Goal: Task Accomplishment & Management: Manage account settings

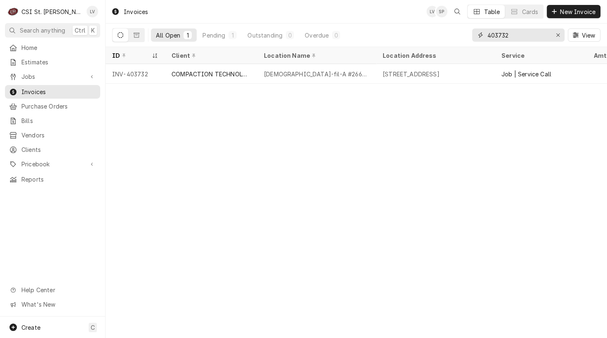
drag, startPoint x: 502, startPoint y: 32, endPoint x: 466, endPoint y: 37, distance: 35.8
click at [466, 37] on div "All Open 1 Pending 1 Outstanding 0 Overdue 0 403732 View" at bounding box center [356, 35] width 489 height 23
type input "4"
click at [489, 37] on input "03740" at bounding box center [518, 34] width 62 height 13
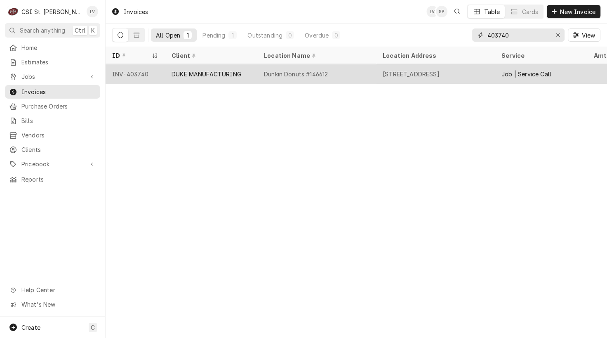
type input "403740"
click at [404, 72] on div "15881 Fountain Plaza Dr, Chesterfield, MO 63017" at bounding box center [411, 74] width 57 height 9
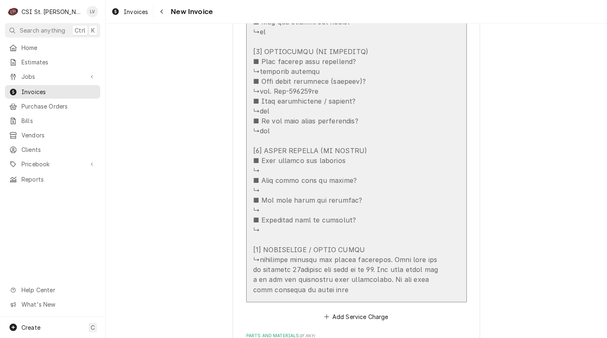
scroll to position [1403, 0]
click at [355, 163] on div "Update Line Item" at bounding box center [347, 5] width 189 height 574
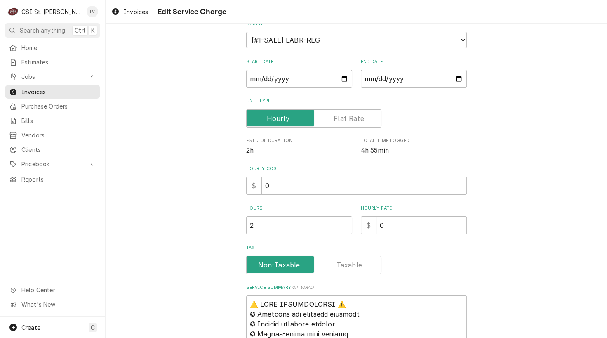
scroll to position [289, 0]
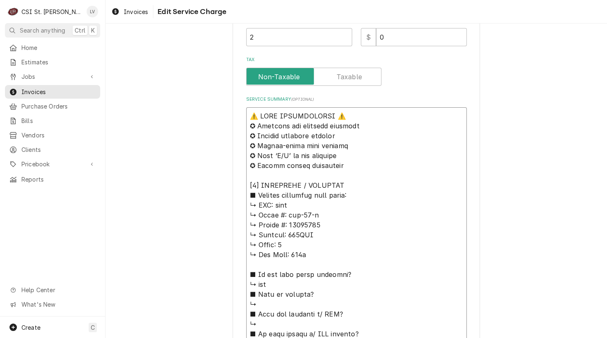
drag, startPoint x: 300, startPoint y: 204, endPoint x: 221, endPoint y: 97, distance: 133.5
click at [222, 97] on div "Use the fields below to edit this service charge Short Description Job | Servic…" at bounding box center [357, 251] width 502 height 1017
type textarea "x"
type textarea "D ↳ 𝗠𝗼𝗱𝗲𝗹 #: utr-60-r ↳ 𝗦𝗲𝗿𝗶𝗮𝗹 #: 12231261 ↳ 𝗩𝗼𝗹𝘁𝗮𝗴𝗲: 120VAC ↳ 𝗣𝗵𝗮𝘀𝗲: 1 ↳ 𝗚𝗮𝘀 𝗧…"
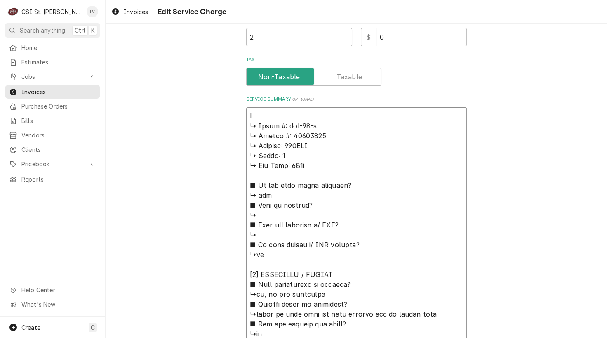
type textarea "x"
type textarea "Du ↳ 𝗠𝗼𝗱𝗲𝗹 #: utr-60-r ↳ 𝗦𝗲𝗿𝗶𝗮𝗹 #: 12231261 ↳ 𝗩𝗼𝗹𝘁𝗮𝗴𝗲: 120VAC ↳ 𝗣𝗵𝗮𝘀𝗲: 1 ↳ 𝗚𝗮𝘀 …"
type textarea "x"
type textarea "Duk ↳ 𝗠𝗼𝗱𝗲𝗹 #: utr-60-r ↳ 𝗦𝗲𝗿𝗶𝗮𝗹 #: 12231261 ↳ 𝗩𝗼𝗹𝘁𝗮𝗴𝗲: 120VAC ↳ 𝗣𝗵𝗮𝘀𝗲: 1 ↳ 𝗚𝗮𝘀…"
type textarea "x"
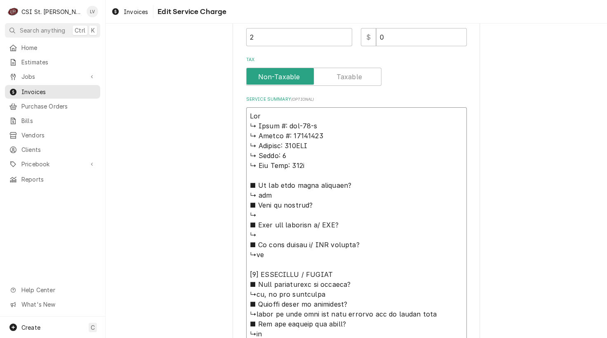
type textarea "Duke ↳ 𝗠𝗼𝗱𝗲𝗹 #: utr-60-r ↳ 𝗦𝗲𝗿𝗶𝗮𝗹 #: 12231261 ↳ 𝗩𝗼𝗹𝘁𝗮𝗴𝗲: 120VAC ↳ 𝗣𝗵𝗮𝘀𝗲: 1 ↳ 𝗚𝗮…"
type textarea "x"
type textarea "Duke / ↳ 𝗠𝗼𝗱𝗲𝗹 #: utr-60-r ↳ 𝗦𝗲𝗿𝗶𝗮𝗹 #: 12231261 ↳ 𝗩𝗼𝗹𝘁𝗮𝗴𝗲: 120VAC ↳ 𝗣𝗵𝗮𝘀𝗲: 1 ↳ …"
type textarea "x"
type textarea "Duke / ↳ 𝗠𝗼𝗱𝗲𝗹 #: utr-60-r ↳ 𝗦𝗲𝗿𝗶𝗮𝗹 #: 12231261 ↳ 𝗩𝗼𝗹𝘁𝗮𝗴𝗲: 120VAC ↳ 𝗣𝗵𝗮𝘀𝗲: 1 ↳ …"
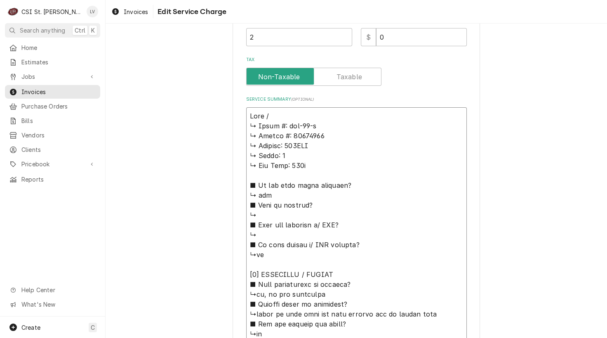
type textarea "x"
type textarea "Duke / M ↳ 𝗠𝗼𝗱𝗲𝗹 #: utr-60-r ↳ 𝗦𝗲𝗿𝗶𝗮𝗹 #: 12231261 ↳ 𝗩𝗼𝗹𝘁𝗮𝗴𝗲: 120VAC ↳ 𝗣𝗵𝗮𝘀𝗲: 1 …"
type textarea "x"
type textarea "Duke / Mo ↳ 𝗠𝗼𝗱𝗲𝗹 #: utr-60-r ↳ 𝗦𝗲𝗿𝗶𝗮𝗹 #: 12231261 ↳ 𝗩𝗼𝗹𝘁𝗮𝗴𝗲: 120VAC ↳ 𝗣𝗵𝗮𝘀𝗲: 1…"
type textarea "x"
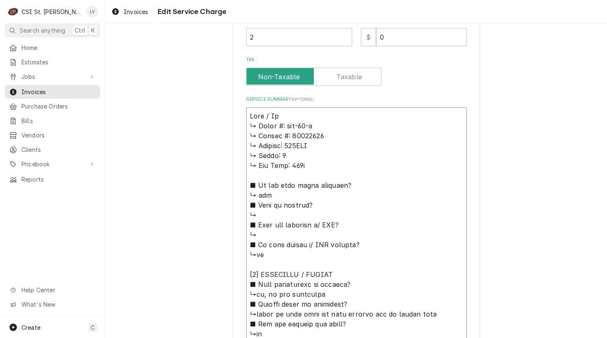
type textarea "Duke / Mod ↳ 𝗠𝗼𝗱𝗲𝗹 #: utr-60-r ↳ 𝗦𝗲𝗿𝗶𝗮𝗹 #: 12231261 ↳ 𝗩𝗼𝗹𝘁𝗮𝗴𝗲: 120VAC ↳ 𝗣𝗵𝗮𝘀𝗲: …"
type textarea "x"
type textarea "Duke / Mode ↳ 𝗠𝗼𝗱𝗲𝗹 #: utr-60-r ↳ 𝗦𝗲𝗿𝗶𝗮𝗹 #: 12231261 ↳ 𝗩𝗼𝗹𝘁𝗮𝗴𝗲: 120VAC ↳ 𝗣𝗵𝗮𝘀𝗲:…"
type textarea "x"
type textarea "Duke / Model ↳ 𝗠𝗼𝗱𝗲𝗹 #: utr-60-r ↳ 𝗦𝗲𝗿𝗶𝗮𝗹 #: 12231261 ↳ 𝗩𝗼𝗹𝘁𝗮𝗴𝗲: 120VAC ↳ 𝗣𝗵𝗮𝘀𝗲…"
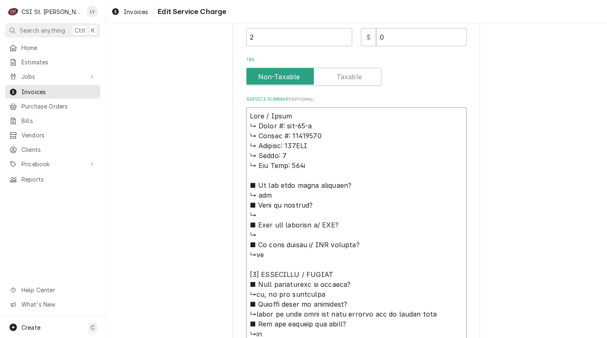
type textarea "x"
type textarea "Duke / Model: ↳ 𝗠𝗼𝗱𝗲𝗹 #: utr-60-r ↳ 𝗦𝗲𝗿𝗶𝗮𝗹 #: 12231261 ↳ 𝗩𝗼𝗹𝘁𝗮𝗴𝗲: 120VAC ↳ 𝗣𝗵𝗮𝘀…"
type textarea "x"
type textarea "Duke / Model: ↳ 𝗠𝗼𝗱𝗲𝗹 #: utr-60-r ↳ 𝗦𝗲𝗿𝗶𝗮𝗹 #: 12231261 ↳ 𝗩𝗼𝗹𝘁𝗮𝗴𝗲: 120VAC ↳ 𝗣𝗵𝗮𝘀…"
type textarea "x"
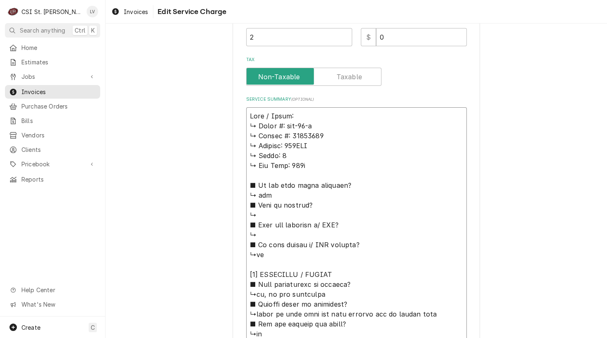
type textarea "Duke / Model: u ↳ 𝗠𝗼𝗱𝗲𝗹 #: utr-60-r ↳ 𝗦𝗲𝗿𝗶𝗮𝗹 #: 12231261 ↳ 𝗩𝗼𝗹𝘁𝗮𝗴𝗲: 120VAC ↳ 𝗣𝗵…"
type textarea "x"
type textarea "Lore / Ipsum: ↳ Dolor #: sit-58-a ↳ Consec #: 22953044 ↳ Adipisc: 939ELI ↳ Sedd…"
type textarea "x"
type textarea "Lore / Ipsum: D ↳ Sitam #: con-05-a ↳ Elitse #: 94967578 ↳ Doeiusm: 133TEM ↳ In…"
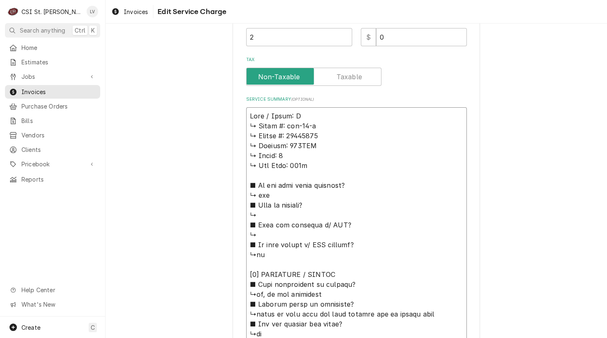
type textarea "x"
type textarea "Lore / Ipsum: DO ↳ Sitam #: con-85-a ↳ Elitse #: 96713830 ↳ Doeiusm: 182TEM ↳ I…"
type textarea "x"
type textarea "Lore / Ipsum: DOL ↳ Sitam #: con-90-a ↳ Elitse #: 58187243 ↳ Doeiusm: 016TEM ↳ …"
type textarea "x"
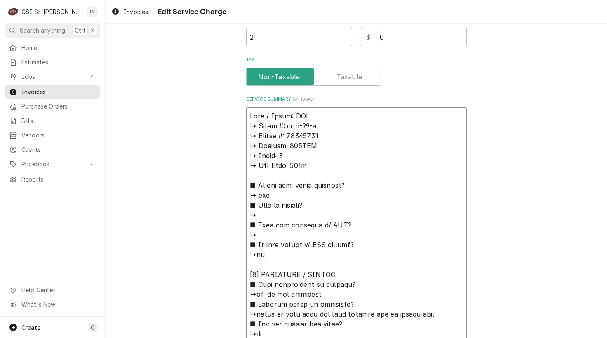
type textarea "Lore / Ipsum: DOL- ↳ Sitam #: con-74-a ↳ Elitse #: 65433894 ↳ Doeiusm: 739TEM ↳…"
type textarea "x"
type textarea "Lore / Ipsum: DOL-8 ↳ Sitam #: con-25-a ↳ Elitse #: 47374425 ↳ Doeiusm: 931TEM …"
type textarea "x"
type textarea "Lore / Ipsum: DOL-46 ↳ Sitam #: con-52-a ↳ Elitse #: 11410149 ↳ Doeiusm: 726TEM…"
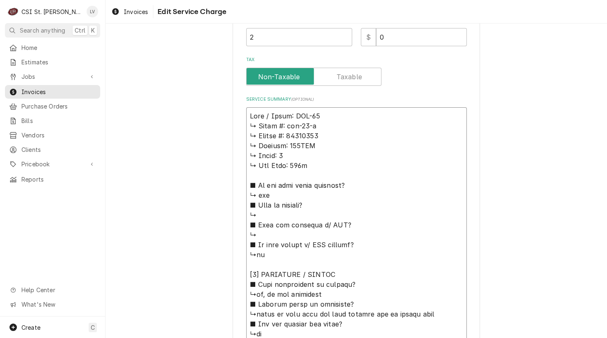
type textarea "x"
type textarea "Lore / Ipsum: DOL-79- ↳ Sitam #: con-93-a ↳ Elitse #: 85182612 ↳ Doeiusm: 907TE…"
type textarea "x"
type textarea "Lore / Ipsum: DOL-99-S ↳ Ametc #: adi-10-e ↳ Seddoe #: 20409511 ↳ Tempori: 900U…"
type textarea "x"
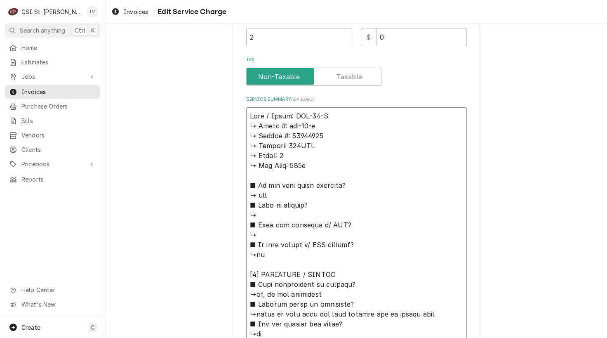
type textarea "Lore / Ipsum: DOL-49-S ↳ Ametc #: adi-32-e ↳ Seddoe #: 18210440 ↳ Tempori: 052U…"
type textarea "x"
type textarea "Lore / Ipsum: DOL-59-S / ↳ Ametc #: adi-25-e ↳ Seddoe #: 42791619 ↳ Tempori: 89…"
type textarea "x"
type textarea "Lore / Ipsum: DOL-00-S / ↳ Ametc #: adi-75-e ↳ Seddoe #: 91649789 ↳ Tempori: 57…"
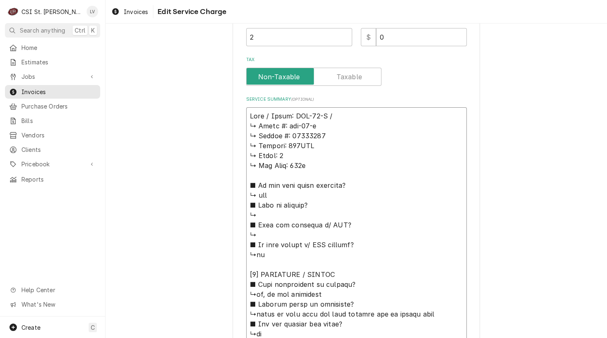
type textarea "x"
type textarea "Lore / Ipsum: DOL-27-S / A ↳ Conse #: adi-83-e ↳ Seddoe #: 91799927 ↳ Tempori: …"
type textarea "x"
type textarea "Lore / Ipsum: DOL-45-S / Am ↳ Conse #: adi-18-e ↳ Seddoe #: 45649484 ↳ Tempori:…"
type textarea "x"
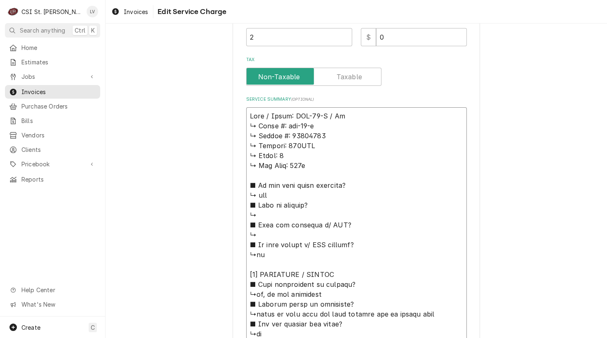
type textarea "Lore / Ipsum: DOL-20-S / Ame ↳ Conse #: adi-01-e ↳ Seddoe #: 86634799 ↳ Tempori…"
type textarea "x"
type textarea "Lore / Ipsum: DOL-34-S / Amet ↳ Conse #: adi-44-e ↳ Seddoe #: 07050538 ↳ Tempor…"
type textarea "x"
type textarea "Duke / Model: UTR-60-R / Seria ↳ 𝗠𝗼𝗱𝗲𝗹 #: utr-60-r ↳ 𝗦𝗲𝗿𝗶𝗮𝗹 #: 12231261 ↳ 𝗩𝗼𝗹𝘁𝗮…"
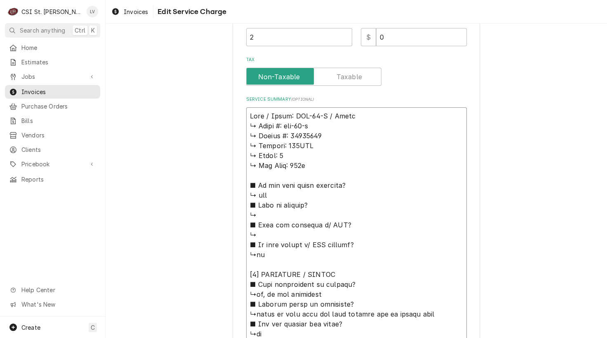
type textarea "x"
type textarea "Duke / Model: UTR-60-R / Serial ↳ 𝗠𝗼𝗱𝗲𝗹 #: utr-60-r ↳ 𝗦𝗲𝗿𝗶𝗮𝗹 #: 12231261 ↳ 𝗩𝗼𝗹𝘁…"
type textarea "x"
type textarea "Duke / Model: UTR-60-R / Serial: ↳ 𝗠𝗼𝗱𝗲𝗹 #: utr-60-r ↳ 𝗦𝗲𝗿𝗶𝗮𝗹 #: 12231261 ↳ 𝗩𝗼𝗹…"
type textarea "x"
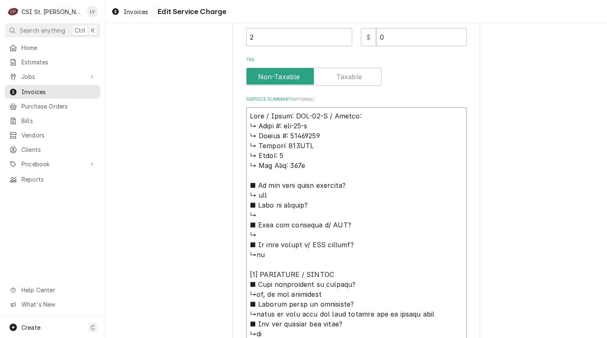
type textarea "Duke / Model: UTR-60-R / Serial: ↳ 𝗠𝗼𝗱𝗲𝗹 #: utr-60-r ↳ 𝗦𝗲𝗿𝗶𝗮𝗹 #: 12231261 ↳ 𝗩𝗼𝗹…"
type textarea "x"
type textarea "Duke / Model: UTR-60-R / Serial: ↳ 𝗠𝗼𝗱𝗲𝗹 #: utr-60-r ↳ 𝗦𝗲𝗿𝗶𝗮𝗹 #: 12231261 ↳ 𝗩𝗼𝗹…"
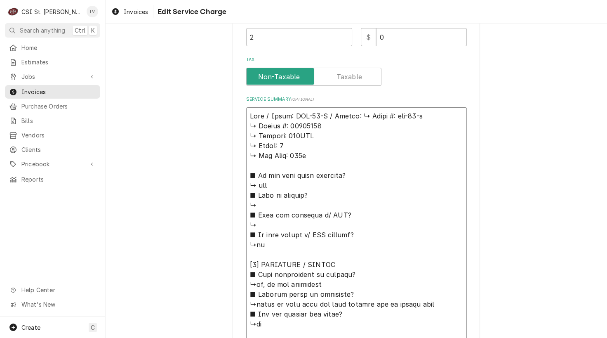
type textarea "x"
type textarea "Duke / Model: UTR-60-R / Serial: 𝗠𝗼𝗱𝗲𝗹 #: utr-60-r ↳ 𝗦𝗲𝗿𝗶𝗮𝗹 #: 12231261 ↳ 𝗩𝗼𝗹𝘁𝗮…"
type textarea "x"
type textarea "Duke / Model: UTR-60-R / Serial: 𝗠𝗼𝗱𝗲𝗹 #: utr-60-r ↳ 𝗦𝗲𝗿𝗶𝗮𝗹 #: 12231261 ↳ 𝗩𝗼𝗹𝘁𝗮…"
type textarea "x"
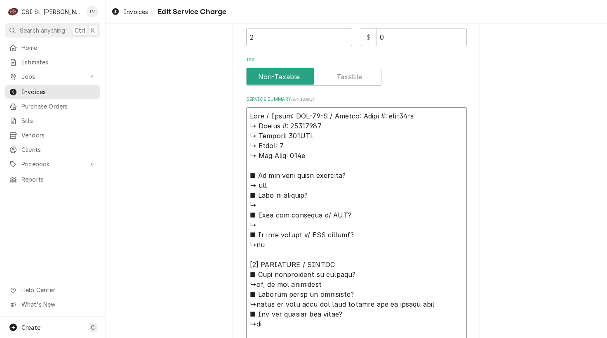
type textarea "Duke / Model: UTR-60-R / Serial: 𝗼𝗱𝗲𝗹 #: utr-60-r ↳ 𝗦𝗲𝗿𝗶𝗮𝗹 #: 12231261 ↳ 𝗩𝗼𝗹𝘁𝗮𝗴…"
type textarea "x"
type textarea "Duke / Model: UTR-60-R / Serial: 𝗱𝗲𝗹 #: utr-60-r ↳ 𝗦𝗲𝗿𝗶𝗮𝗹 #: 12231261 ↳ 𝗩𝗼𝗹𝘁𝗮𝗴𝗲…"
type textarea "x"
type textarea "Duke / Model: UTR-60-R / Serial: 𝗲𝗹 #: utr-60-r ↳ 𝗦𝗲𝗿𝗶𝗮𝗹 #: 12231261 ↳ 𝗩𝗼𝗹𝘁𝗮𝗴𝗲:…"
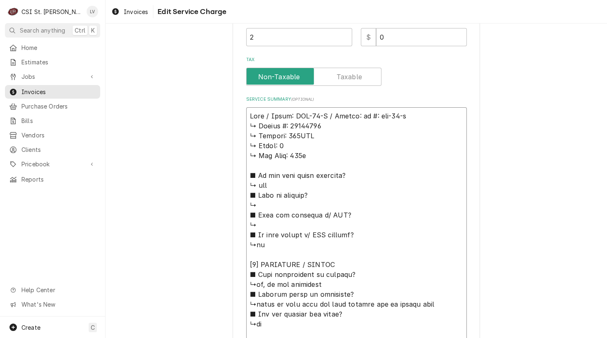
type textarea "x"
type textarea "Duke / Model: UTR-60-R / Serial: 𝗹 #: utr-60-r ↳ 𝗦𝗲𝗿𝗶𝗮𝗹 #: 12231261 ↳ 𝗩𝗼𝗹𝘁𝗮𝗴𝗲: …"
type textarea "x"
type textarea "Duke / Model: UTR-60-R / Serial: #: utr-60-r ↳ 𝗦𝗲𝗿𝗶𝗮𝗹 #: 12231261 ↳ 𝗩𝗼𝗹𝘁𝗮𝗴𝗲: 12…"
type textarea "x"
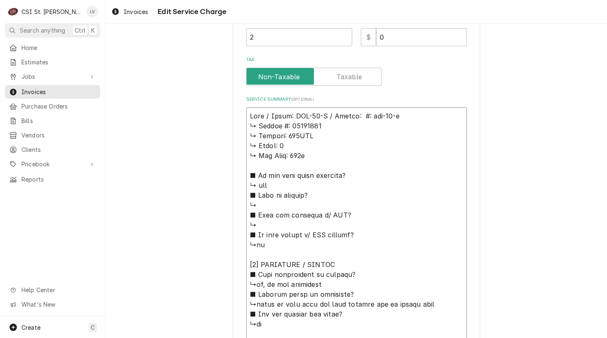
type textarea "Duke / Model: UTR-60-R / Serial: #: utr-60-r ↳ 𝗦𝗲𝗿𝗶𝗮𝗹 #: 12231261 ↳ 𝗩𝗼𝗹𝘁𝗮𝗴𝗲: 12…"
type textarea "x"
type textarea "Duke / Model: UTR-60-R / Serial: : utr-60-r ↳ 𝗦𝗲𝗿𝗶𝗮𝗹 #: 12231261 ↳ 𝗩𝗼𝗹𝘁𝗮𝗴𝗲: 120…"
type textarea "x"
type textarea "Duke / Model: UTR-60-R / Serial: utr-60-r ↳ 𝗦𝗲𝗿𝗶𝗮𝗹 #: 12231261 ↳ 𝗩𝗼𝗹𝘁𝗮𝗴𝗲: 120VA…"
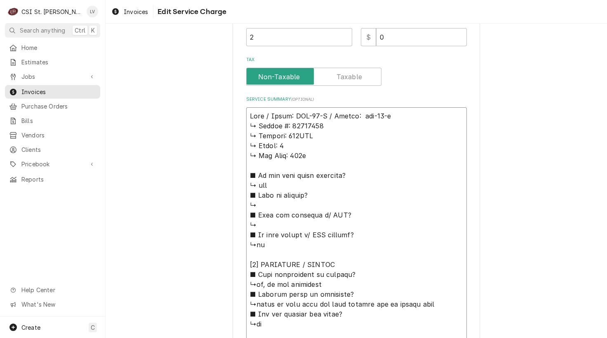
type textarea "x"
type textarea "Duke / Model: UTR-60-R / Serial: utr-60-r ↳ 𝗦𝗲𝗿𝗶𝗮𝗹 #: 12231261 ↳ 𝗩𝗼𝗹𝘁𝗮𝗴𝗲: 120VA…"
type textarea "x"
type textarea "Duke / Model: UTR-60-R / Serial: tr-60-r ↳ 𝗦𝗲𝗿𝗶𝗮𝗹 #: 12231261 ↳ 𝗩𝗼𝗹𝘁𝗮𝗴𝗲: 120VAC…"
type textarea "x"
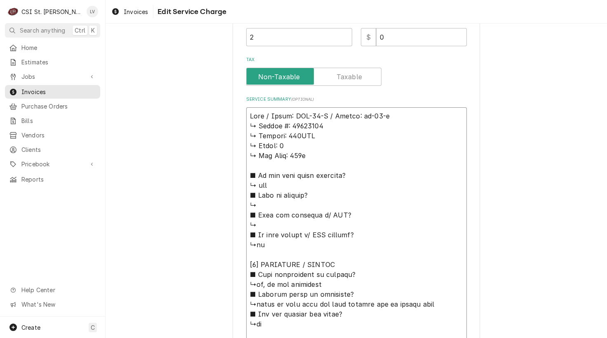
type textarea "Duke / Model: UTR-60-R / Serial: r-60-r ↳ 𝗦𝗲𝗿𝗶𝗮𝗹 #: 12231261 ↳ 𝗩𝗼𝗹𝘁𝗮𝗴𝗲: 120VAC …"
type textarea "x"
type textarea "Duke / Model: UTR-60-R / Serial: -60-r ↳ 𝗦𝗲𝗿𝗶𝗮𝗹 #: 12231261 ↳ 𝗩𝗼𝗹𝘁𝗮𝗴𝗲: 120VAC ↳…"
type textarea "x"
type textarea "Duke / Model: UTR-60-R / Serial: 60-r ↳ 𝗦𝗲𝗿𝗶𝗮𝗹 #: 12231261 ↳ 𝗩𝗼𝗹𝘁𝗮𝗴𝗲: 120VAC ↳ …"
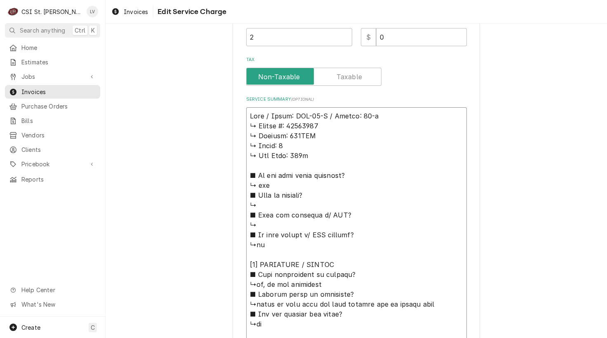
type textarea "x"
type textarea "Duke / Model: UTR-60-R / Serial: 0-r ↳ 𝗦𝗲𝗿𝗶𝗮𝗹 #: 12231261 ↳ 𝗩𝗼𝗹𝘁𝗮𝗴𝗲: 120VAC ↳ 𝗣…"
type textarea "x"
type textarea "Duke / Model: UTR-60-R / Serial: -r ↳ 𝗦𝗲𝗿𝗶𝗮𝗹 #: 12231261 ↳ 𝗩𝗼𝗹𝘁𝗮𝗴𝗲: 120VAC ↳ 𝗣𝗵…"
type textarea "x"
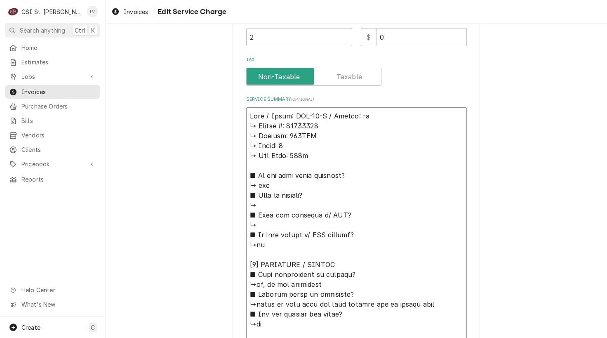
type textarea "Duke / Model: UTR-60-R / Serial: r ↳ 𝗦𝗲𝗿𝗶𝗮𝗹 #: 12231261 ↳ 𝗩𝗼𝗹𝘁𝗮𝗴𝗲: 120VAC ↳ 𝗣𝗵𝗮…"
type textarea "x"
type textarea "Duke / Model: UTR-60-R / Serial: ↳ 𝗦𝗲𝗿𝗶𝗮𝗹 #: 12231261 ↳ 𝗩𝗼𝗹𝘁𝗮𝗴𝗲: 120VAC ↳ 𝗣𝗵𝗮𝘀𝗲…"
type textarea "x"
type textarea "Duke / Model: UTR-60-R / Serial: ↳ 𝗦𝗲𝗿𝗶𝗮𝗹 #: 12231261 ↳ 𝗩𝗼𝗹𝘁𝗮𝗴𝗲: 120VAC ↳ 𝗣𝗵𝗮𝘀𝗲…"
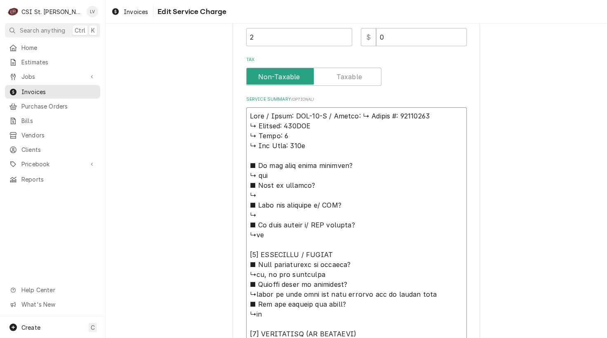
type textarea "x"
type textarea "Duke / Model: UTR-60-R / Serial: 𝗦𝗲𝗿𝗶𝗮𝗹 #: 12231261 ↳ 𝗩𝗼𝗹𝘁𝗮𝗴𝗲: 120VAC ↳ 𝗣𝗵𝗮𝘀𝗲: …"
type textarea "x"
type textarea "Duke / Model: UTR-60-R / Serial: 𝗲𝗿𝗶𝗮𝗹 #: 12231261 ↳ 𝗩𝗼𝗹𝘁𝗮𝗴𝗲: 120VAC ↳ 𝗣𝗵𝗮𝘀𝗲: 1…"
type textarea "x"
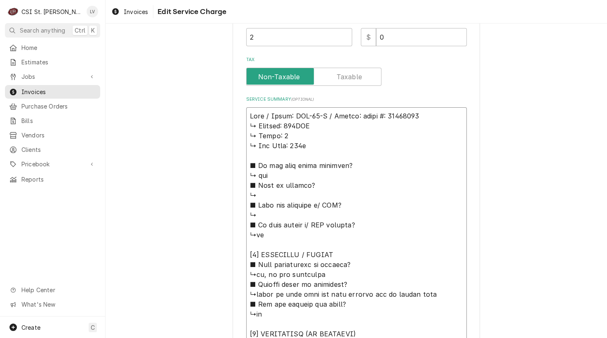
type textarea "Duke / Model: UTR-60-R / Serial: 𝗿𝗶𝗮𝗹 #: 12231261 ↳ 𝗩𝗼𝗹𝘁𝗮𝗴𝗲: 120VAC ↳ 𝗣𝗵𝗮𝘀𝗲: 1 …"
type textarea "x"
type textarea "Duke / Model: UTR-60-R / Serial: 𝗶𝗮𝗹 #: 12231261 ↳ 𝗩𝗼𝗹𝘁𝗮𝗴𝗲: 120VAC ↳ 𝗣𝗵𝗮𝘀𝗲: 1 ↳…"
type textarea "x"
type textarea "Duke / Model: UTR-60-R / Serial: 𝗮𝗹 #: 12231261 ↳ 𝗩𝗼𝗹𝘁𝗮𝗴𝗲: 120VAC ↳ 𝗣𝗵𝗮𝘀𝗲: 1 ↳ …"
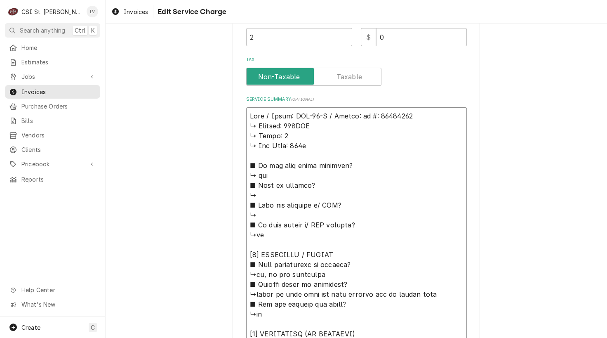
type textarea "x"
type textarea "Duke / Model: UTR-60-R / Serial: 𝗹 #: 12231261 ↳ 𝗩𝗼𝗹𝘁𝗮𝗴𝗲: 120VAC ↳ 𝗣𝗵𝗮𝘀𝗲: 1 ↳ 𝗚…"
type textarea "x"
type textarea "Duke / Model: UTR-60-R / Serial: #: 12231261 ↳ 𝗩𝗼𝗹𝘁𝗮𝗴𝗲: 120VAC ↳ 𝗣𝗵𝗮𝘀𝗲: 1 ↳ 𝗚𝗮𝘀…"
type textarea "x"
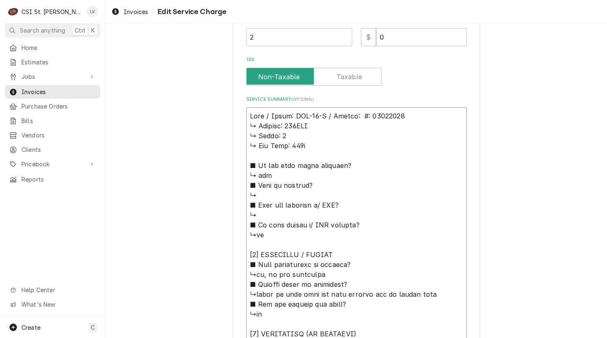
type textarea "Duke / Model: UTR-60-R / Serial: #: 12231261 ↳ 𝗩𝗼𝗹𝘁𝗮𝗴𝗲: 120VAC ↳ 𝗣𝗵𝗮𝘀𝗲: 1 ↳ 𝗚𝗮𝘀…"
type textarea "x"
type textarea "Duke / Model: UTR-60-R / Serial: : 12231261 ↳ 𝗩𝗼𝗹𝘁𝗮𝗴𝗲: 120VAC ↳ 𝗣𝗵𝗮𝘀𝗲: 1 ↳ 𝗚𝗮𝘀 …"
type textarea "x"
type textarea "Duke / Model: UTR-60-R / Serial: 12231261 ↳ 𝗩𝗼𝗹𝘁𝗮𝗴𝗲: 120VAC ↳ 𝗣𝗵𝗮𝘀𝗲: 1 ↳ 𝗚𝗮𝘀 𝗧𝘆…"
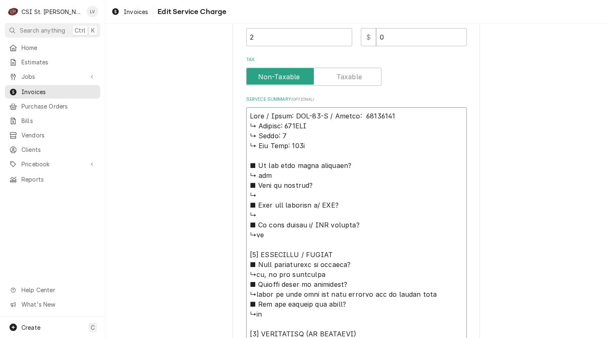
type textarea "x"
type textarea "Duke / Model: UTR-60-R / Serial: 12231261 ↳ 𝗩𝗼𝗹𝘁𝗮𝗴𝗲: 120VAC ↳ 𝗣𝗵𝗮𝘀𝗲: 1 ↳ 𝗚𝗮𝘀 𝗧𝘆…"
drag, startPoint x: 246, startPoint y: 124, endPoint x: 384, endPoint y: 262, distance: 195.2
click at [384, 262] on textarea "Service Summary ( optional )" at bounding box center [356, 343] width 221 height 473
type textarea "x"
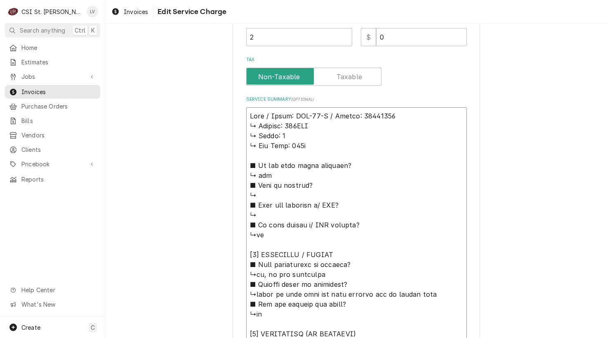
type textarea "Duke / Model: UTR-60-R / Serial: 12231261 ↳no, it was unplugged ■ 𝗘𝘅𝗽𝗹𝗮𝗶𝗻 𝘀𝘁𝗲𝗽𝘀…"
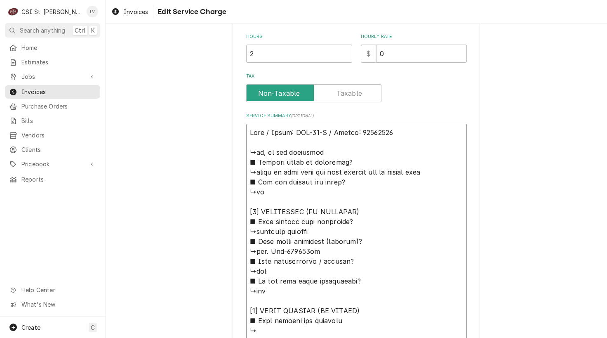
scroll to position [260, 0]
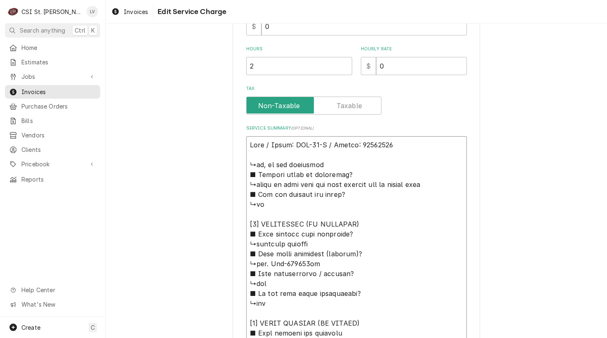
drag, startPoint x: 255, startPoint y: 227, endPoint x: 238, endPoint y: 162, distance: 67.5
click at [238, 162] on div "Use the fields below to edit this service charge Short Description Job | Servic…" at bounding box center [357, 157] width 248 height 755
type textarea "x"
type textarea "Duke / Model: UTR-60-R / Serial: 12231261 nstalled control and tested operation…"
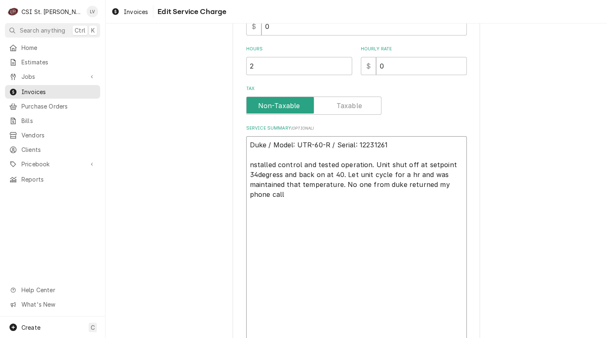
scroll to position [195, 0]
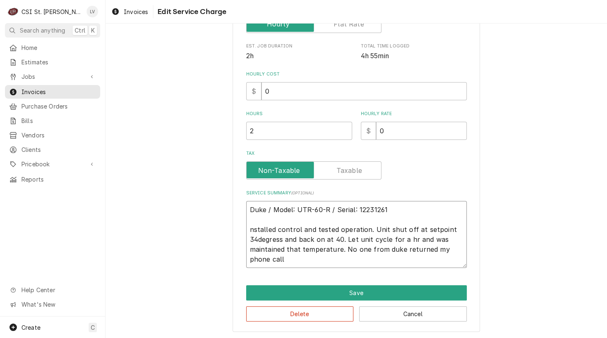
type textarea "x"
type textarea "Duke / Model: UTR-60-R / Serial: 12231261 Installed control and tested operatio…"
click at [277, 229] on textarea "Duke / Model: UTR-60-R / Serial: 12231261 Installed control and tested operatio…" at bounding box center [356, 234] width 221 height 67
type textarea "x"
type textarea "Duke / Model: UTR-60-R / Serial: 12231261 Installed ncontrol and tested operati…"
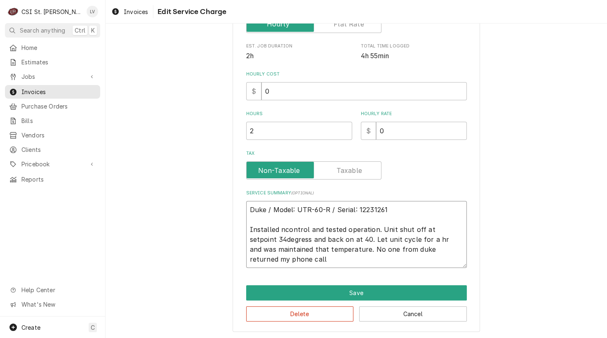
type textarea "x"
type textarea "Duke / Model: UTR-60-R / Serial: 12231261 Installed necontrol and tested operat…"
type textarea "x"
type textarea "Duke / Model: UTR-60-R / Serial: 12231261 Installed newcontrol and tested opera…"
type textarea "x"
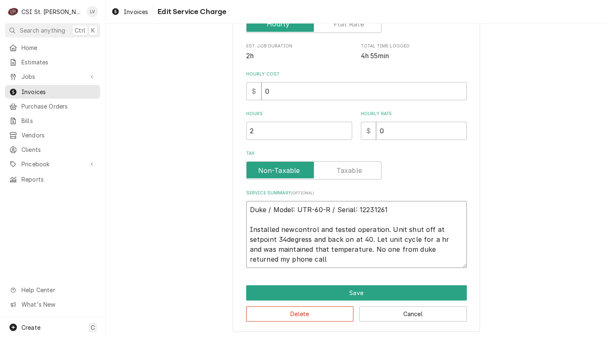
type textarea "Duke / Model: UTR-60-R / Serial: 12231261 Installed new control and tested oper…"
drag, startPoint x: 281, startPoint y: 238, endPoint x: 289, endPoint y: 240, distance: 8.1
click at [284, 239] on textarea "Duke / Model: UTR-60-R / Serial: 12231261 Installed new control and tested oper…" at bounding box center [356, 234] width 221 height 67
type textarea "x"
type textarea "Duke / Model: UTR-60-R / Serial: 12231261 Installed new control and tested oper…"
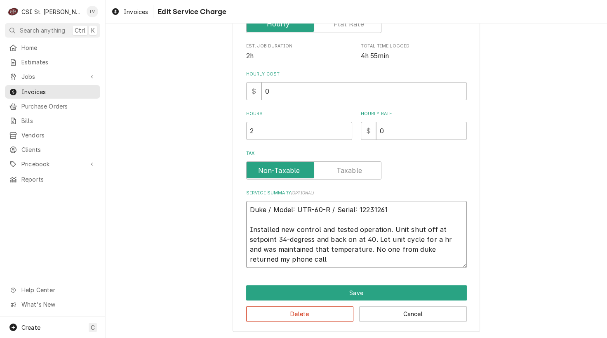
click at [432, 239] on textarea "Duke / Model: UTR-60-R / Serial: 12231261 Installed new control and tested oper…" at bounding box center [356, 234] width 221 height 67
type textarea "x"
type textarea "Duke / Model: UTR-60-R / Serial: 12231261 Installed new control and tested oper…"
type textarea "x"
type textarea "Duke / Model: UTR-60-R / Serial: 12231261 Installed new control and tested oper…"
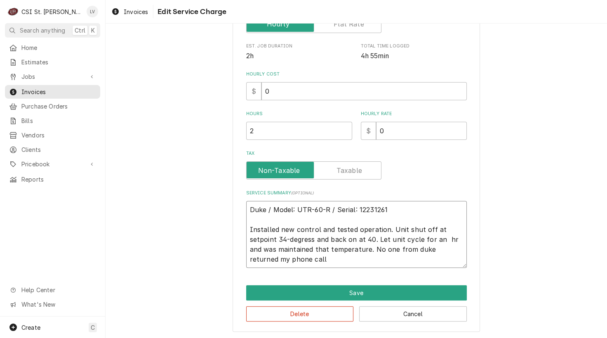
type textarea "x"
type textarea "Duke / Model: UTR-60-R / Serial: 12231261 Installed new control and tested oper…"
type textarea "x"
type textarea "Duke / Model: UTR-60-R / Serial: 12231261 Installed new control and tested oper…"
type textarea "x"
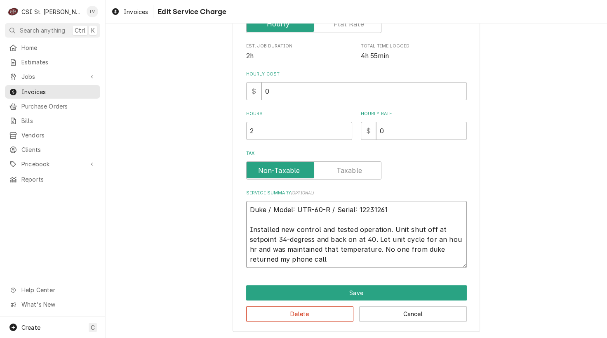
type textarea "Duke / Model: UTR-60-R / Serial: 12231261 Installed new control and tested oper…"
type textarea "x"
type textarea "Duke / Model: UTR-60-R / Serial: 12231261 Installed new control and tested oper…"
type textarea "x"
type textarea "Duke / Model: UTR-60-R / Serial: 12231261 Installed new control and tested oper…"
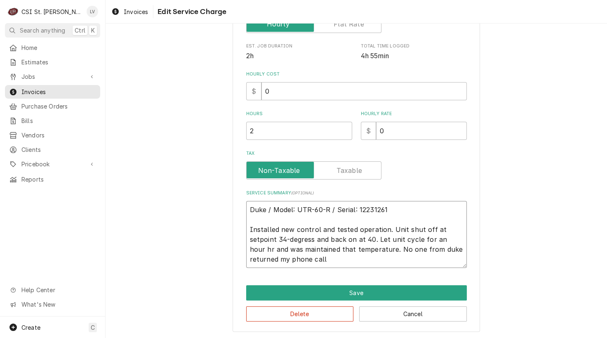
type textarea "x"
type textarea "Duke / Model: UTR-60-R / Serial: 12231261 Installed new control and tested oper…"
type textarea "x"
type textarea "Duke / Model: UTR-60-R / Serial: 12231261 Installed new control and tested oper…"
type textarea "x"
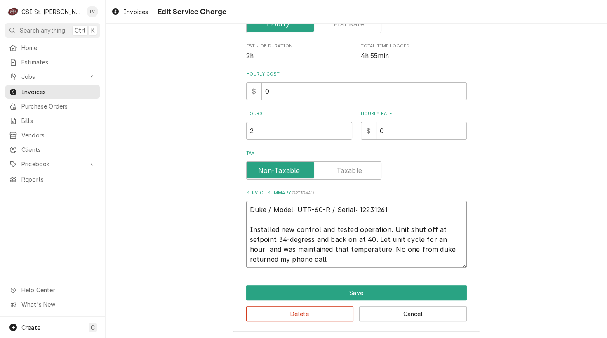
type textarea "Duke / Model: UTR-60-R / Serial: 12231261 Installed new control and tested oper…"
click at [262, 246] on textarea "Duke / Model: UTR-60-R / Serial: 12231261 Installed new control and tested oper…" at bounding box center [356, 234] width 221 height 67
type textarea "x"
type textarea "Duke / Model: UTR-60-R / Serial: 12231261 Installed new control and tested oper…"
type textarea "x"
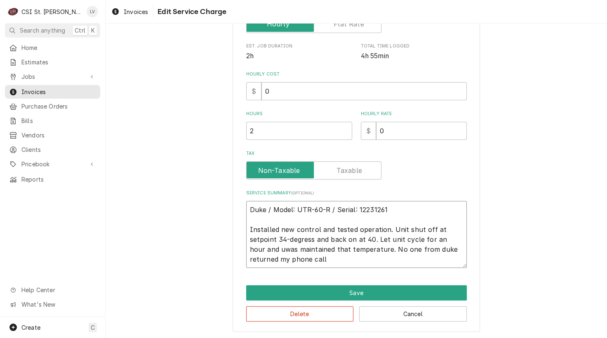
type textarea "Duke / Model: UTR-60-R / Serial: 12231261 Installed new control and tested oper…"
type textarea "x"
type textarea "Duke / Model: UTR-60-R / Serial: 12231261 Installed new control and tested oper…"
type textarea "x"
type textarea "Duke / Model: UTR-60-R / Serial: 12231261 Installed new control and tested oper…"
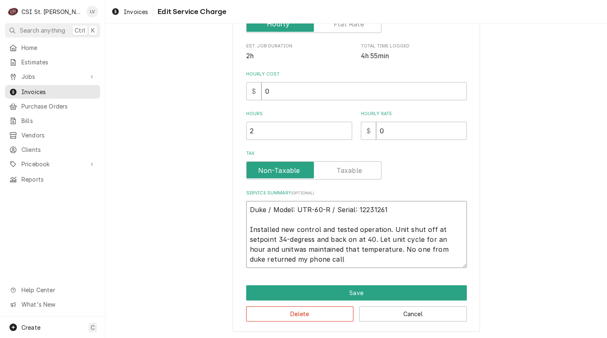
type textarea "x"
type textarea "Duke / Model: UTR-60-R / Serial: 12231261 Installed new control and tested oper…"
type textarea "x"
type textarea "Duke / Model: UTR-60-R / Serial: 12231261 Installed new control and tested oper…"
type textarea "x"
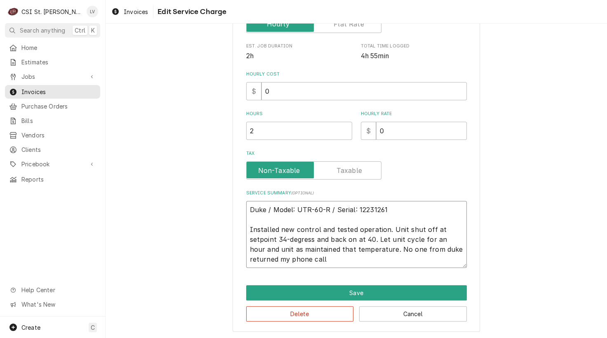
type textarea "Duke / Model: UTR-60-R / Serial: 12231261 Installed new control and tested oper…"
type textarea "x"
type textarea "Duke / Model: UTR-60-R / Serial: 12231261 Installed new control and tested oper…"
type textarea "x"
type textarea "Duke / Model: UTR-60-R / Serial: 12231261 Installed new control and tested oper…"
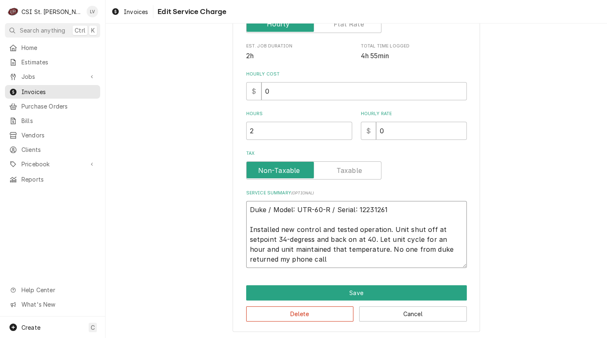
drag, startPoint x: 368, startPoint y: 247, endPoint x: 378, endPoint y: 259, distance: 15.0
click at [378, 259] on textarea "Duke / Model: UTR-60-R / Serial: 12231261 Installed new control and tested oper…" at bounding box center [356, 234] width 221 height 67
type textarea "x"
type textarea "Duke / Model: UTR-60-R / Serial: 12231261 Installed new control and tested oper…"
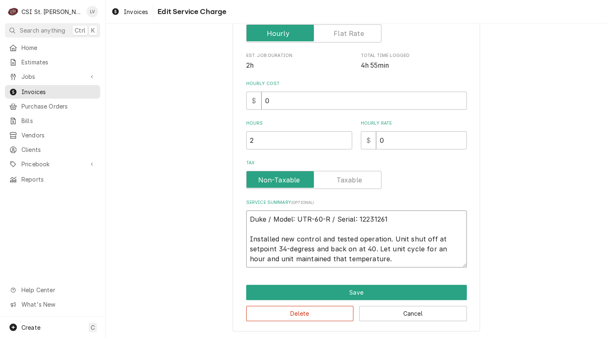
drag, startPoint x: 371, startPoint y: 258, endPoint x: 239, endPoint y: 213, distance: 139.1
click at [241, 216] on div "Use the fields below to edit this service charge Short Description Job | Servic…" at bounding box center [357, 93] width 248 height 478
type textarea "x"
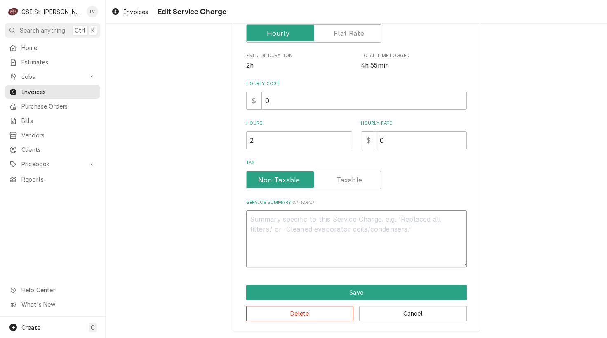
scroll to position [165, 0]
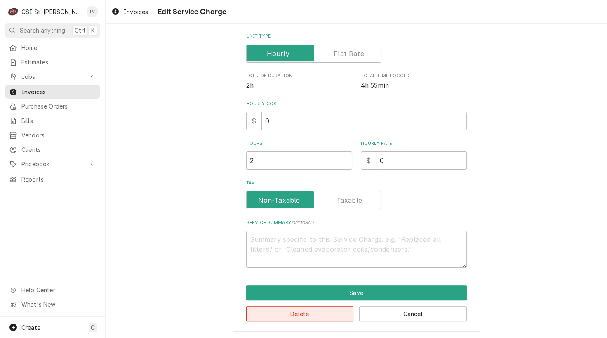
click at [288, 315] on button "Delete" at bounding box center [300, 313] width 108 height 15
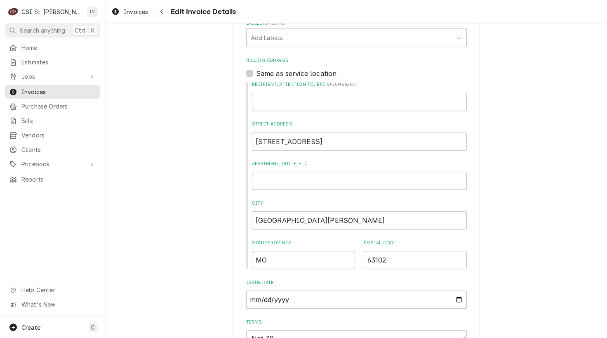
scroll to position [210, 0]
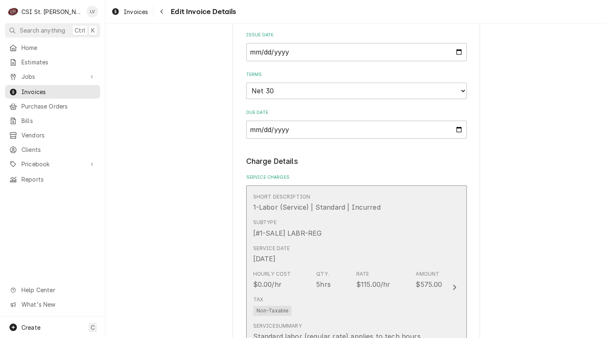
click at [316, 279] on div "5hrs" at bounding box center [323, 284] width 14 height 10
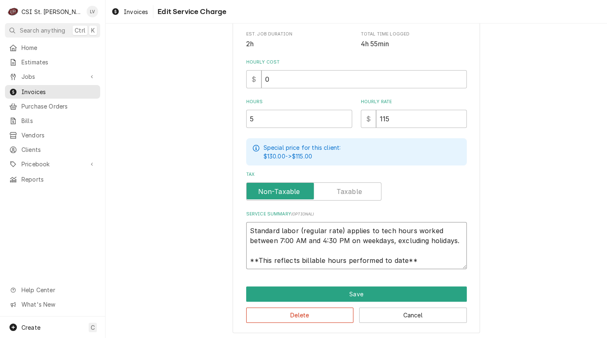
scroll to position [10, 0]
drag, startPoint x: 245, startPoint y: 230, endPoint x: 415, endPoint y: 267, distance: 174.0
click at [415, 267] on div "Use the fields below to edit this service charge Short Description 1-Labor (Ser…" at bounding box center [357, 82] width 248 height 501
paste textarea "Duke / Model: UTR-60-R / Serial: 12231261 Installed new control and tested oper…"
type textarea "x"
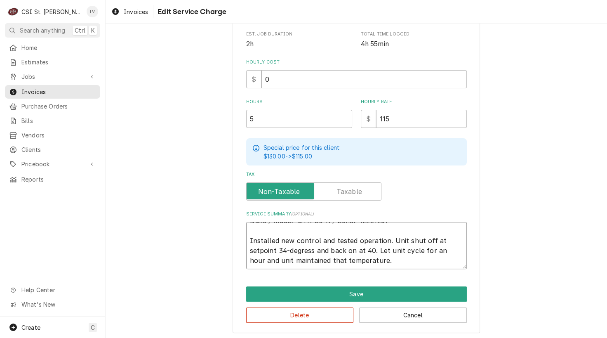
scroll to position [0, 0]
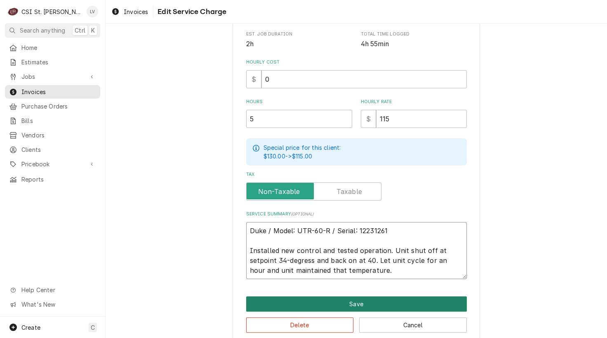
type textarea "Duke / Model: UTR-60-R / Serial: 12231261 Installed new control and tested oper…"
click at [361, 301] on button "Save" at bounding box center [356, 303] width 221 height 15
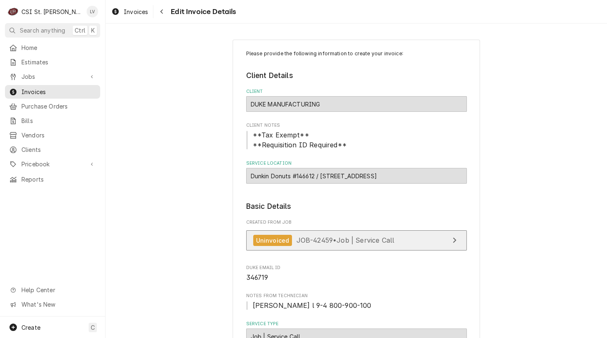
click at [328, 239] on span "JOB-42459 • Job | Service Call" at bounding box center [346, 240] width 98 height 8
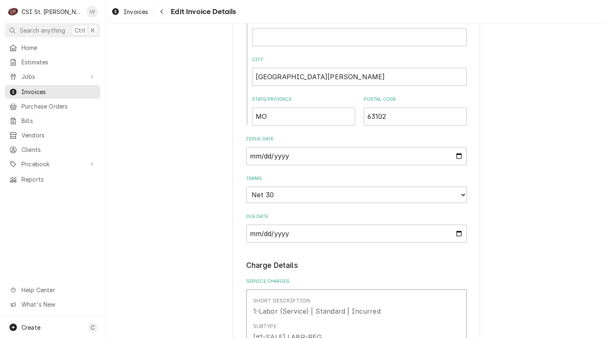
scroll to position [619, 0]
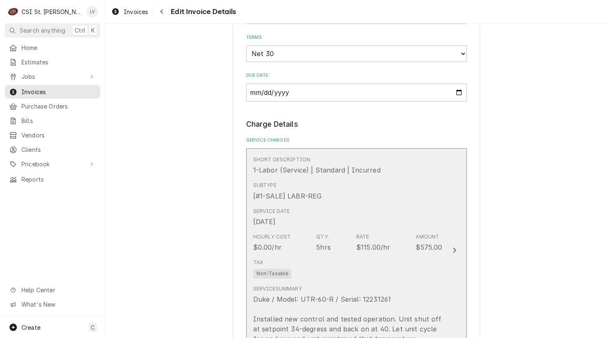
click at [351, 235] on div "Hourly Cost $0.00/hr Qty. 5hrs Rate $115.00/hr Amount $575.00" at bounding box center [347, 243] width 189 height 26
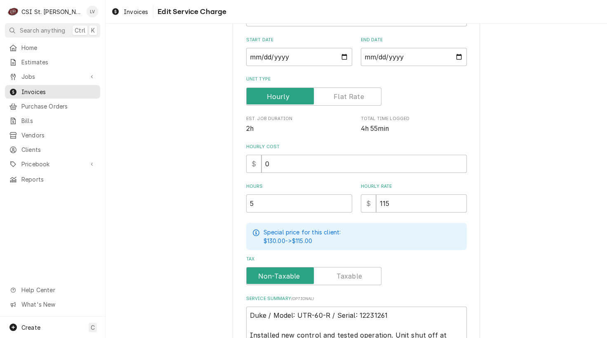
scroll to position [206, 0]
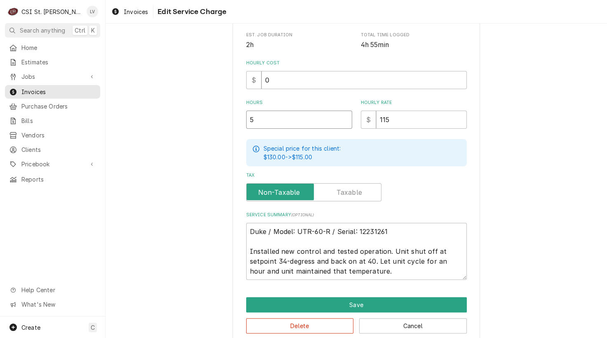
drag, startPoint x: 256, startPoint y: 122, endPoint x: 220, endPoint y: 116, distance: 36.4
click at [220, 116] on div "Use the fields below to edit this service charge Short Description 1-Labor (Ser…" at bounding box center [357, 88] width 502 height 525
type textarea "x"
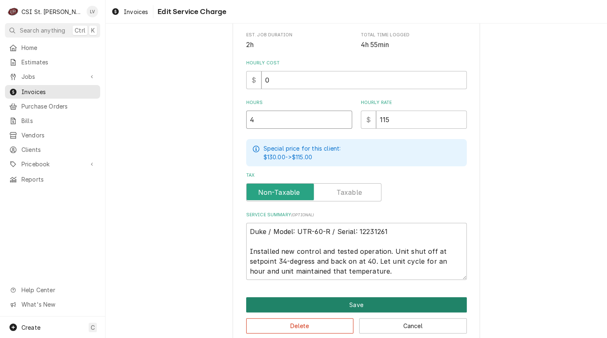
type input "4"
click at [340, 299] on button "Save" at bounding box center [356, 304] width 221 height 15
type textarea "x"
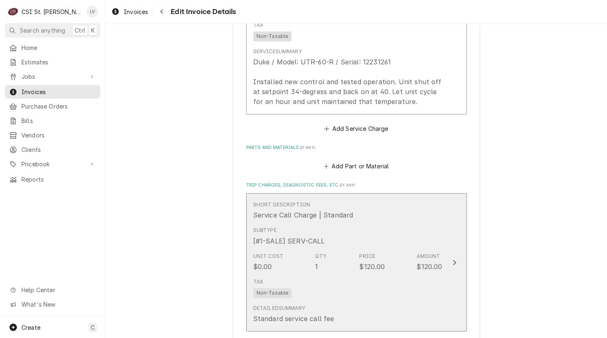
scroll to position [897, 0]
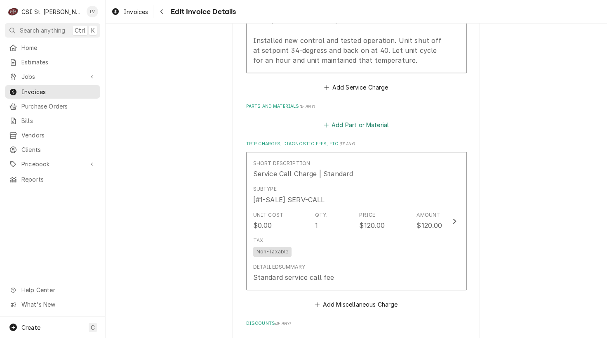
click at [345, 123] on button "Add Part or Material" at bounding box center [356, 125] width 68 height 12
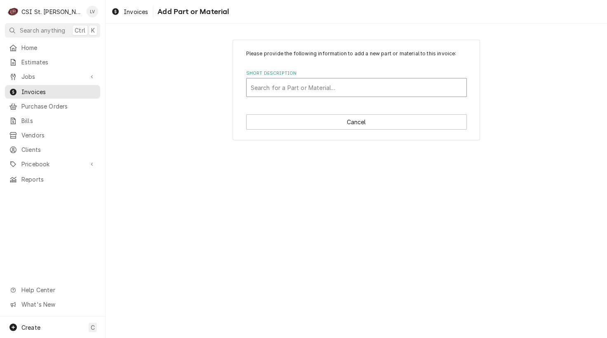
click at [296, 86] on div "Short Description" at bounding box center [357, 87] width 212 height 15
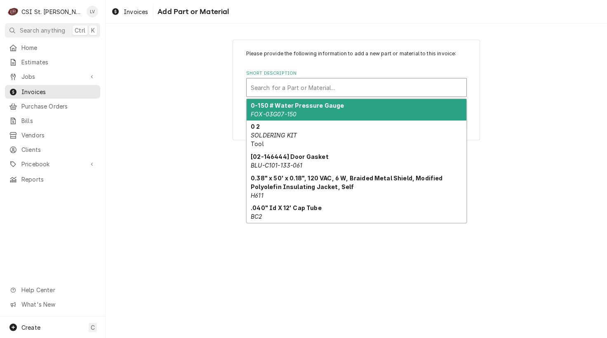
paste input "Duk-226814uk"
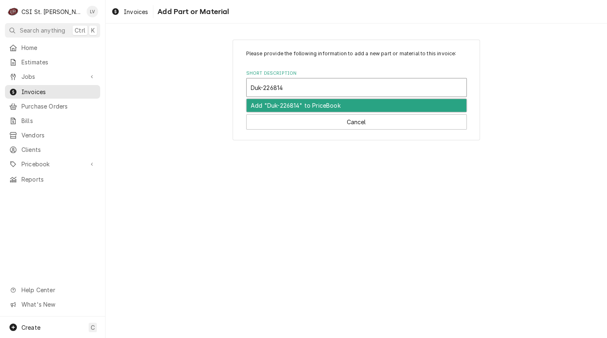
drag, startPoint x: 264, startPoint y: 87, endPoint x: 245, endPoint y: 89, distance: 18.7
click at [245, 89] on div "Please provide the following information to add a new part or material to this …" at bounding box center [357, 90] width 248 height 101
type input "226814"
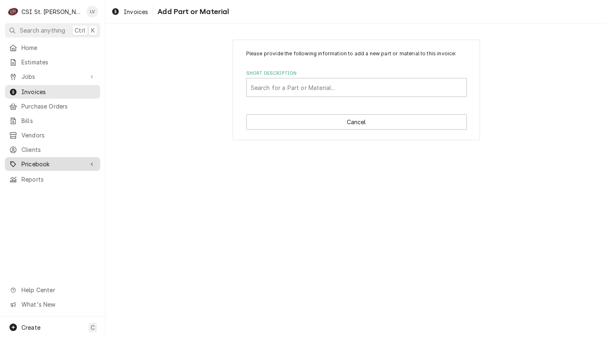
click at [29, 160] on span "Pricebook" at bounding box center [52, 164] width 62 height 9
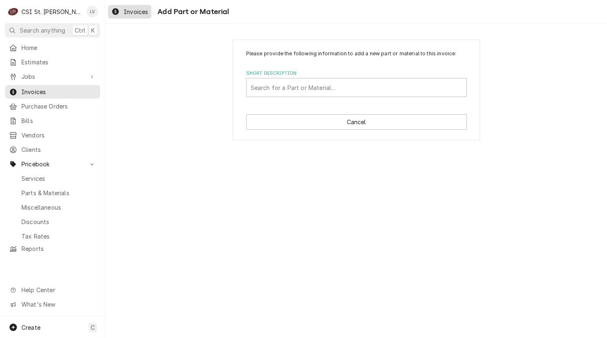
click at [132, 11] on span "Invoices" at bounding box center [136, 11] width 24 height 9
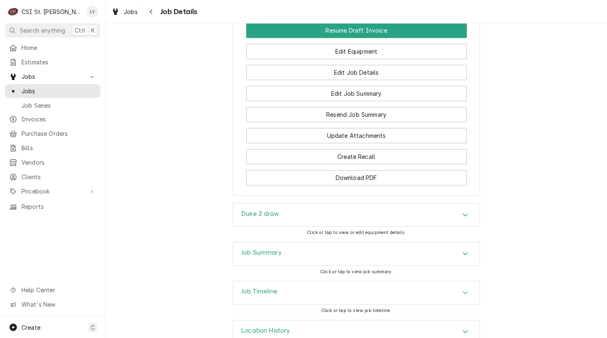
scroll to position [1017, 0]
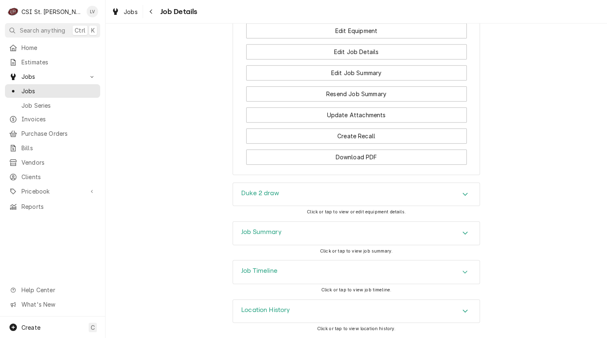
click at [301, 274] on div "Job Timeline" at bounding box center [356, 271] width 247 height 23
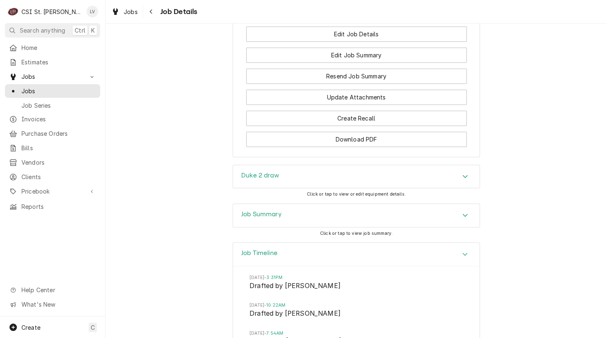
click at [367, 227] on div "Job Summary" at bounding box center [356, 215] width 247 height 23
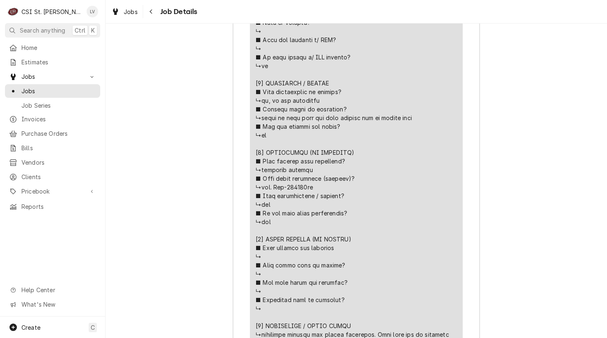
scroll to position [1801, 0]
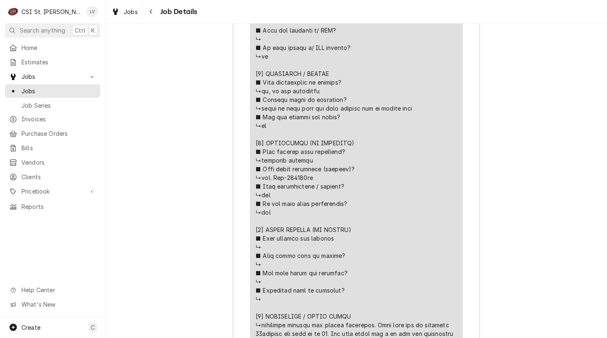
drag, startPoint x: 272, startPoint y: 196, endPoint x: 313, endPoint y: 194, distance: 40.9
click at [314, 194] on div "Line Item" at bounding box center [356, 100] width 201 height 494
copy div "one from du"
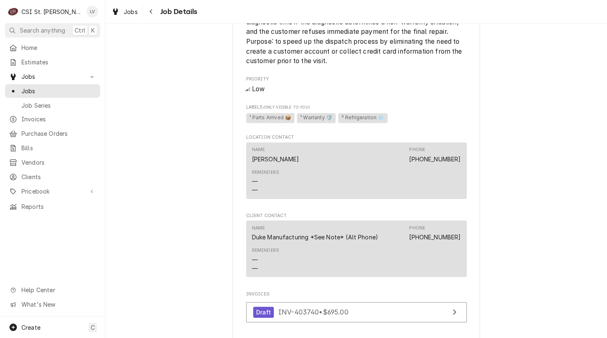
scroll to position [605, 0]
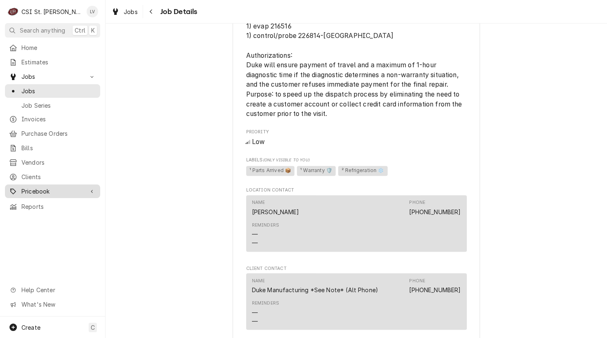
click at [38, 187] on span "Pricebook" at bounding box center [52, 191] width 62 height 9
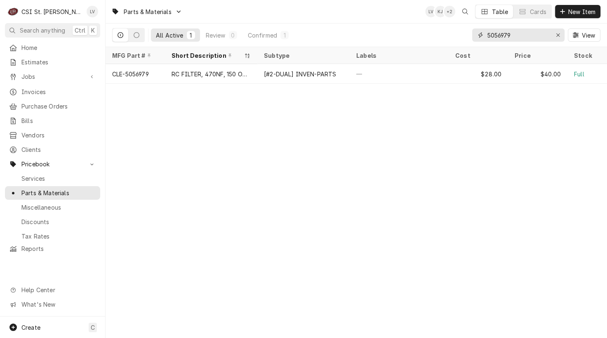
drag, startPoint x: 518, startPoint y: 34, endPoint x: 456, endPoint y: 38, distance: 62.8
click at [456, 38] on div "All Active 1 Review 0 Confirmed 1 5056979 View" at bounding box center [356, 35] width 489 height 23
paste input "Duk-226814uk"
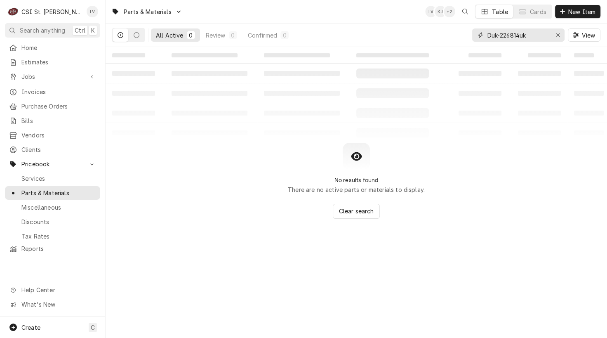
drag, startPoint x: 501, startPoint y: 34, endPoint x: 479, endPoint y: 35, distance: 22.3
click at [479, 35] on div "Duk-226814uk" at bounding box center [518, 34] width 92 height 13
drag, startPoint x: 508, startPoint y: 34, endPoint x: 528, endPoint y: 43, distance: 22.3
click at [528, 43] on div "226814uk View" at bounding box center [536, 35] width 128 height 23
drag, startPoint x: 517, startPoint y: 33, endPoint x: 446, endPoint y: 33, distance: 71.8
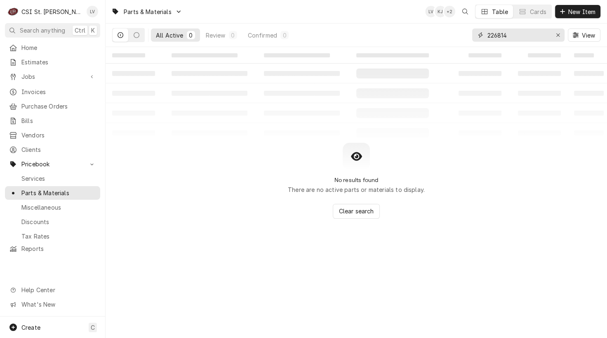
click at [446, 33] on div "All Active 0 Review 0 Confirmed 0 226814 View" at bounding box center [356, 35] width 489 height 23
paste input "-UK"
drag, startPoint x: 488, startPoint y: 35, endPoint x: 498, endPoint y: 38, distance: 10.7
click at [493, 37] on input "226814-UK" at bounding box center [518, 34] width 62 height 13
click at [534, 33] on input "duk226814-UK" at bounding box center [518, 34] width 62 height 13
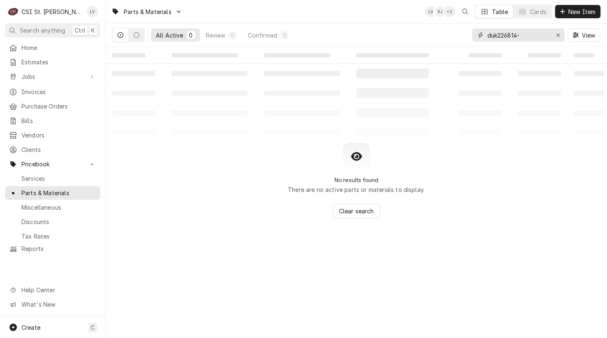
type input "duk226814"
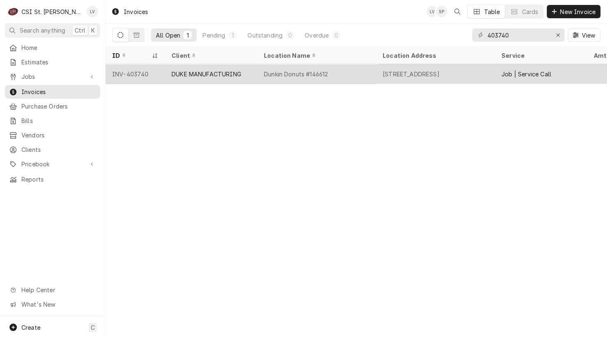
click at [177, 70] on div "DUKE MANUFACTURING" at bounding box center [207, 74] width 70 height 9
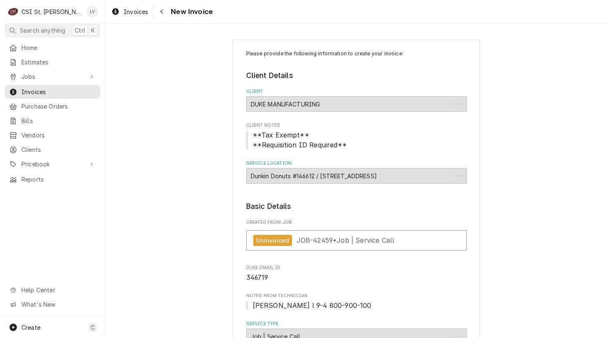
type textarea "x"
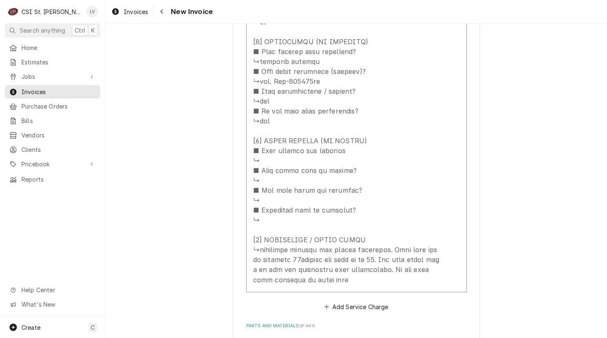
scroll to position [1568, 0]
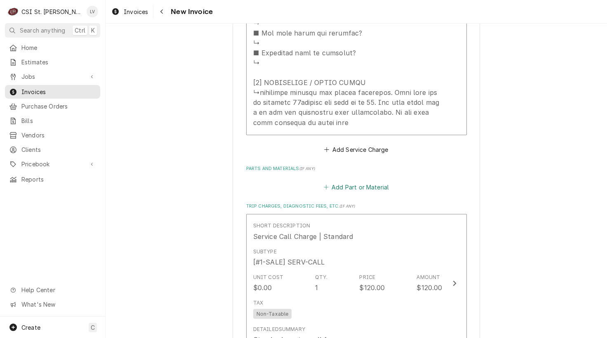
click at [359, 185] on button "Add Part or Material" at bounding box center [356, 187] width 68 height 12
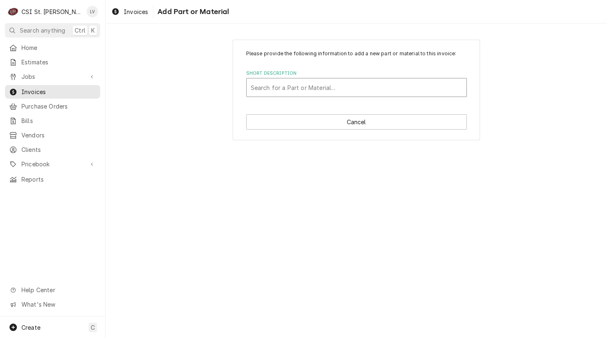
click at [301, 90] on div "Short Description" at bounding box center [357, 87] width 212 height 15
type input "misc. part"
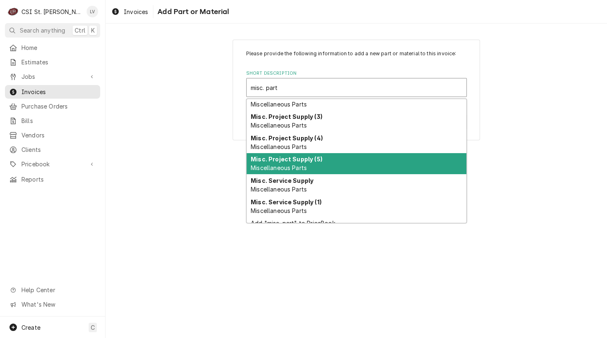
scroll to position [89, 0]
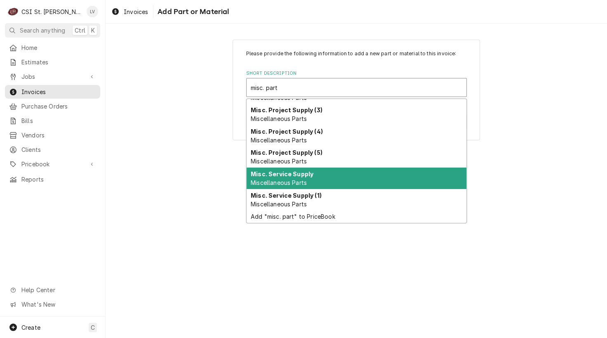
click at [326, 180] on div "Misc. Service Supply Miscellaneous Parts" at bounding box center [357, 178] width 220 height 21
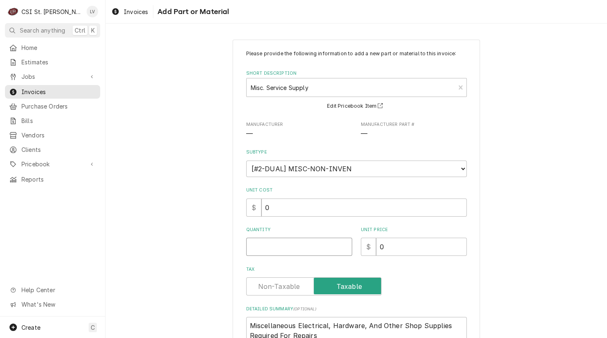
click at [263, 249] on input "Quantity" at bounding box center [299, 247] width 106 height 18
type textarea "x"
type input "1"
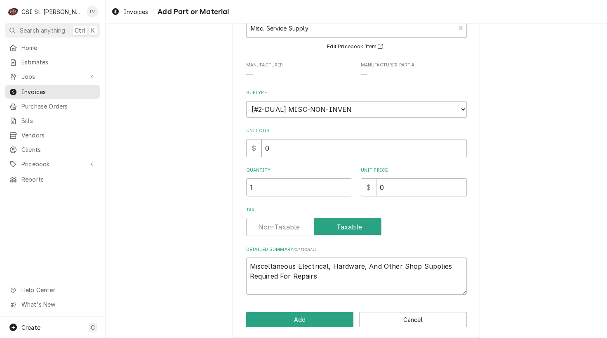
scroll to position [66, 0]
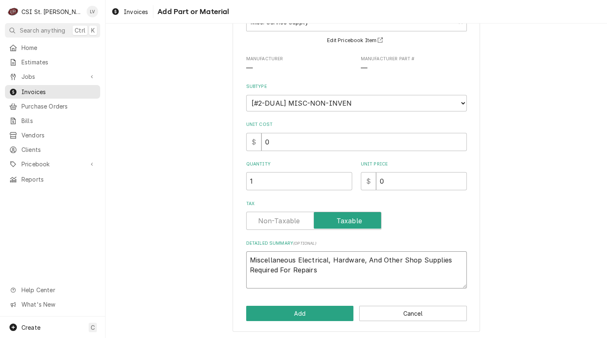
drag, startPoint x: 311, startPoint y: 269, endPoint x: 203, endPoint y: 239, distance: 111.8
click at [203, 239] on div "Please provide the following information to add a new part or material to this …" at bounding box center [357, 153] width 502 height 372
paste textarea "226814-UK"
type textarea "x"
type textarea "226814-UK"
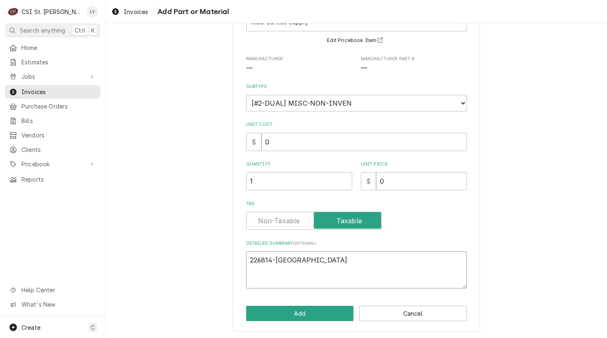
drag, startPoint x: 245, startPoint y: 260, endPoint x: 249, endPoint y: 258, distance: 4.8
click at [248, 258] on textarea "226814-UK" at bounding box center [356, 269] width 221 height 37
type textarea "x"
type textarea "D226814-UK"
type textarea "x"
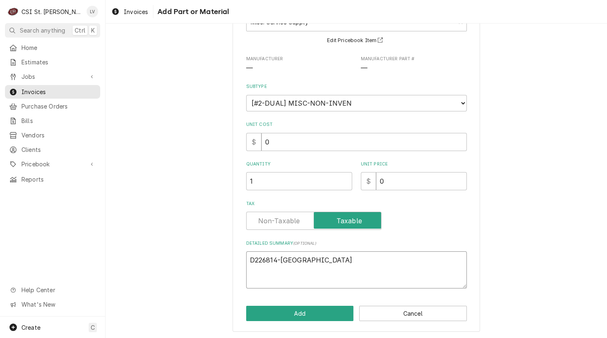
type textarea "DU226814-UK"
type textarea "x"
type textarea "DUK226814-UK"
type textarea "x"
type textarea "DUKe226814-UK"
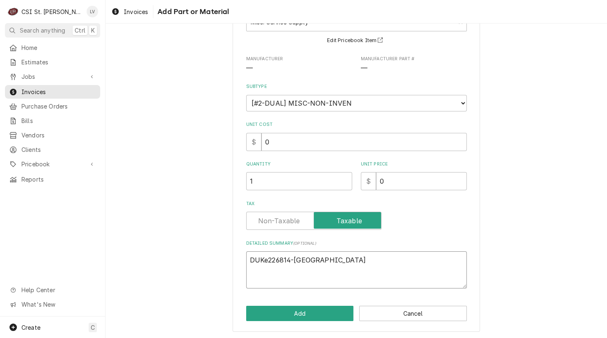
type textarea "x"
type textarea "DUKe 226814-UK"
type textarea "x"
type textarea "DUKe226814-UK"
type textarea "x"
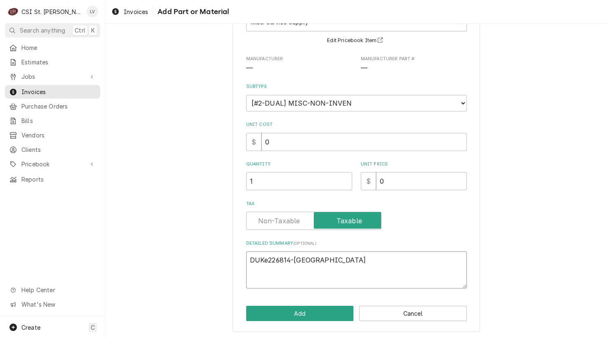
type textarea "DUK226814-UK"
type textarea "x"
type textarea "DU226814-UK"
type textarea "x"
type textarea "D226814-UK"
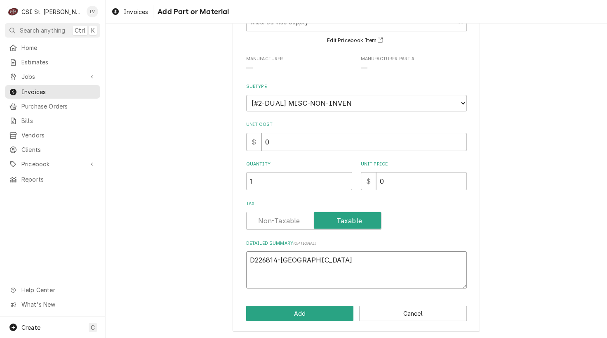
type textarea "x"
type textarea "Du226814-UK"
type textarea "x"
type textarea "Duk226814-UK"
type textarea "x"
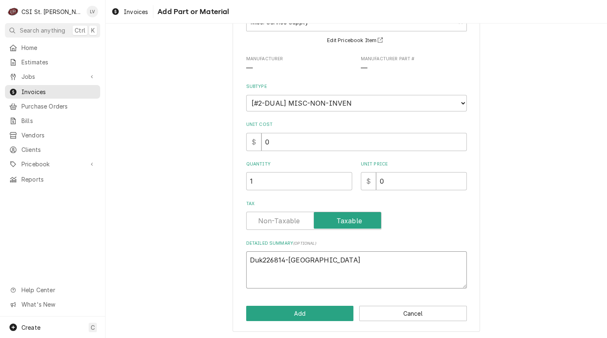
type textarea "Duke226814-UK"
type textarea "x"
type textarea "Duke 226814-UK"
click at [410, 311] on button "Cancel" at bounding box center [413, 313] width 108 height 15
type textarea "x"
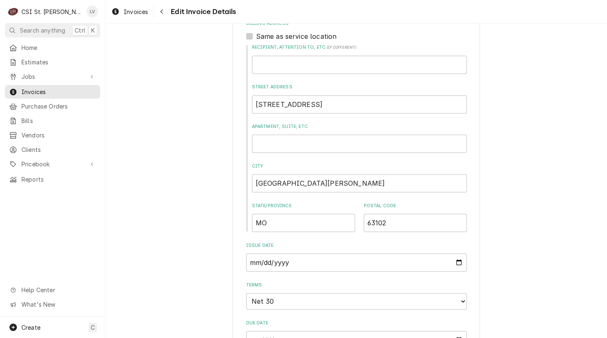
scroll to position [124, 0]
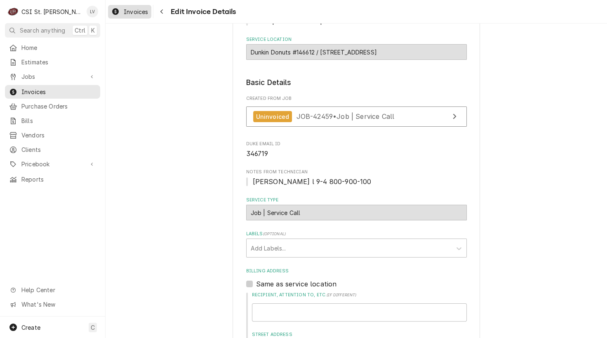
click at [124, 12] on span "Invoices" at bounding box center [136, 11] width 24 height 9
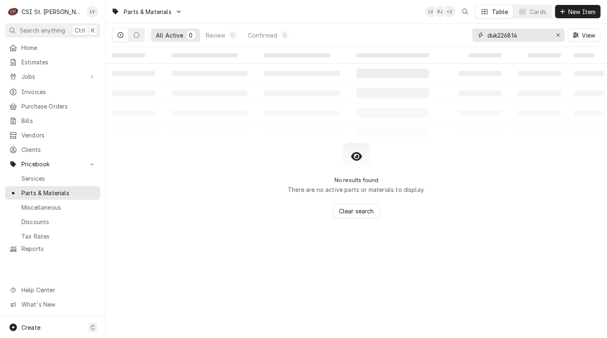
drag, startPoint x: 475, startPoint y: 33, endPoint x: 431, endPoint y: 38, distance: 44.5
click at [431, 38] on div "All Active 0 Review 0 Confirmed 0 duk226814 View" at bounding box center [356, 35] width 489 height 23
type input "216516"
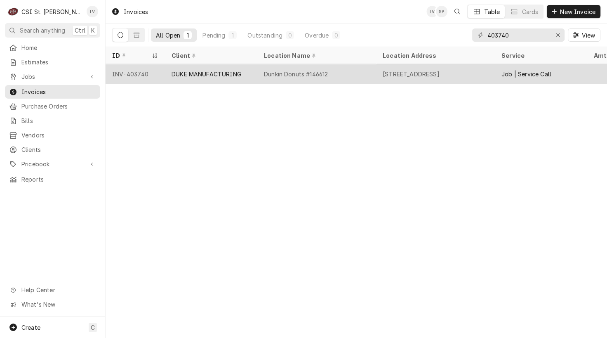
click at [172, 70] on div "DUKE MANUFACTURING" at bounding box center [207, 74] width 70 height 9
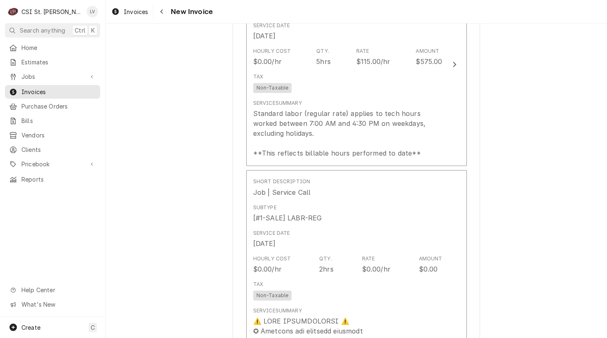
scroll to position [949, 0]
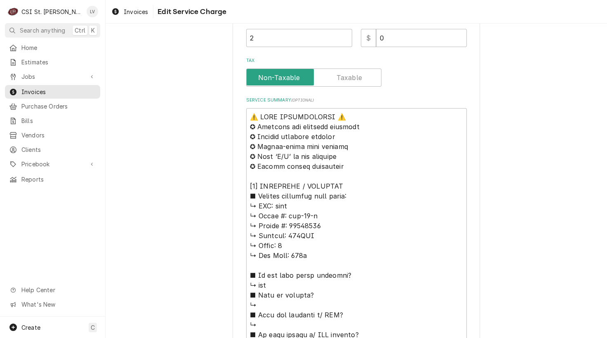
scroll to position [289, 0]
drag, startPoint x: 299, startPoint y: 206, endPoint x: 218, endPoint y: 108, distance: 127.5
click at [218, 108] on div "Use the fields below to edit this service charge Short Description Job | Servic…" at bounding box center [357, 251] width 502 height 1017
type textarea "x"
type textarea "L ↳ Ipsum #: dol-21-s ↳ Ametco #: 31773728 ↳ Adipisc: 266ELI ↳ Seddo: 8 ↳ Eiu T…"
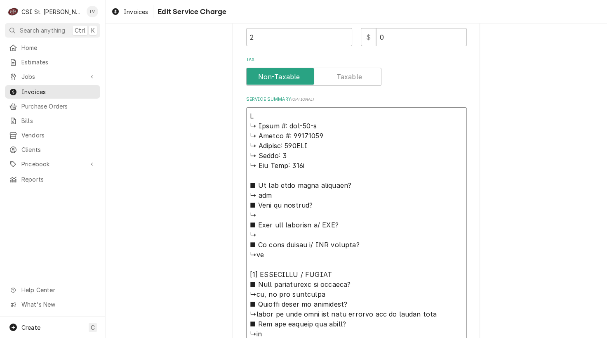
type textarea "x"
type textarea "↳ Lorem #: ips-07-d ↳ Sitame #: 63036676 ↳ Consect: 399ADI ↳ Elits: 3 ↳ Doe Tem…"
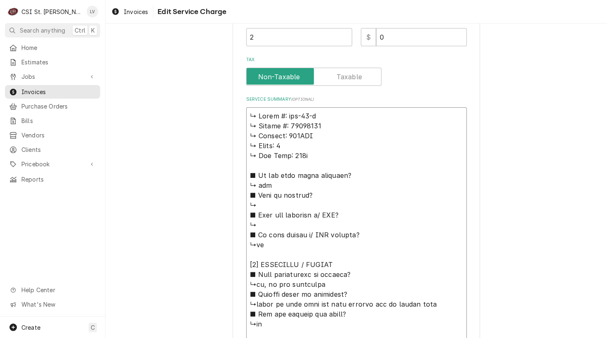
type textarea "x"
type textarea "L ↳ Ipsum #: dol-18-s ↳ Ametco #: 97942092 ↳ Adipisc: 488ELI ↳ Seddo: 9 ↳ Eiu T…"
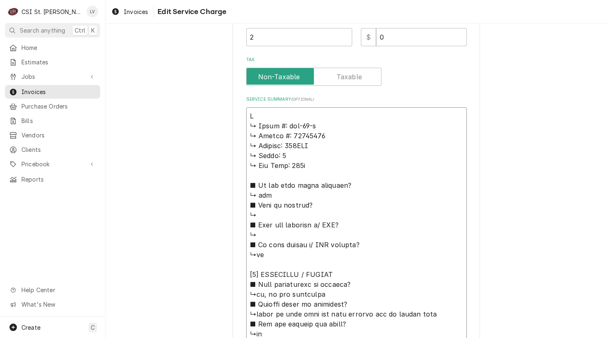
type textarea "x"
type textarea "Lo ↳ Ipsum #: dol-37-s ↳ Ametco #: 27240961 ↳ Adipisc: 489ELI ↳ Seddo: 2 ↳ Eiu …"
type textarea "x"
type textarea "Lor ↳ Ipsum #: dol-82-s ↳ Ametco #: 10124082 ↳ Adipisc: 154ELI ↳ Seddo: 5 ↳ Eiu…"
type textarea "x"
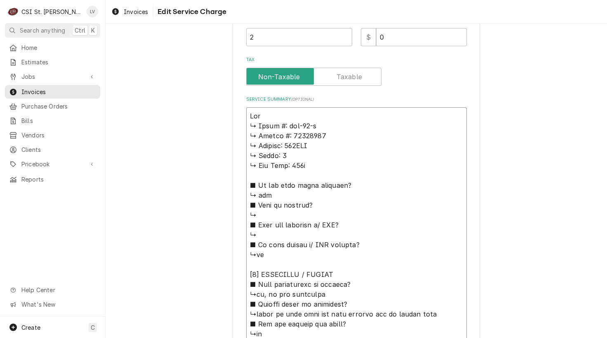
type textarea "Lore ↳ Ipsum #: dol-07-s ↳ Ametco #: 15881317 ↳ Adipisc: 054ELI ↳ Seddo: 9 ↳ Ei…"
type textarea "x"
type textarea "Lore ↳ Ipsum #: dol-75-s ↳ Ametco #: 45805294 ↳ Adipisc: 069ELI ↳ Seddo: 4 ↳ Ei…"
type textarea "x"
type textarea "Lore / ↳ Ipsum #: dol-60-s ↳ Ametco #: 95966201 ↳ Adipisc: 607ELI ↳ Seddo: 2 ↳ …"
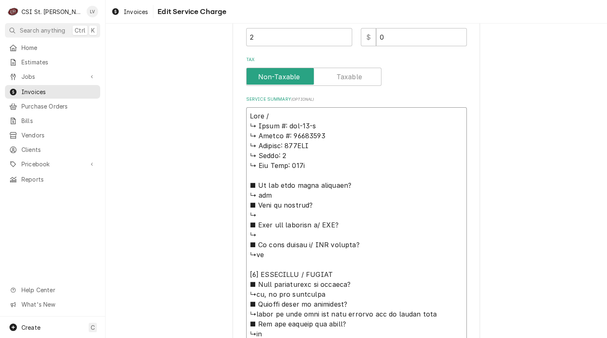
type textarea "x"
type textarea "Lore / ↳ Ipsum #: dol-41-s ↳ Ametco #: 85443174 ↳ Adipisc: 653ELI ↳ Seddo: 8 ↳ …"
type textarea "x"
type textarea "Lore / I ↳ Dolor #: sit-52-a ↳ Consec #: 71803257 ↳ Adipisc: 988ELI ↳ Seddo: 8 …"
type textarea "x"
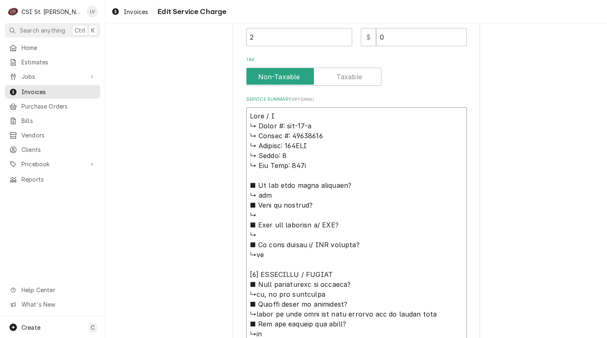
type textarea "Lore / Ip ↳ Dolor #: sit-00-a ↳ Consec #: 39874627 ↳ Adipisc: 528ELI ↳ Seddo: 7…"
type textarea "x"
type textarea "Lore / Ips ↳ Dolor #: sit-30-a ↳ Consec #: 56138535 ↳ Adipisc: 066ELI ↳ Seddo: …"
type textarea "x"
type textarea "Lore / Ipsu ↳ Dolor #: sit-53-a ↳ Consec #: 21104984 ↳ Adipisc: 919ELI ↳ Seddo:…"
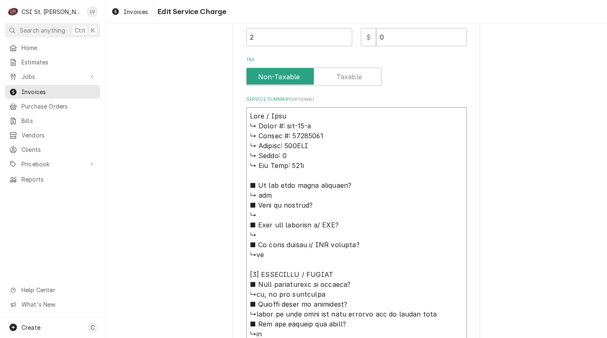
type textarea "x"
type textarea "Lore / Ipsum ↳ Dolor #: sit-79-a ↳ Consec #: 87144376 ↳ Adipisc: 374ELI ↳ Seddo…"
type textarea "x"
type textarea "Lore / Ipsum: ↳ Dolor #: sit-24-a ↳ Consec #: 87411619 ↳ Adipisc: 092ELI ↳ Sedd…"
type textarea "x"
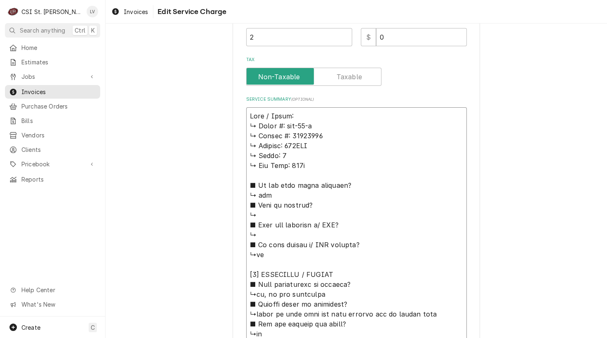
type textarea "Duke / Model: ↳ 𝗠𝗼𝗱𝗲𝗹 #: utr-60-r ↳ 𝗦𝗲𝗿𝗶𝗮𝗹 #: 12231261 ↳ 𝗩𝗼𝗹𝘁𝗮𝗴𝗲: 120VAC ↳ 𝗣𝗵𝗮𝘀…"
type textarea "x"
type textarea "Duke / Model: U ↳ 𝗠𝗼𝗱𝗲𝗹 #: utr-60-r ↳ 𝗦𝗲𝗿𝗶𝗮𝗹 #: 12231261 ↳ 𝗩𝗼𝗹𝘁𝗮𝗴𝗲: 120VAC ↳ 𝗣𝗵…"
type textarea "x"
type textarea "Duke / Model: UT ↳ 𝗠𝗼𝗱𝗲𝗹 #: utr-60-r ↳ 𝗦𝗲𝗿𝗶𝗮𝗹 #: 12231261 ↳ 𝗩𝗼𝗹𝘁𝗮𝗴𝗲: 120VAC ↳ 𝗣…"
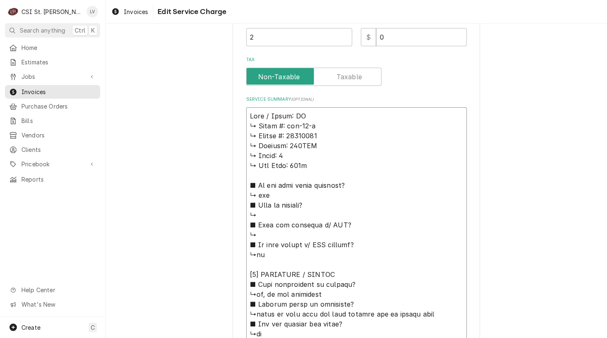
type textarea "x"
type textarea "Duke / Model: UTR ↳ 𝗠𝗼𝗱𝗲𝗹 #: utr-60-r ↳ 𝗦𝗲𝗿𝗶𝗮𝗹 #: 12231261 ↳ 𝗩𝗼𝗹𝘁𝗮𝗴𝗲: 120VAC ↳ …"
type textarea "x"
type textarea "Duke / Model: UTR- ↳ 𝗠𝗼𝗱𝗲𝗹 #: utr-60-r ↳ 𝗦𝗲𝗿𝗶𝗮𝗹 #: 12231261 ↳ 𝗩𝗼𝗹𝘁𝗮𝗴𝗲: 120VAC ↳…"
type textarea "x"
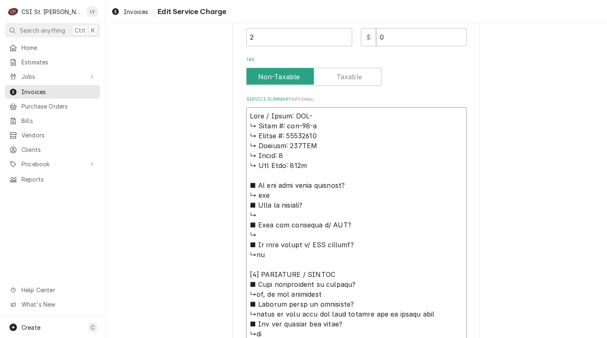
type textarea "Duke / Model: UTR-6 ↳ 𝗠𝗼𝗱𝗲𝗹 #: utr-60-r ↳ 𝗦𝗲𝗿𝗶𝗮𝗹 #: 12231261 ↳ 𝗩𝗼𝗹𝘁𝗮𝗴𝗲: 120VAC …"
type textarea "x"
type textarea "Duke / Model: UTR-60 ↳ 𝗠𝗼𝗱𝗲𝗹 #: utr-60-r ↳ 𝗦𝗲𝗿𝗶𝗮𝗹 #: 12231261 ↳ 𝗩𝗼𝗹𝘁𝗮𝗴𝗲: 120VAC…"
type textarea "x"
type textarea "Duke / Model: UTR-60- ↳ 𝗠𝗼𝗱𝗲𝗹 #: utr-60-r ↳ 𝗦𝗲𝗿𝗶𝗮𝗹 #: 12231261 ↳ 𝗩𝗼𝗹𝘁𝗮𝗴𝗲: 120VA…"
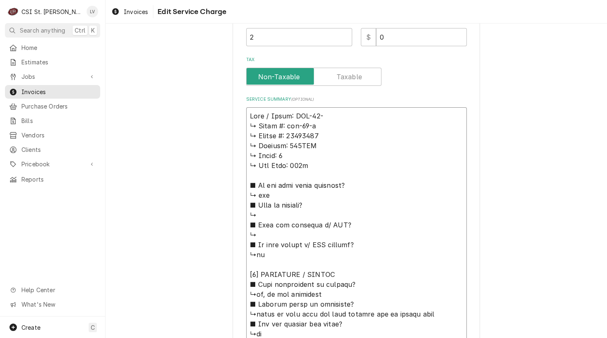
type textarea "x"
type textarea "Duke / Model: UTR-60-R ↳ 𝗠𝗼𝗱𝗲𝗹 #: utr-60-r ↳ 𝗦𝗲𝗿𝗶𝗮𝗹 #: 12231261 ↳ 𝗩𝗼𝗹𝘁𝗮𝗴𝗲: 120V…"
type textarea "x"
type textarea "Duke / Model: UTR-60-R ↳ 𝗠𝗼𝗱𝗲𝗹 #: utr-60-r ↳ 𝗦𝗲𝗿𝗶𝗮𝗹 #: 12231261 ↳ 𝗩𝗼𝗹𝘁𝗮𝗴𝗲: 120V…"
type textarea "x"
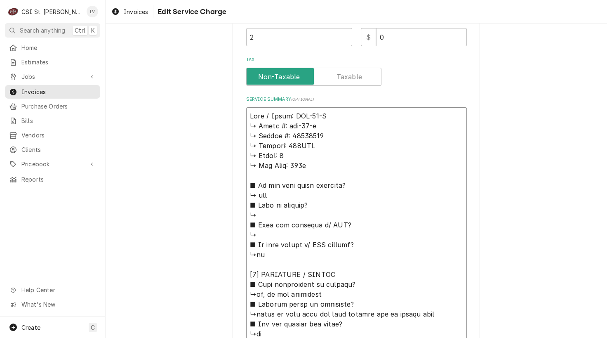
type textarea "Duke / Model: UTR-60-R / ↳ 𝗠𝗼𝗱𝗲𝗹 #: utr-60-r ↳ 𝗦𝗲𝗿𝗶𝗮𝗹 #: 12231261 ↳ 𝗩𝗼𝗹𝘁𝗮𝗴𝗲: 12…"
type textarea "x"
type textarea "Duke / Model: UTR-60-R / ↳ 𝗠𝗼𝗱𝗲𝗹 #: utr-60-r ↳ 𝗦𝗲𝗿𝗶𝗮𝗹 #: 12231261 ↳ 𝗩𝗼𝗹𝘁𝗮𝗴𝗲: 12…"
type textarea "x"
type textarea "Duke / Model: UTR-60-R / S ↳ 𝗠𝗼𝗱𝗲𝗹 #: utr-60-r ↳ 𝗦𝗲𝗿𝗶𝗮𝗹 #: 12231261 ↳ 𝗩𝗼𝗹𝘁𝗮𝗴𝗲: …"
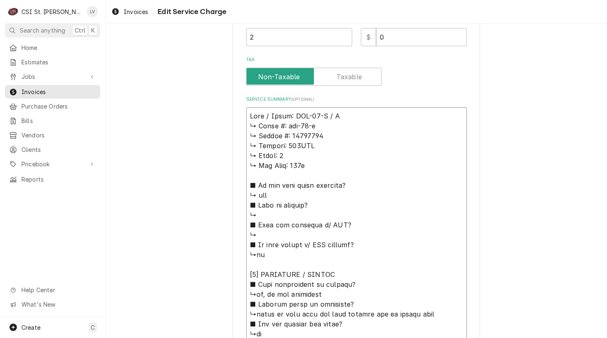
type textarea "x"
type textarea "Duke / Model: UTR-60-R / Se ↳ 𝗠𝗼𝗱𝗲𝗹 #: utr-60-r ↳ 𝗦𝗲𝗿𝗶𝗮𝗹 #: 12231261 ↳ 𝗩𝗼𝗹𝘁𝗮𝗴𝗲:…"
type textarea "x"
type textarea "Duke / Model: UTR-60-R / Ser ↳ 𝗠𝗼𝗱𝗲𝗹 #: utr-60-r ↳ 𝗦𝗲𝗿𝗶𝗮𝗹 #: 12231261 ↳ 𝗩𝗼𝗹𝘁𝗮𝗴𝗲…"
type textarea "x"
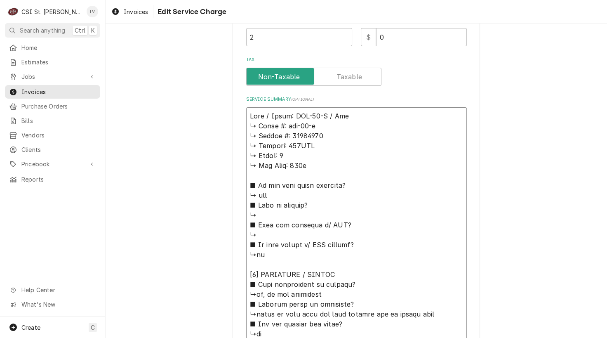
type textarea "Duke / Model: UTR-60-R / Seri ↳ 𝗠𝗼𝗱𝗲𝗹 #: utr-60-r ↳ 𝗦𝗲𝗿𝗶𝗮𝗹 #: 12231261 ↳ 𝗩𝗼𝗹𝘁𝗮𝗴…"
type textarea "x"
type textarea "Duke / Model: UTR-60-R / Seria ↳ 𝗠𝗼𝗱𝗲𝗹 #: utr-60-r ↳ 𝗦𝗲𝗿𝗶𝗮𝗹 #: 12231261 ↳ 𝗩𝗼𝗹𝘁𝗮…"
type textarea "x"
type textarea "Duke / Model: UTR-60-R / Serial ↳ 𝗠𝗼𝗱𝗲𝗹 #: utr-60-r ↳ 𝗦𝗲𝗿𝗶𝗮𝗹 #: 12231261 ↳ 𝗩𝗼𝗹𝘁…"
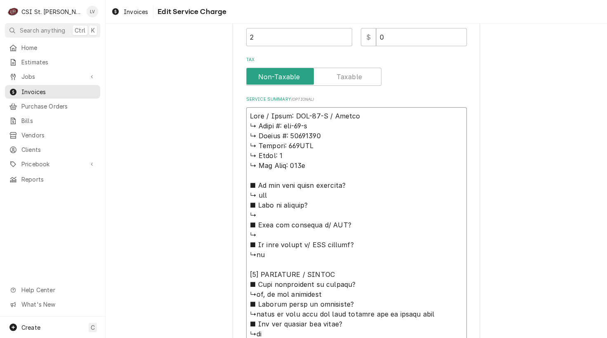
type textarea "x"
type textarea "Duke / Model: UTR-60-R / Serial: ↳ 𝗠𝗼𝗱𝗲𝗹 #: utr-60-r ↳ 𝗦𝗲𝗿𝗶𝗮𝗹 #: 12231261 ↳ 𝗩𝗼𝗹…"
type textarea "x"
type textarea "Duke / Model: UTR-60-R / Serial: ↳ 𝗠𝗼𝗱𝗲𝗹 #: utr-60-r ↳ 𝗦𝗲𝗿𝗶𝗮𝗹 #: 12231261 ↳ 𝗩𝗼𝗹…"
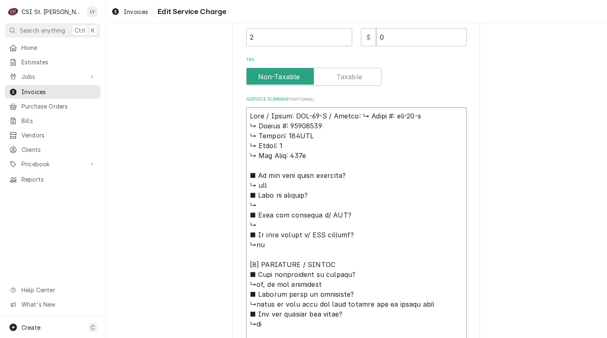
type textarea "x"
type textarea "Duke / Model: UTR-60-R / Serial: 𝗠𝗼𝗱𝗲𝗹 #: utr-60-r ↳ 𝗦𝗲𝗿𝗶𝗮𝗹 #: 12231261 ↳ 𝗩𝗼𝗹𝘁𝗮…"
type textarea "x"
type textarea "Duke / Model: UTR-60-R / Serial: 𝗠𝗼𝗱𝗲𝗹 #: utr-60-r ↳ 𝗦𝗲𝗿𝗶𝗮𝗹 #: 12231261 ↳ 𝗩𝗼𝗹𝘁𝗮…"
type textarea "x"
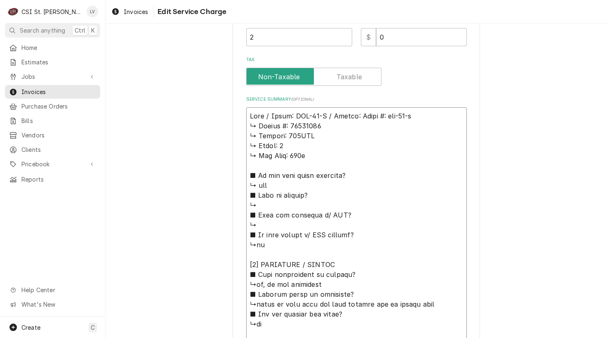
type textarea "Duke / Model: UTR-60-R / Serial: 𝗼𝗱𝗲𝗹 #: utr-60-r ↳ 𝗦𝗲𝗿𝗶𝗮𝗹 #: 12231261 ↳ 𝗩𝗼𝗹𝘁𝗮𝗴…"
type textarea "x"
type textarea "Duke / Model: UTR-60-R / Serial: 𝗱𝗲𝗹 #: utr-60-r ↳ 𝗦𝗲𝗿𝗶𝗮𝗹 #: 12231261 ↳ 𝗩𝗼𝗹𝘁𝗮𝗴𝗲…"
type textarea "x"
type textarea "Duke / Model: UTR-60-R / Serial: 𝗲𝗹 #: utr-60-r ↳ 𝗦𝗲𝗿𝗶𝗮𝗹 #: 12231261 ↳ 𝗩𝗼𝗹𝘁𝗮𝗴𝗲:…"
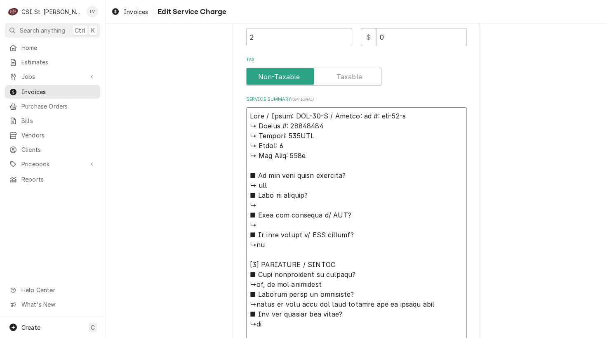
type textarea "x"
type textarea "Duke / Model: UTR-60-R / Serial: 𝗹 #: utr-60-r ↳ 𝗦𝗲𝗿𝗶𝗮𝗹 #: 12231261 ↳ 𝗩𝗼𝗹𝘁𝗮𝗴𝗲: …"
type textarea "x"
type textarea "Duke / Model: UTR-60-R / Serial: #: utr-60-r ↳ 𝗦𝗲𝗿𝗶𝗮𝗹 #: 12231261 ↳ 𝗩𝗼𝗹𝘁𝗮𝗴𝗲: 12…"
type textarea "x"
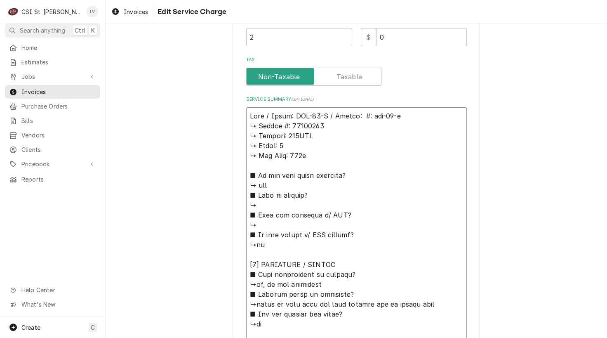
type textarea "Duke / Model: UTR-60-R / Serial: #: utr-60-r ↳ 𝗦𝗲𝗿𝗶𝗮𝗹 #: 12231261 ↳ 𝗩𝗼𝗹𝘁𝗮𝗴𝗲: 12…"
type textarea "x"
type textarea "Duke / Model: UTR-60-R / Serial: : utr-60-r ↳ 𝗦𝗲𝗿𝗶𝗮𝗹 #: 12231261 ↳ 𝗩𝗼𝗹𝘁𝗮𝗴𝗲: 120…"
type textarea "x"
type textarea "Duke / Model: UTR-60-R / Serial: utr-60-r ↳ 𝗦𝗲𝗿𝗶𝗮𝗹 #: 12231261 ↳ 𝗩𝗼𝗹𝘁𝗮𝗴𝗲: 120VA…"
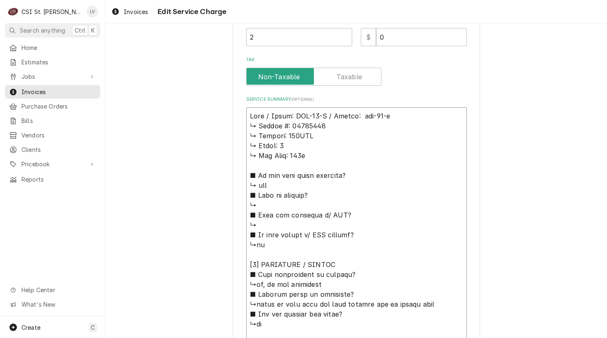
type textarea "x"
type textarea "Duke / Model: UTR-60-R / Serial: utr-60-r ↳ 𝗦𝗲𝗿𝗶𝗮𝗹 #: 12231261 ↳ 𝗩𝗼𝗹𝘁𝗮𝗴𝗲: 120VA…"
type textarea "x"
type textarea "Duke / Model: UTR-60-R / Serial: tr-60-r ↳ 𝗦𝗲𝗿𝗶𝗮𝗹 #: 12231261 ↳ 𝗩𝗼𝗹𝘁𝗮𝗴𝗲: 120VAC…"
type textarea "x"
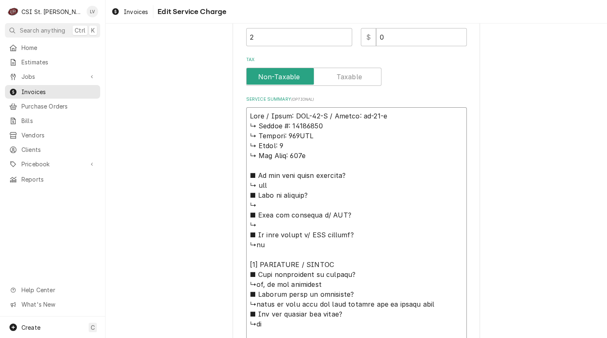
type textarea "Duke / Model: UTR-60-R / Serial: r-60-r ↳ 𝗦𝗲𝗿𝗶𝗮𝗹 #: 12231261 ↳ 𝗩𝗼𝗹𝘁𝗮𝗴𝗲: 120VAC …"
type textarea "x"
type textarea "Duke / Model: UTR-60-R / Serial: -60-r ↳ 𝗦𝗲𝗿𝗶𝗮𝗹 #: 12231261 ↳ 𝗩𝗼𝗹𝘁𝗮𝗴𝗲: 120VAC ↳…"
type textarea "x"
type textarea "Duke / Model: UTR-60-R / Serial: 60-r ↳ 𝗦𝗲𝗿𝗶𝗮𝗹 #: 12231261 ↳ 𝗩𝗼𝗹𝘁𝗮𝗴𝗲: 120VAC ↳ …"
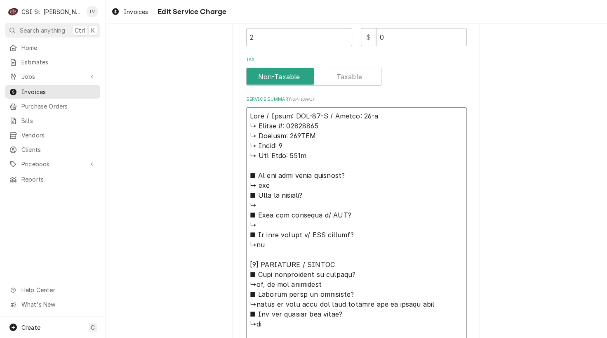
type textarea "x"
type textarea "Duke / Model: UTR-60-R / Serial: 0-r ↳ 𝗦𝗲𝗿𝗶𝗮𝗹 #: 12231261 ↳ 𝗩𝗼𝗹𝘁𝗮𝗴𝗲: 120VAC ↳ 𝗣…"
type textarea "x"
type textarea "Duke / Model: UTR-60-R / Serial: -r ↳ 𝗦𝗲𝗿𝗶𝗮𝗹 #: 12231261 ↳ 𝗩𝗼𝗹𝘁𝗮𝗴𝗲: 120VAC ↳ 𝗣𝗵…"
type textarea "x"
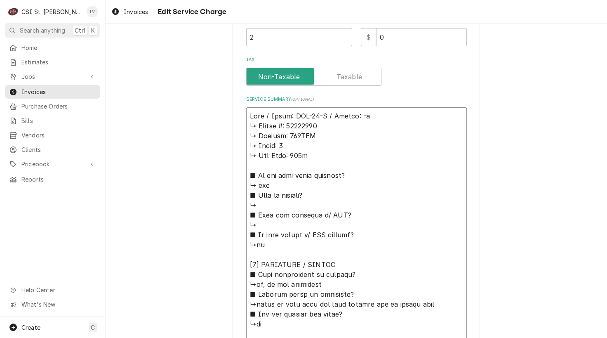
type textarea "Duke / Model: UTR-60-R / Serial: r ↳ 𝗦𝗲𝗿𝗶𝗮𝗹 #: 12231261 ↳ 𝗩𝗼𝗹𝘁𝗮𝗴𝗲: 120VAC ↳ 𝗣𝗵𝗮…"
type textarea "x"
type textarea "Duke / Model: UTR-60-R / Serial: ↳ 𝗦𝗲𝗿𝗶𝗮𝗹 #: 12231261 ↳ 𝗩𝗼𝗹𝘁𝗮𝗴𝗲: 120VAC ↳ 𝗣𝗵𝗮𝘀𝗲…"
type textarea "x"
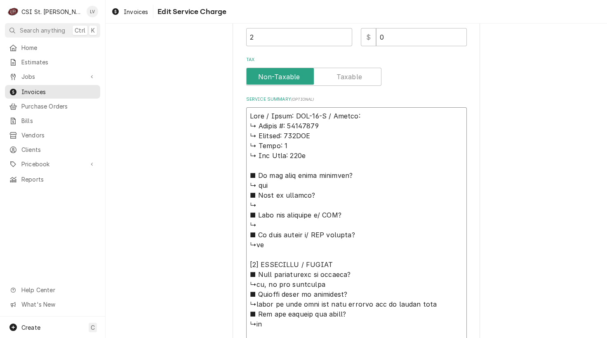
type textarea "Duke / Model: UTR-60-R / Serial: ↳ 𝗦𝗲𝗿𝗶𝗮𝗹 #: 12231261 ↳ 𝗩𝗼𝗹𝘁𝗮𝗴𝗲: 120VAC ↳ 𝗣𝗵𝗮𝘀𝗲…"
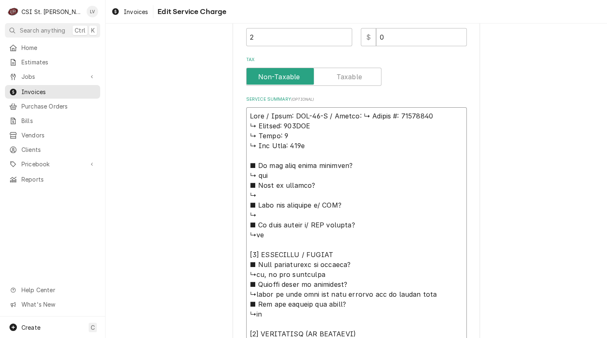
type textarea "x"
type textarea "Duke / Model: UTR-60-R / Serial: 𝗦𝗲𝗿𝗶𝗮𝗹 #: 12231261 ↳ 𝗩𝗼𝗹𝘁𝗮𝗴𝗲: 120VAC ↳ 𝗣𝗵𝗮𝘀𝗲: …"
type textarea "x"
type textarea "Duke / Model: UTR-60-R / Serial: 𝗦𝗲𝗿𝗶𝗮𝗹 #: 12231261 ↳ 𝗩𝗼𝗹𝘁𝗮𝗴𝗲: 120VAC ↳ 𝗣𝗵𝗮𝘀𝗲: …"
type textarea "x"
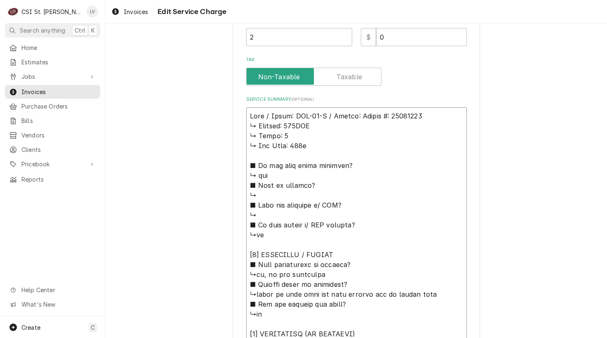
type textarea "Duke / Model: UTR-60-R / Serial: 𝗲𝗿𝗶𝗮𝗹 #: 12231261 ↳ 𝗩𝗼𝗹𝘁𝗮𝗴𝗲: 120VAC ↳ 𝗣𝗵𝗮𝘀𝗲: 1…"
type textarea "x"
type textarea "Duke / Model: UTR-60-R / Serial: 𝗿𝗶𝗮𝗹 #: 12231261 ↳ 𝗩𝗼𝗹𝘁𝗮𝗴𝗲: 120VAC ↳ 𝗣𝗵𝗮𝘀𝗲: 1 …"
type textarea "x"
type textarea "Duke / Model: UTR-60-R / Serial: 𝗶𝗮𝗹 #: 12231261 ↳ 𝗩𝗼𝗹𝘁𝗮𝗴𝗲: 120VAC ↳ 𝗣𝗵𝗮𝘀𝗲: 1 ↳…"
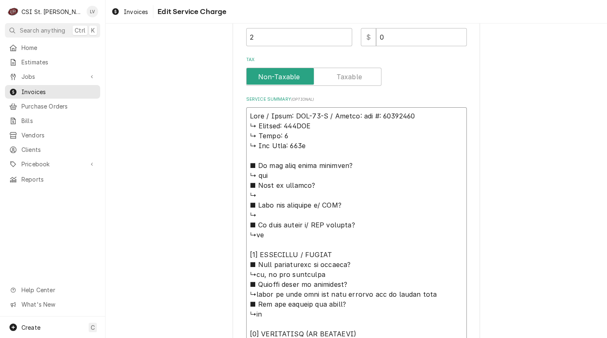
type textarea "x"
type textarea "Duke / Model: UTR-60-R / Serial: 𝗮𝗹 #: 12231261 ↳ 𝗩𝗼𝗹𝘁𝗮𝗴𝗲: 120VAC ↳ 𝗣𝗵𝗮𝘀𝗲: 1 ↳ …"
type textarea "x"
type textarea "Duke / Model: UTR-60-R / Serial: 𝗹 #: 12231261 ↳ 𝗩𝗼𝗹𝘁𝗮𝗴𝗲: 120VAC ↳ 𝗣𝗵𝗮𝘀𝗲: 1 ↳ 𝗚…"
type textarea "x"
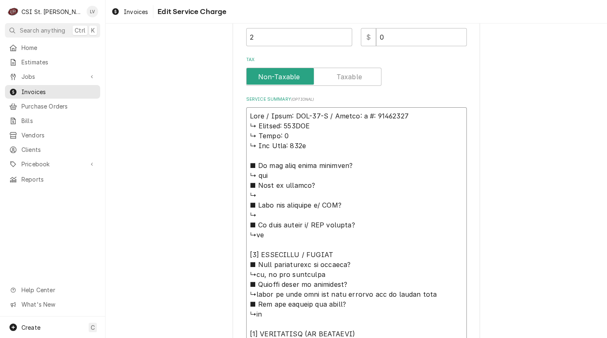
type textarea "Duke / Model: UTR-60-R / Serial: #: 12231261 ↳ 𝗩𝗼𝗹𝘁𝗮𝗴𝗲: 120VAC ↳ 𝗣𝗵𝗮𝘀𝗲: 1 ↳ 𝗚𝗮𝘀…"
type textarea "x"
type textarea "Duke / Model: UTR-60-R / Serial: #: 12231261 ↳ 𝗩𝗼𝗹𝘁𝗮𝗴𝗲: 120VAC ↳ 𝗣𝗵𝗮𝘀𝗲: 1 ↳ 𝗚𝗮𝘀…"
type textarea "x"
type textarea "Duke / Model: UTR-60-R / Serial: : 12231261 ↳ 𝗩𝗼𝗹𝘁𝗮𝗴𝗲: 120VAC ↳ 𝗣𝗵𝗮𝘀𝗲: 1 ↳ 𝗚𝗮𝘀 …"
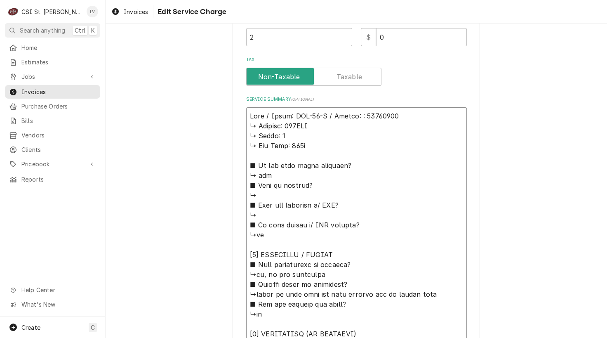
type textarea "x"
type textarea "Duke / Model: UTR-60-R / Serial: 12231261 ↳ 𝗩𝗼𝗹𝘁𝗮𝗴𝗲: 120VAC ↳ 𝗣𝗵𝗮𝘀𝗲: 1 ↳ 𝗚𝗮𝘀 𝗧𝘆…"
type textarea "x"
type textarea "Duke / Model: UTR-60-R / Serial: 12231261 ↳ 𝗩𝗼𝗹𝘁𝗮𝗴𝗲: 120VAC ↳ 𝗣𝗵𝗮𝘀𝗲: 1 ↳ 𝗚𝗮𝘀 𝗧𝘆…"
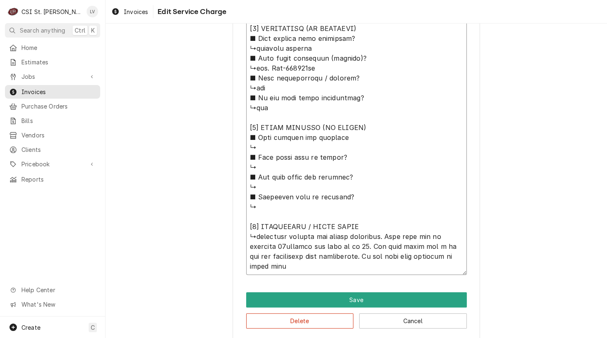
scroll to position [601, 0]
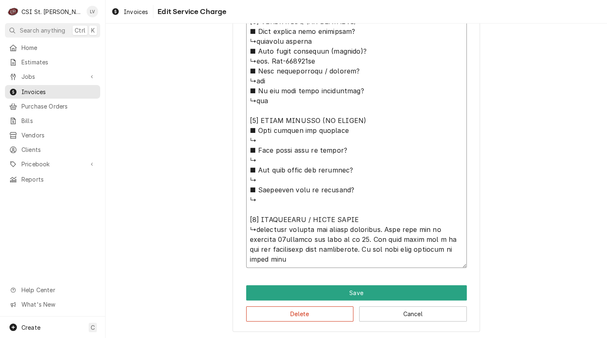
drag, startPoint x: 246, startPoint y: 125, endPoint x: 394, endPoint y: 222, distance: 177.1
click at [394, 222] on textarea "Service Summary ( optional )" at bounding box center [356, 31] width 221 height 473
type textarea "x"
type textarea "Duke / Model: UTR-60-R / Serial: 12231261 ↳installed control and tested operati…"
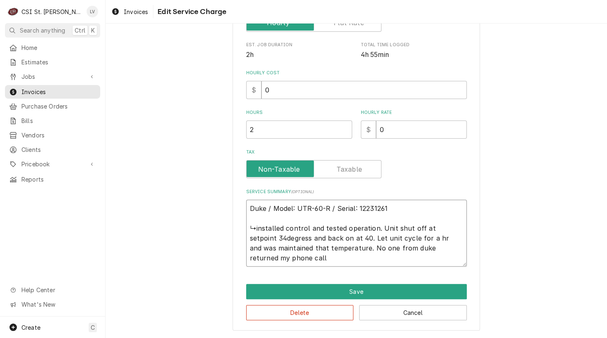
scroll to position [195, 0]
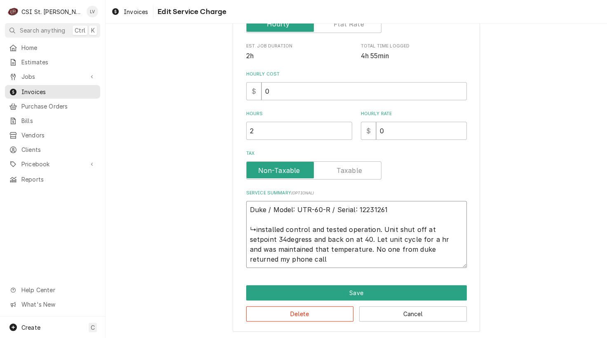
type textarea "x"
type textarea "Duke / Model: UTR-60-R / Serial: 12231261 installed control and tested operatio…"
type textarea "x"
type textarea "Duke / Model: UTR-60-R / Serial: 12231261 nstalled control and tested operation…"
type textarea "x"
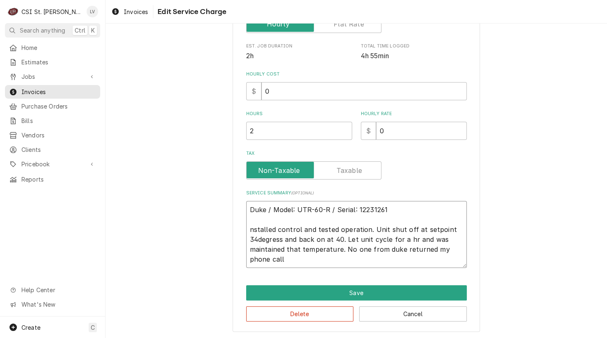
type textarea "Duke / Model: UTR-60-R / Serial: 12231261 Installed control and tested operatio…"
click at [276, 227] on textarea "Duke / Model: UTR-60-R / Serial: 12231261 Installed control and tested operatio…" at bounding box center [356, 234] width 221 height 67
click at [255, 238] on textarea "Duke / Model: UTR-60-R / Serial: 12231261 Installed control and tested operatio…" at bounding box center [356, 234] width 221 height 67
type textarea "x"
type textarea "Duke / Model: UTR-60-R / Serial: 12231261 Installed control and tested operatio…"
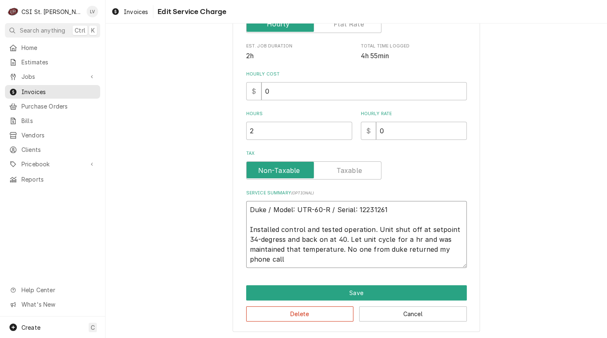
drag, startPoint x: 393, startPoint y: 239, endPoint x: 409, endPoint y: 242, distance: 16.5
click at [393, 238] on textarea "Duke / Model: UTR-60-R / Serial: 12231261 Installed control and tested operatio…" at bounding box center [356, 234] width 221 height 67
type textarea "x"
type textarea "Duke / Model: UTR-60-R / Serial: 12231261 Installed control and tested operatio…"
type textarea "x"
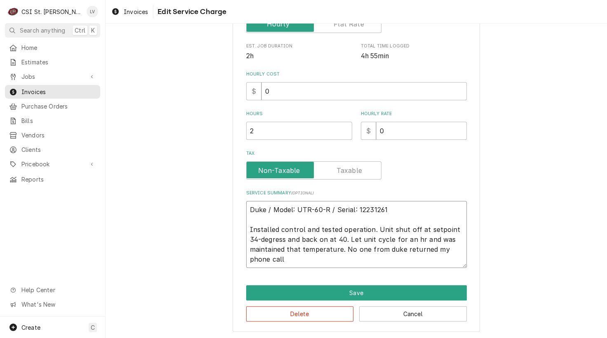
type textarea "Duke / Model: UTR-60-R / Serial: 12231261 Installed control and tested operatio…"
type textarea "x"
type textarea "Duke / Model: UTR-60-R / Serial: 12231261 Installed control and tested operatio…"
type textarea "x"
type textarea "Duke / Model: UTR-60-R / Serial: 12231261 Installed control and tested operatio…"
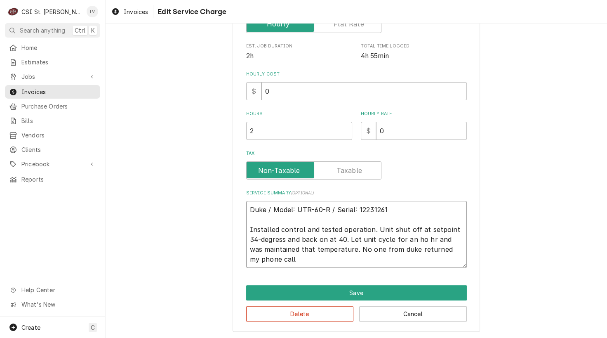
type textarea "x"
type textarea "Duke / Model: UTR-60-R / Serial: 12231261 Installed control and tested operatio…"
type textarea "x"
type textarea "Duke / Model: UTR-60-R / Serial: 12231261 Installed control and tested operatio…"
type textarea "x"
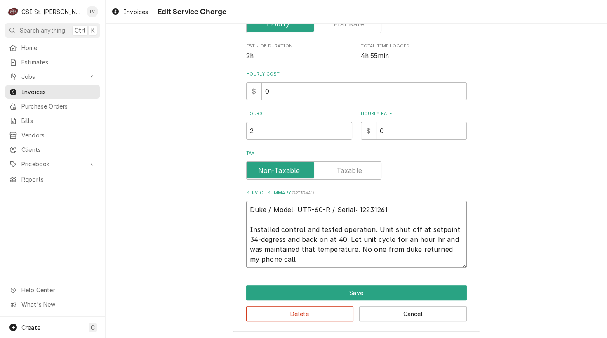
type textarea "Duke / Model: UTR-60-R / Serial: 12231261 Installed control and tested operatio…"
type textarea "x"
type textarea "Duke / Model: UTR-60-R / Serial: 12231261 Installed control and tested operatio…"
type textarea "x"
type textarea "Duke / Model: UTR-60-R / Serial: 12231261 Installed control and tested operatio…"
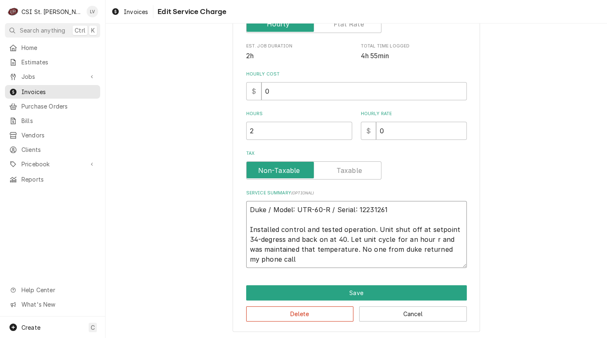
type textarea "x"
type textarea "Duke / Model: UTR-60-R / Serial: 12231261 Installed control and tested operatio…"
type textarea "x"
type textarea "Duke / Model: UTR-60-R / Serial: 12231261 Installed control and tested operatio…"
drag, startPoint x: 427, startPoint y: 237, endPoint x: 454, endPoint y: 240, distance: 26.6
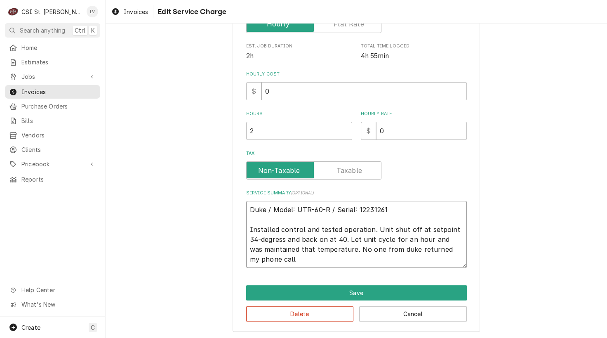
click at [437, 237] on textarea "Duke / Model: UTR-60-R / Serial: 12231261 Installed control and tested operatio…" at bounding box center [356, 234] width 221 height 67
type textarea "x"
type textarea "Duke / Model: UTR-60-R / Serial: 12231261 Installed control and tested operatio…"
type textarea "x"
type textarea "Duke / Model: UTR-60-R / Serial: 12231261 Installed control and tested operatio…"
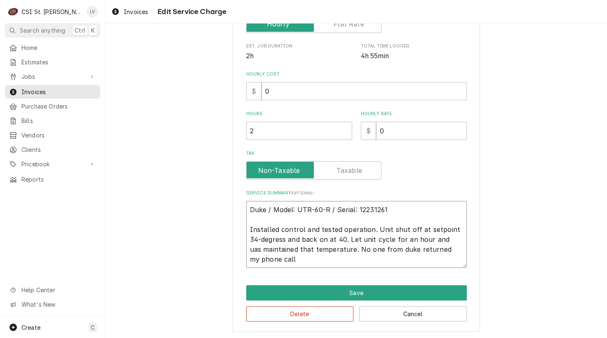
type textarea "x"
type textarea "Duke / Model: UTR-60-R / Serial: 12231261 Installed control and tested operatio…"
type textarea "x"
type textarea "Duke / Model: UTR-60-R / Serial: 12231261 Installed control and tested operatio…"
type textarea "x"
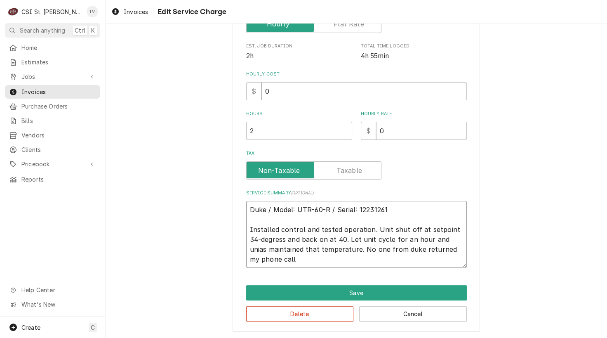
type textarea "Duke / Model: UTR-60-R / Serial: 12231261 Installed control and tested operatio…"
type textarea "x"
type textarea "Duke / Model: UTR-60-R / Serial: 12231261 Installed control and tested operatio…"
type textarea "x"
type textarea "Duke / Model: UTR-60-R / Serial: 12231261 Installed control and tested operatio…"
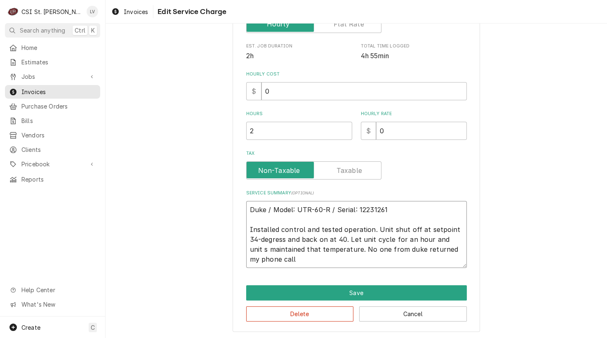
type textarea "x"
type textarea "Duke / Model: UTR-60-R / Serial: 12231261 Installed control and tested operatio…"
type textarea "x"
type textarea "Duke / Model: UTR-60-R / Serial: 12231261 Installed control and tested operatio…"
type textarea "x"
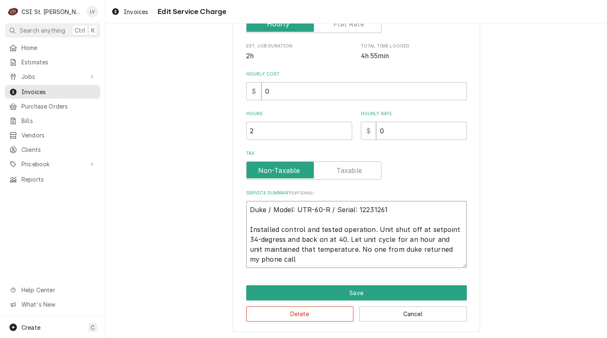
type textarea "Duke / Model: UTR-60-R / Serial: 12231261 Installed control and tested operatio…"
type textarea "x"
type textarea "Duke / Model: UTR-60-R / Serial: 12231261 Installed control and tested operatio…"
drag, startPoint x: 342, startPoint y: 247, endPoint x: 384, endPoint y: 261, distance: 44.4
click at [384, 261] on textarea "Duke / Model: UTR-60-R / Serial: 12231261 Installed control and tested operatio…" at bounding box center [356, 234] width 221 height 67
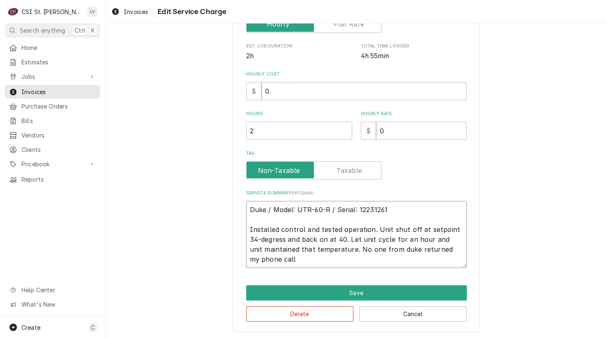
type textarea "x"
type textarea "Duke / Model: UTR-60-R / Serial: 12231261 Installed control and tested operatio…"
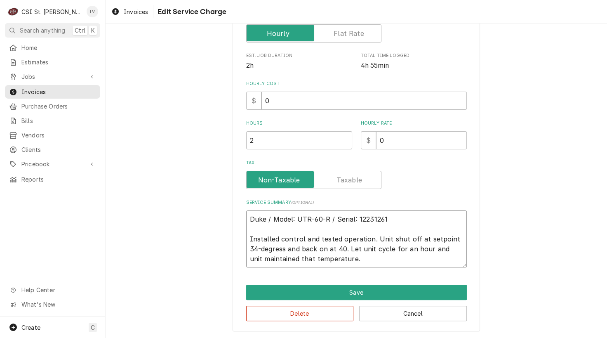
drag, startPoint x: 351, startPoint y: 260, endPoint x: 226, endPoint y: 200, distance: 138.8
click at [226, 200] on div "Use the fields below to edit this service charge Short Description Job | Servic…" at bounding box center [357, 92] width 502 height 492
type textarea "x"
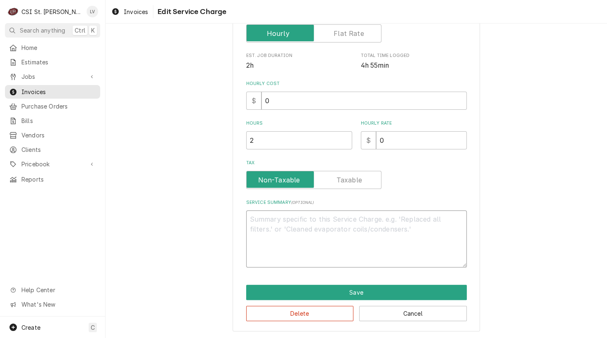
scroll to position [165, 0]
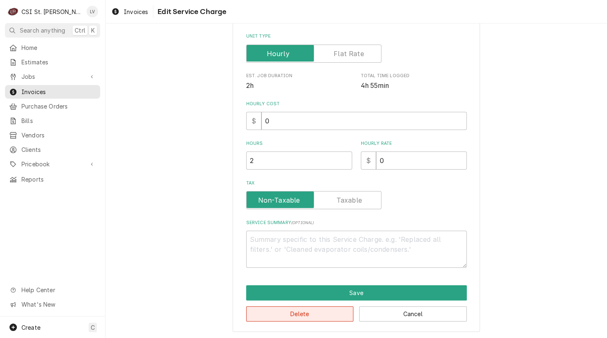
click at [273, 314] on button "Delete" at bounding box center [300, 313] width 108 height 15
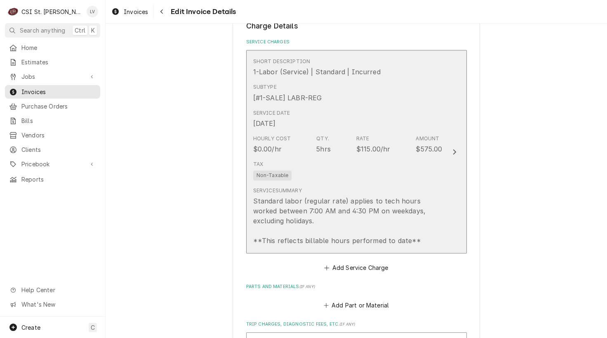
click at [347, 169] on div "Tax Non-Taxable" at bounding box center [347, 170] width 189 height 26
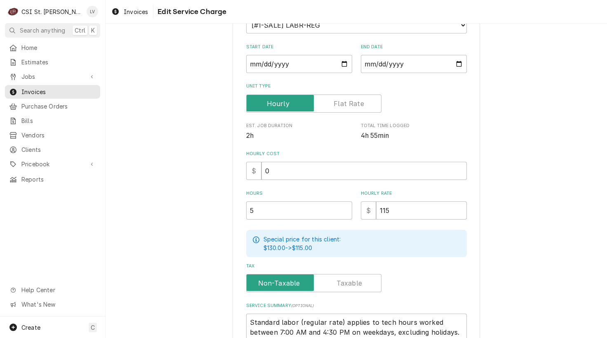
scroll to position [206, 0]
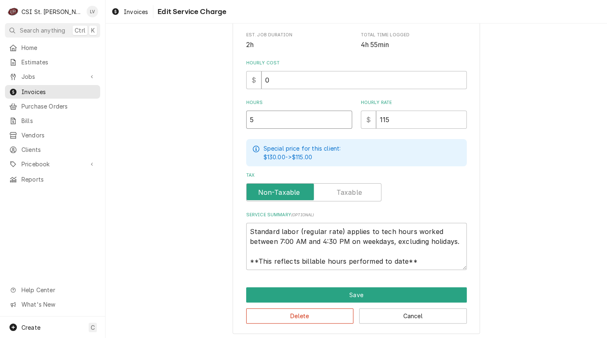
drag, startPoint x: 237, startPoint y: 114, endPoint x: 196, endPoint y: 111, distance: 40.9
click at [196, 111] on div "Use the fields below to edit this service charge Short Description 1-Labor (Ser…" at bounding box center [357, 83] width 502 height 515
type textarea "x"
type input "4"
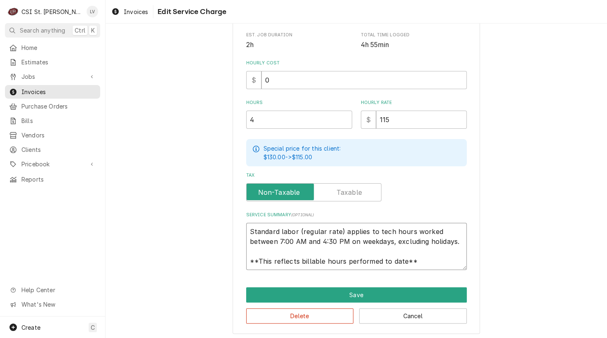
drag, startPoint x: 246, startPoint y: 227, endPoint x: 443, endPoint y: 272, distance: 201.8
click at [443, 272] on div "Use the fields below to edit this service charge Short Description 1-Labor (Ser…" at bounding box center [357, 83] width 248 height 501
paste textarea "Duke / Model: UTR-60-R / Serial: 12231261 Installed control and tested operatio…"
type textarea "x"
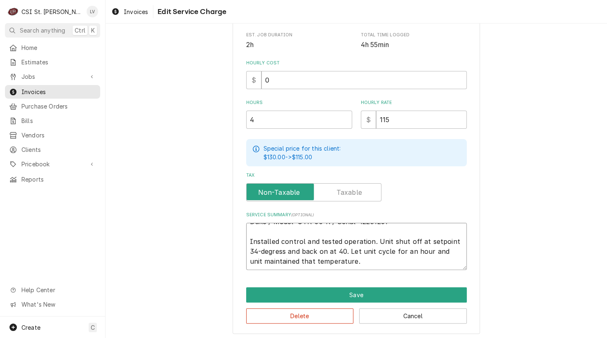
scroll to position [0, 0]
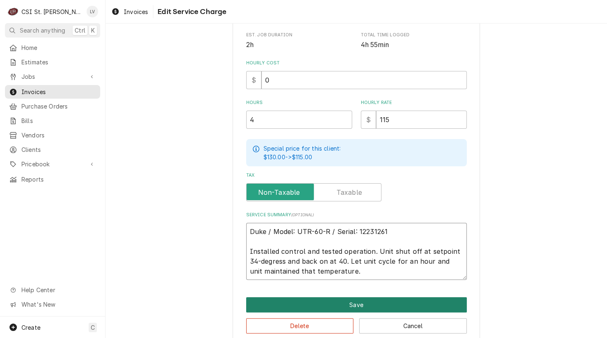
type textarea "Duke / Model: UTR-60-R / Serial: 12231261 Installed control and tested operatio…"
click at [377, 300] on button "Save" at bounding box center [356, 304] width 221 height 15
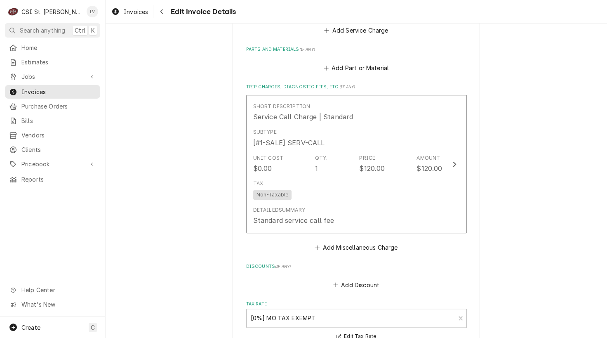
scroll to position [955, 0]
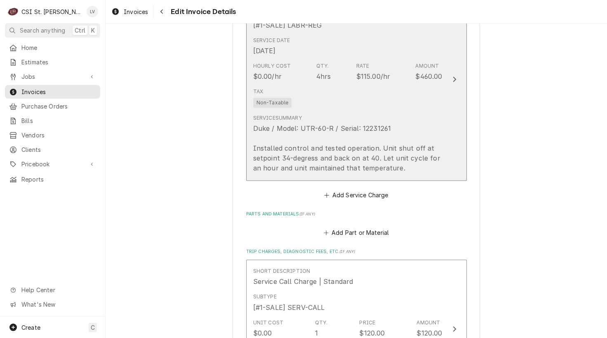
click at [366, 146] on div "Duke / Model: UTR-60-R / Serial: 12231261 Installed control and tested operatio…" at bounding box center [347, 148] width 189 height 50
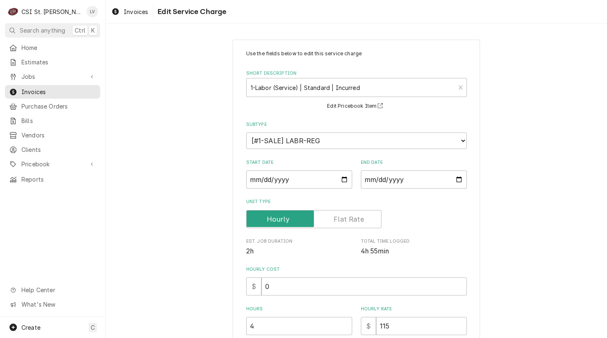
scroll to position [165, 0]
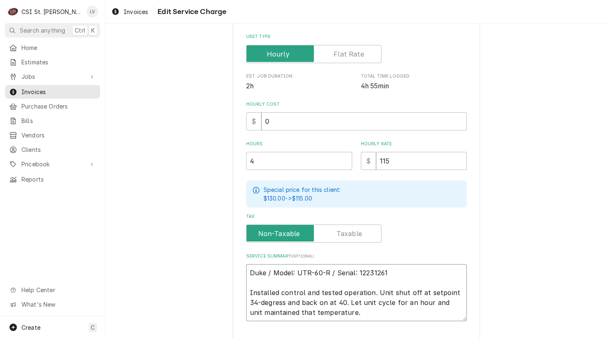
click at [355, 308] on textarea "Duke / Model: UTR-60-R / Serial: 12231261 Installed control and tested operatio…" at bounding box center [356, 292] width 221 height 57
type textarea "x"
type textarea "Duke / Model: UTR-60-R / Serial: 12231261 Installed control and tested operatio…"
type textarea "x"
type textarea "Duke / Model: UTR-60-R / Serial: 12231261 Installed control and tested operatio…"
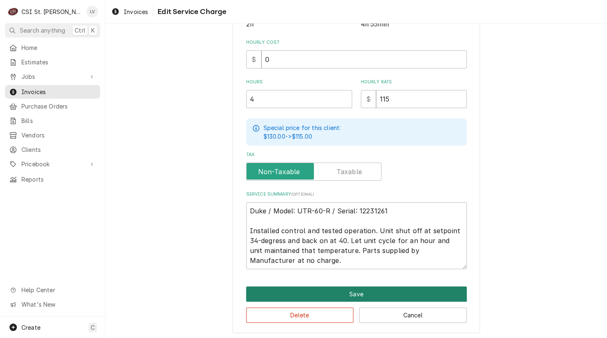
click at [333, 293] on button "Save" at bounding box center [356, 293] width 221 height 15
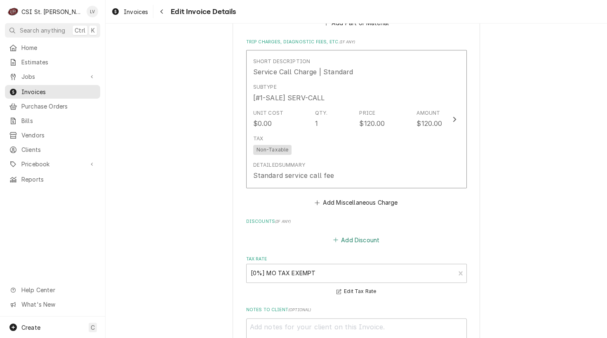
scroll to position [1012, 0]
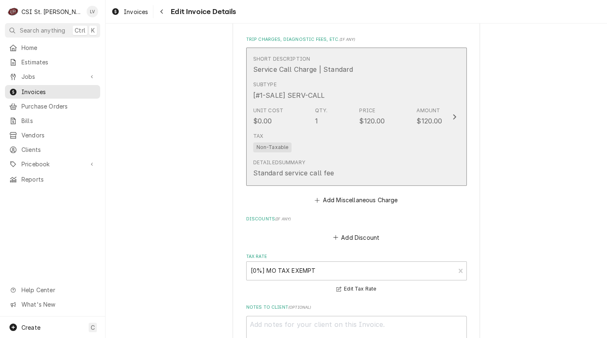
click at [348, 129] on div "Tax Non-Taxable" at bounding box center [347, 142] width 189 height 26
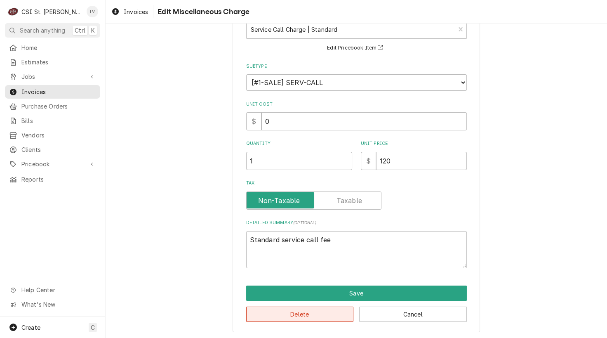
click at [316, 311] on button "Delete" at bounding box center [300, 314] width 108 height 15
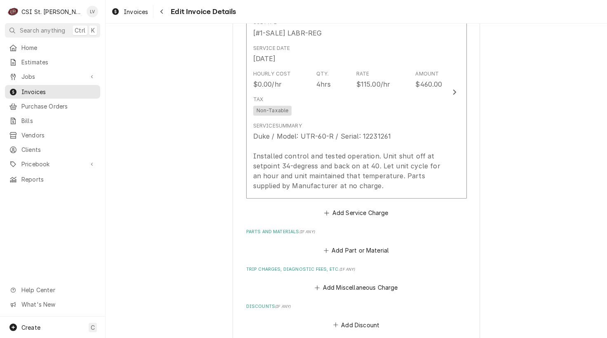
scroll to position [780, 0]
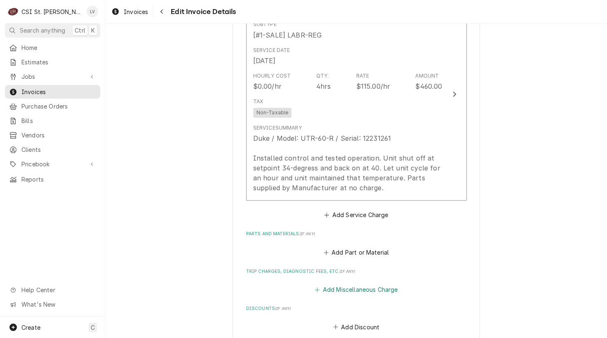
click at [335, 286] on button "Add Miscellaneous Charge" at bounding box center [357, 290] width 86 height 12
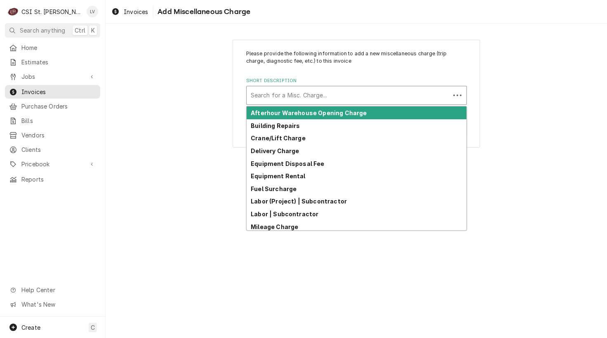
click at [282, 97] on div "Short Description" at bounding box center [348, 95] width 195 height 15
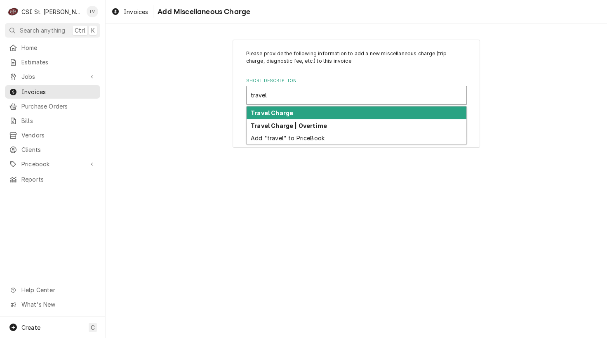
click at [270, 111] on strong "Travel Charge" at bounding box center [272, 112] width 43 height 7
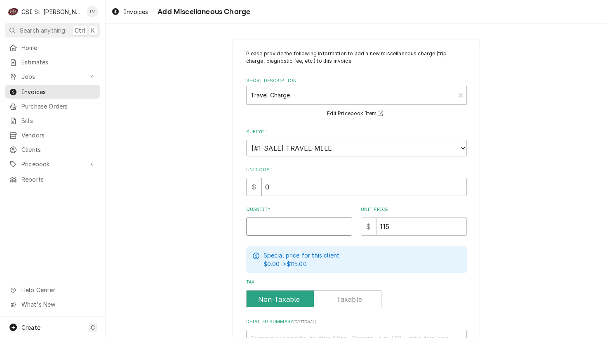
click at [253, 225] on input "Quantity" at bounding box center [299, 226] width 106 height 18
drag, startPoint x: 397, startPoint y: 231, endPoint x: 400, endPoint y: 228, distance: 4.7
click at [397, 231] on input "115" at bounding box center [421, 226] width 91 height 18
click at [162, 238] on div "Please provide the following information to add a new miscellaneous charge (tri…" at bounding box center [357, 224] width 502 height 385
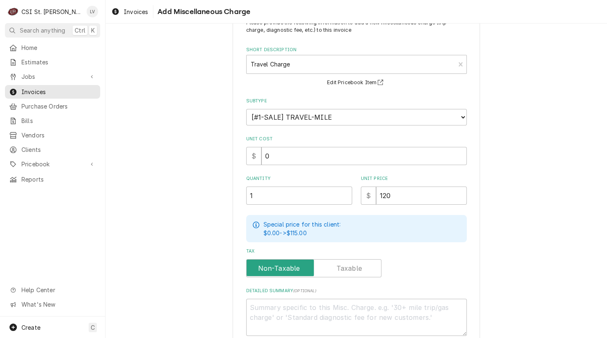
scroll to position [77, 0]
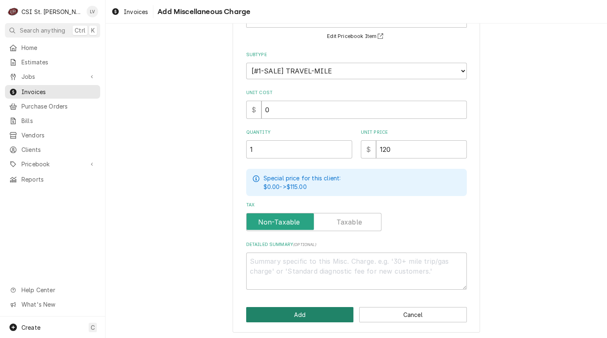
click at [293, 313] on button "Add" at bounding box center [300, 314] width 108 height 15
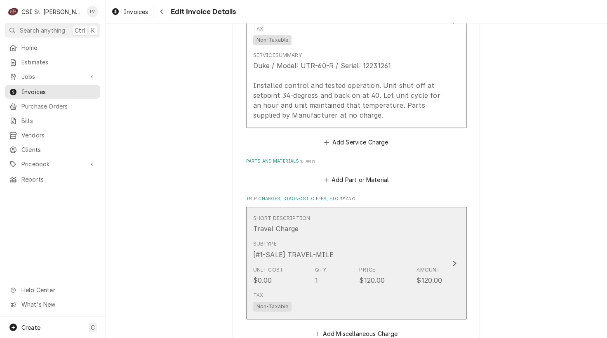
scroll to position [935, 0]
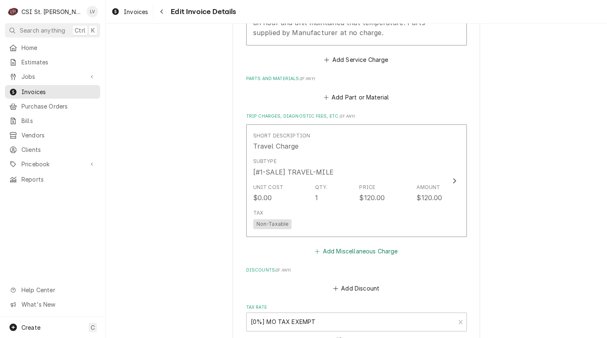
click at [330, 247] on button "Add Miscellaneous Charge" at bounding box center [357, 251] width 86 height 12
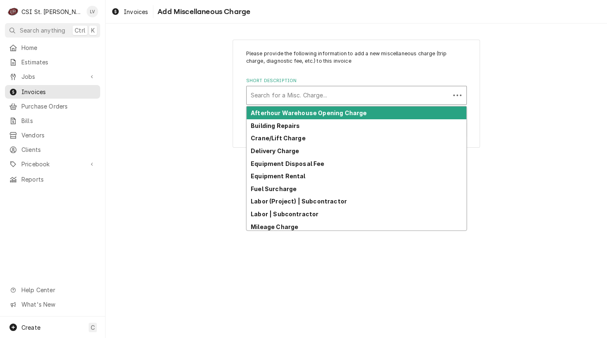
click at [326, 93] on div "Short Description" at bounding box center [348, 95] width 195 height 15
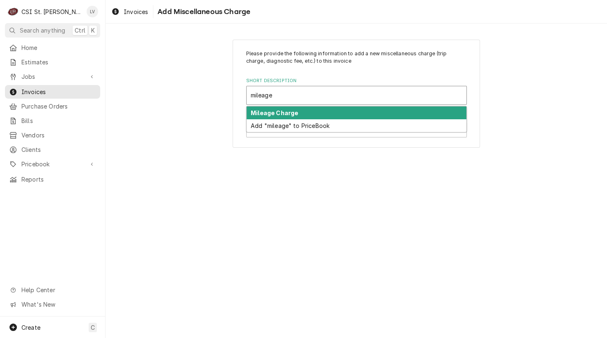
click at [311, 116] on div "Mileage Charge" at bounding box center [357, 112] width 220 height 13
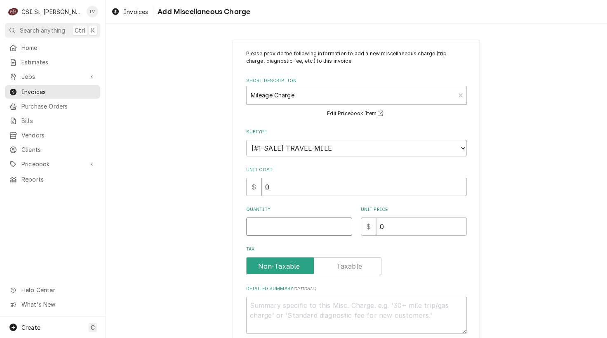
click at [256, 231] on input "Quantity" at bounding box center [299, 226] width 106 height 18
click at [132, 196] on div "Please provide the following information to add a new miscellaneous charge (tri…" at bounding box center [357, 208] width 502 height 352
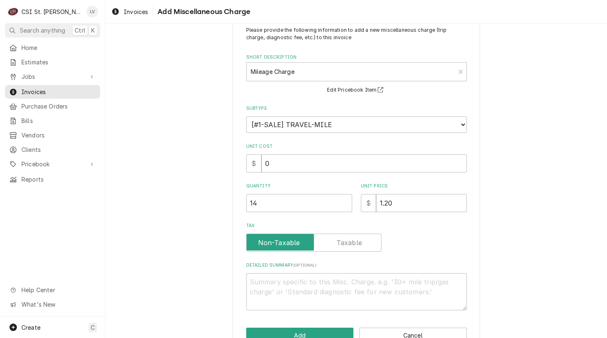
scroll to position [45, 0]
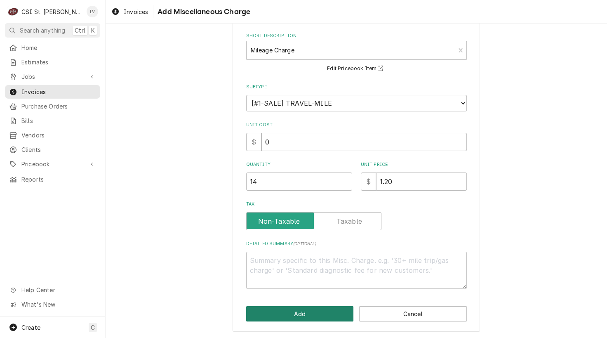
click at [286, 316] on button "Add" at bounding box center [300, 313] width 108 height 15
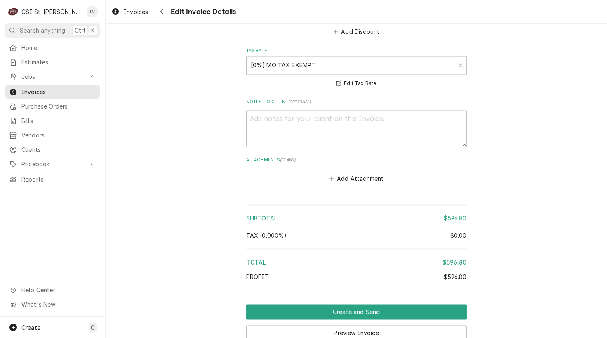
scroll to position [1363, 0]
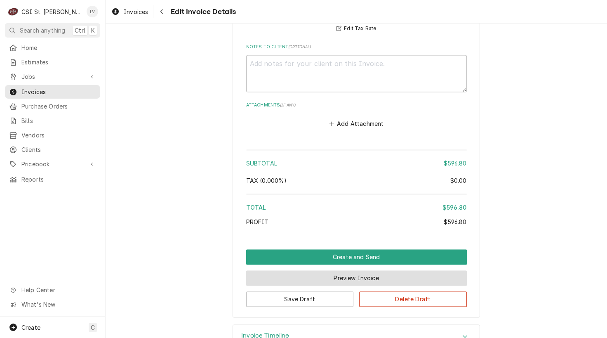
click at [344, 277] on button "Preview Invoice" at bounding box center [356, 277] width 221 height 15
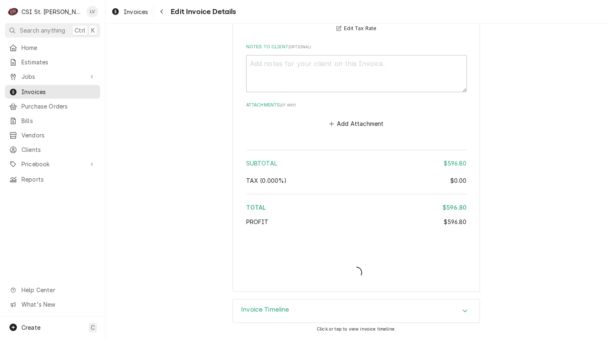
scroll to position [1361, 0]
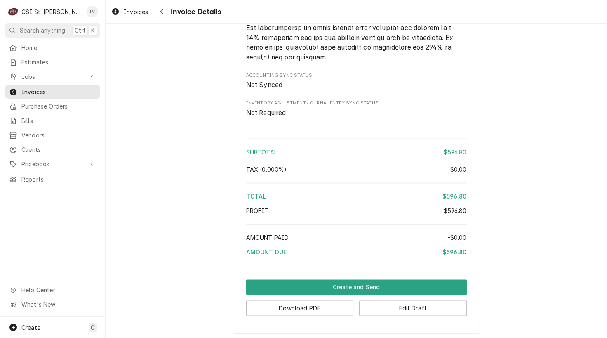
scroll to position [1376, 0]
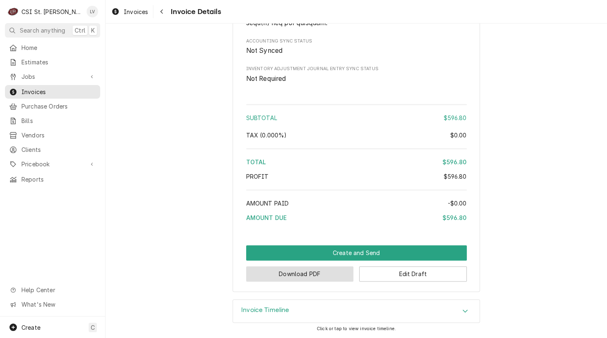
click at [313, 276] on button "Download PDF" at bounding box center [300, 273] width 108 height 15
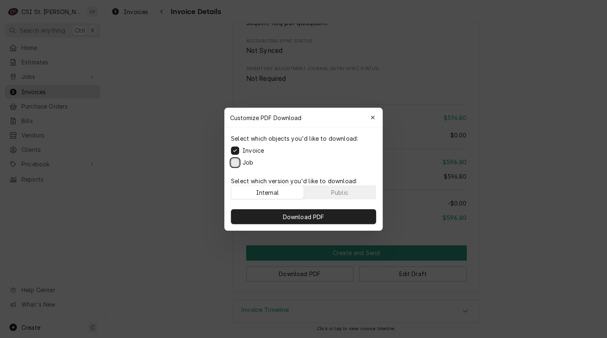
click at [234, 163] on button "Job" at bounding box center [235, 162] width 8 height 8
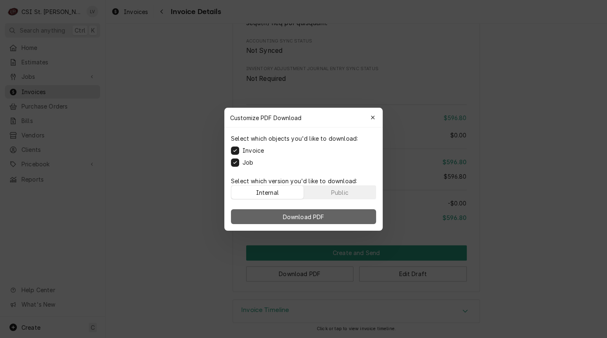
click at [300, 219] on span "Download PDF" at bounding box center [303, 216] width 45 height 9
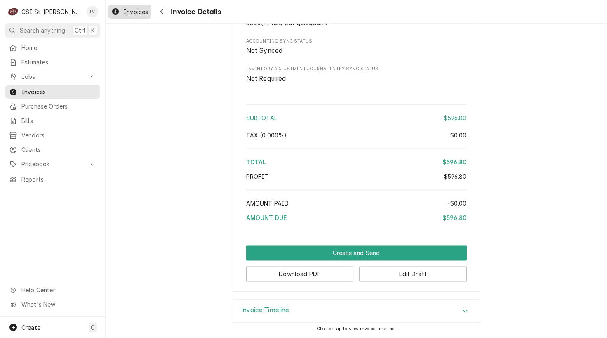
click at [125, 12] on span "Invoices" at bounding box center [136, 11] width 24 height 9
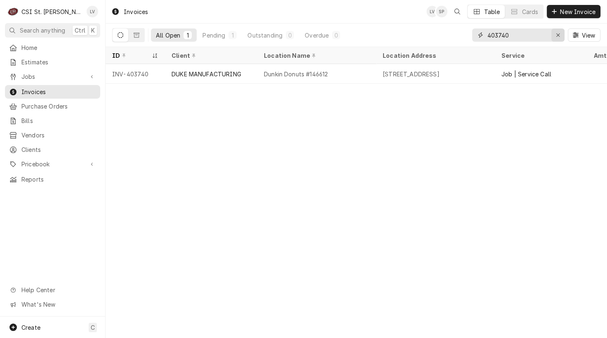
click at [554, 33] on div "Erase input" at bounding box center [558, 35] width 8 height 8
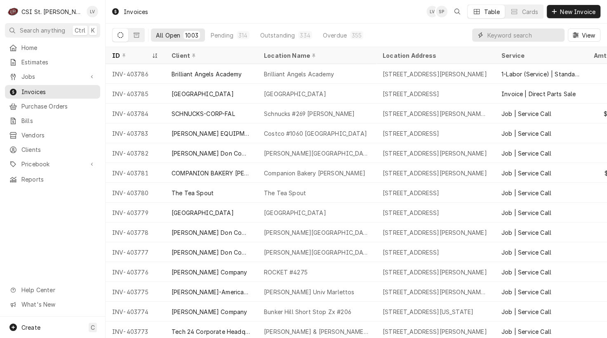
click at [496, 35] on input "Dynamic Content Wrapper" at bounding box center [523, 34] width 73 height 13
type input "403741"
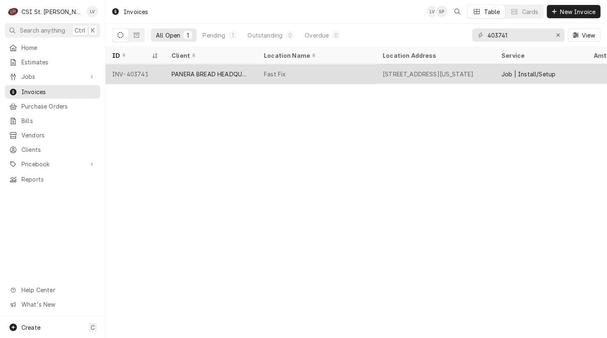
click at [219, 77] on div "PANERA BREAD HEADQUARTERS" at bounding box center [211, 74] width 92 height 20
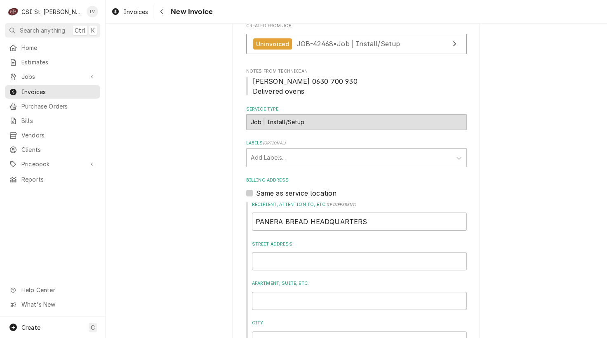
scroll to position [206, 0]
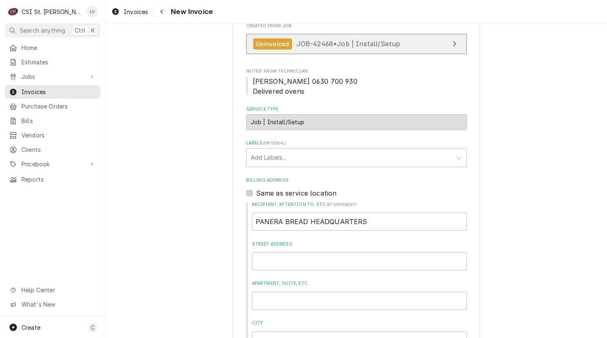
click at [275, 38] on div "Uninvoiced" at bounding box center [272, 43] width 39 height 11
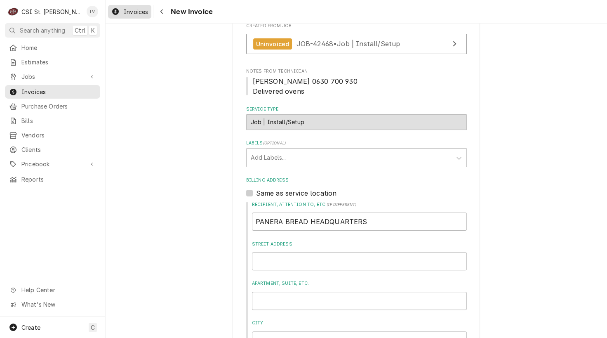
click at [116, 12] on icon "Dynamic Content Wrapper" at bounding box center [115, 11] width 7 height 7
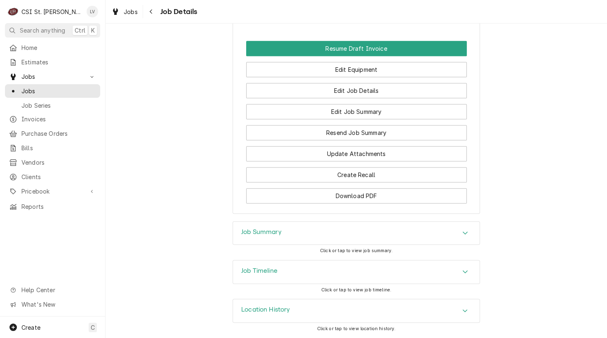
scroll to position [703, 0]
click at [290, 265] on div "Job Timeline" at bounding box center [356, 271] width 247 height 23
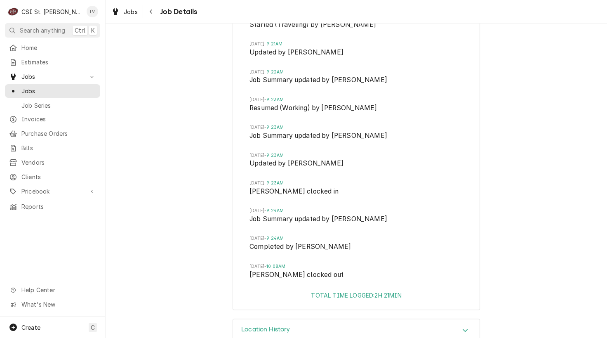
scroll to position [988, 0]
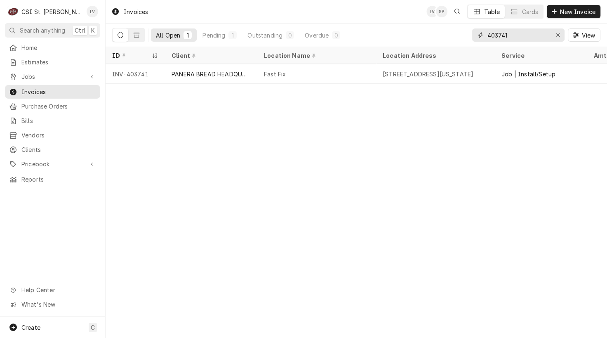
click at [522, 35] on input "403741" at bounding box center [518, 34] width 62 height 13
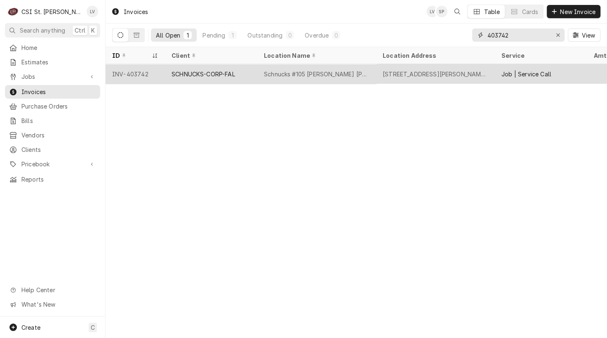
type input "403742"
click at [144, 74] on div "INV-403742" at bounding box center [135, 74] width 59 height 20
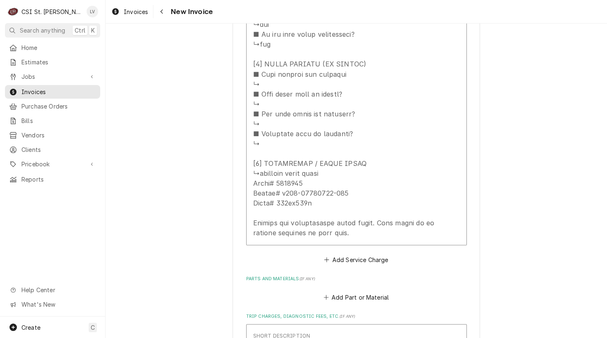
scroll to position [1651, 0]
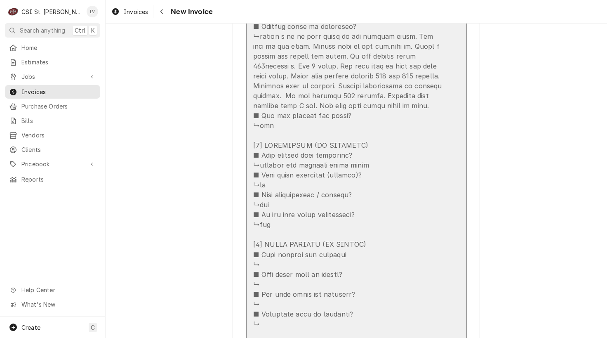
click at [323, 198] on div "Update Line Item" at bounding box center [347, 80] width 189 height 673
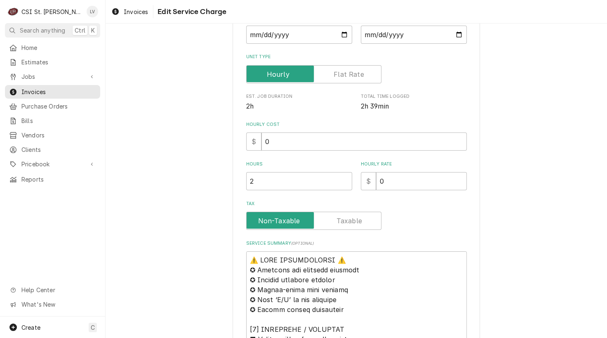
scroll to position [248, 0]
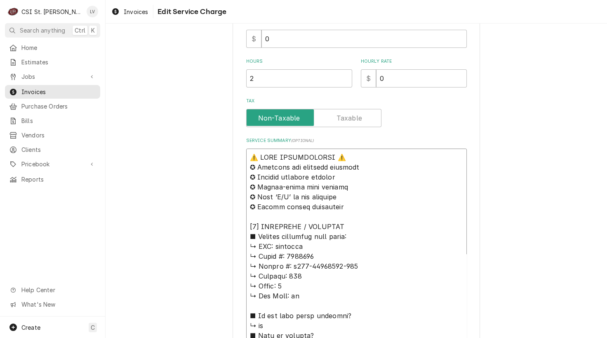
drag, startPoint x: 307, startPoint y: 246, endPoint x: 231, endPoint y: 157, distance: 117.0
click at [233, 158] on div "Use the fields below to edit this service charge Short Description Job | Servic…" at bounding box center [357, 338] width 248 height 1092
type textarea "x"
type textarea "L ↳ Ipsum #: 0294015 ↳ Dolors #: a188-95935557-026 ↳ Consect: 828 ↳ Adipi: 3 ↳ …"
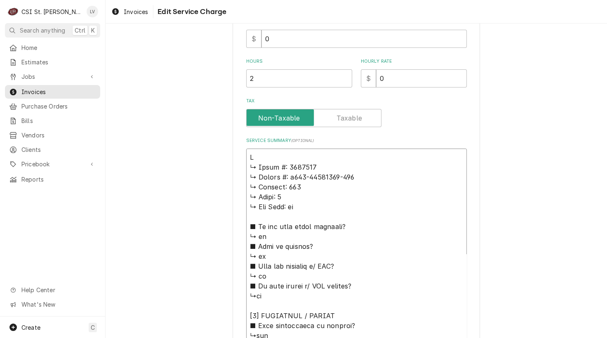
type textarea "x"
type textarea "Lo ↳ Ipsum #: 3983141 ↳ Dolors #: a396-25728228-054 ↳ Consect: 095 ↳ Adipi: 9 ↳…"
type textarea "x"
type textarea "Lor ↳ Ipsum #: 3061329 ↳ Dolors #: a006-28405939-822 ↳ Consect: 019 ↳ Adipi: 9 …"
type textarea "x"
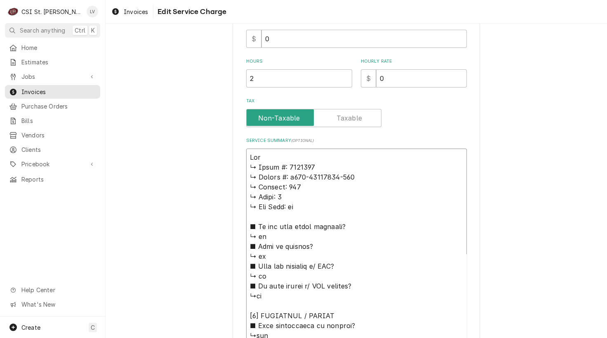
type textarea "Lore ↳ Ipsum #: 4044060 ↳ Dolors #: a407-15434816-937 ↳ Consect: 355 ↳ Adipi: 6…"
type textarea "x"
type textarea "Lorem ↳ Ipsum #: 8423626 ↳ Dolors #: a287-15138090-307 ↳ Consect: 777 ↳ Adipi: …"
type textarea "x"
type textarea "Loremi ↳ Dolor #: 3041427 ↳ Sitame #: c640-84869152-733 ↳ Adipisc: 567 ↳ Elits:…"
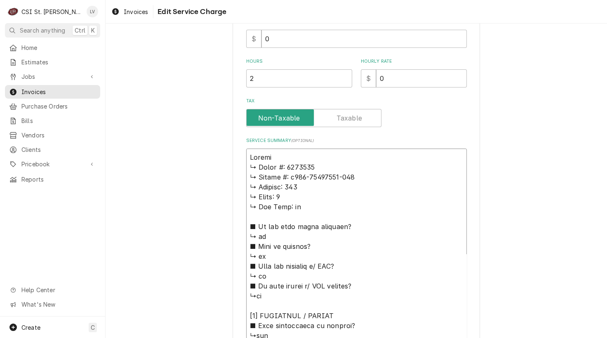
type textarea "x"
type textarea "Loremip ↳ Dolor #: 5581694 ↳ Sitame #: c844-21826826-352 ↳ Adipisc: 299 ↳ Elits…"
type textarea "x"
type textarea "Loremips ↳ Dolor #: 3476281 ↳ Sitame #: c198-01116587-127 ↳ Adipisc: 653 ↳ Elit…"
type textarea "x"
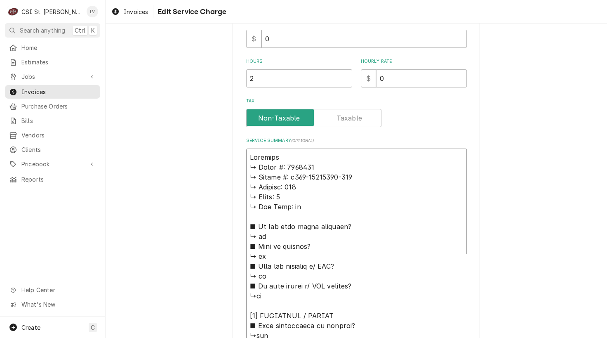
type textarea "Loremips ↳ Dolor #: 5393086 ↳ Sitame #: c433-75204307-175 ↳ Adipisc: 310 ↳ Elit…"
type textarea "x"
type textarea "Loremips / ↳ Dolor #: 4529409 ↳ Sitame #: c732-86461340-587 ↳ Adipisc: 823 ↳ El…"
type textarea "x"
type textarea "Loremips / ↳ Dolor #: 2418757 ↳ Sitame #: c573-44265336-872 ↳ Adipisc: 400 ↳ El…"
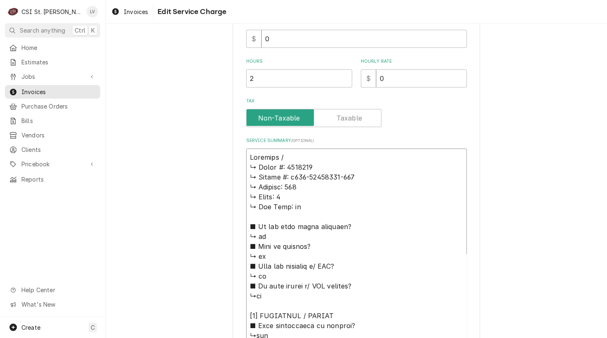
type textarea "x"
type textarea "Loremips / Do ↳ Sitam #: 8297117 ↳ Consec #: a008-35180742-458 ↳ Elitsed: 853 ↳…"
type textarea "x"
type textarea "Loremips / Dol ↳ Sitam #: 4634419 ↳ Consec #: a261-03895405-410 ↳ Elitsed: 693 …"
type textarea "x"
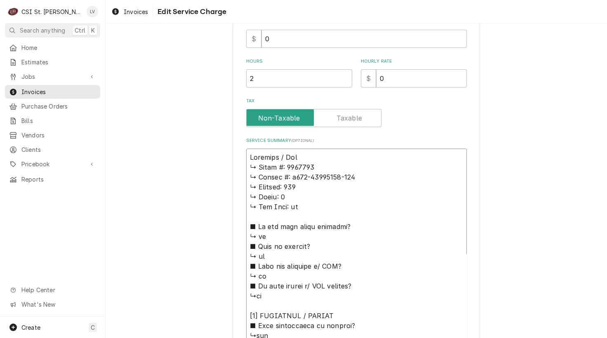
type textarea "Loremips / Dolo ↳ Sitam #: 7521898 ↳ Consec #: a155-14586015-397 ↳ Elitsed: 305…"
type textarea "x"
type textarea "Loremips / Dolor ↳ Sitam #: 7385018 ↳ Consec #: a588-38509317-079 ↳ Elitsed: 57…"
type textarea "x"
type textarea "Loremips / Dolor: ↳ Sitam #: 1962858 ↳ Consec #: a271-25973446-286 ↳ Elitsed: 0…"
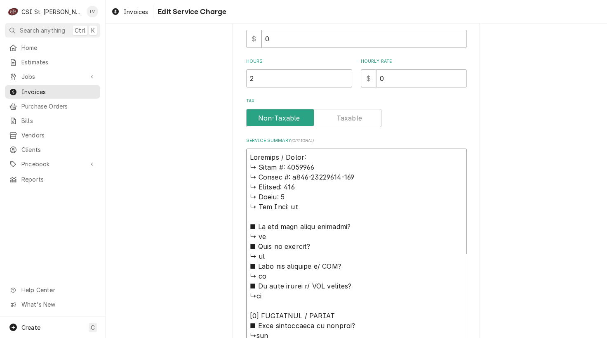
type textarea "x"
type textarea "Loremips / Dolor: ↳ Sitam #: 7814795 ↳ Consec #: a581-47964682-781 ↳ Elitsed: 6…"
type textarea "x"
type textarea "Loremips / Dolor: ↳ Sitam #: 5278102 ↳ Consec #: a238-12458222-523 ↳ Elitsed: 0…"
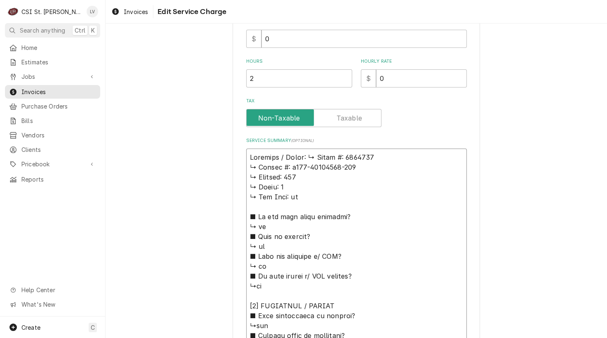
type textarea "x"
type textarea "Vollrath / Model: 𝗠𝗼𝗱𝗲𝗹 #: 3640771 ↳ 𝗦𝗲𝗿𝗶𝗮𝗹 #: l350-01483492-001 ↳ 𝗩𝗼𝗹𝘁𝗮𝗴𝗲: 208…"
type textarea "x"
type textarea "Vollrath / Model: 𝗠𝗼𝗱𝗲𝗹 #: 3640771 ↳ 𝗦𝗲𝗿𝗶𝗮𝗹 #: l350-01483492-001 ↳ 𝗩𝗼𝗹𝘁𝗮𝗴𝗲: 208…"
type textarea "x"
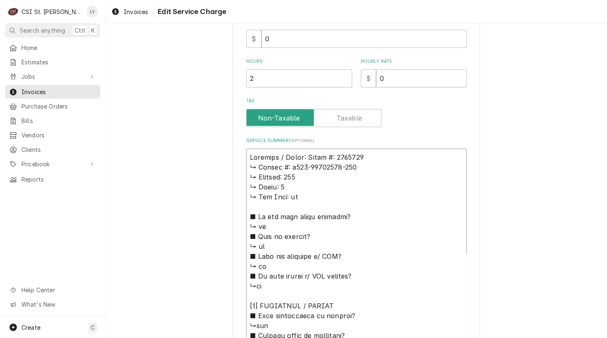
type textarea "Vollrath / Model: 𝗼𝗱𝗲𝗹 #: 3640771 ↳ 𝗦𝗲𝗿𝗶𝗮𝗹 #: l350-01483492-001 ↳ 𝗩𝗼𝗹𝘁𝗮𝗴𝗲: 208 …"
type textarea "x"
type textarea "Vollrath / Model: 𝗱𝗲𝗹 #: 3640771 ↳ 𝗦𝗲𝗿𝗶𝗮𝗹 #: l350-01483492-001 ↳ 𝗩𝗼𝗹𝘁𝗮𝗴𝗲: 208 ↳…"
type textarea "x"
type textarea "Vollrath / Model: 𝗲𝗹 #: 3640771 ↳ 𝗦𝗲𝗿𝗶𝗮𝗹 #: l350-01483492-001 ↳ 𝗩𝗼𝗹𝘁𝗮𝗴𝗲: 208 ↳ …"
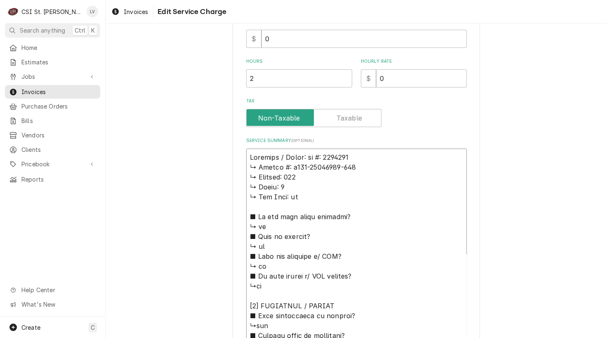
type textarea "x"
type textarea "Vollrath / Model: 𝗹 #: 3640771 ↳ 𝗦𝗲𝗿𝗶𝗮𝗹 #: l350-01483492-001 ↳ 𝗩𝗼𝗹𝘁𝗮𝗴𝗲: 208 ↳ 𝗣…"
type textarea "x"
type textarea "Vollrath / Model: #: 3640771 ↳ 𝗦𝗲𝗿𝗶𝗮𝗹 #: l350-01483492-001 ↳ 𝗩𝗼𝗹𝘁𝗮𝗴𝗲: 208 ↳ 𝗣𝗵𝗮…"
type textarea "x"
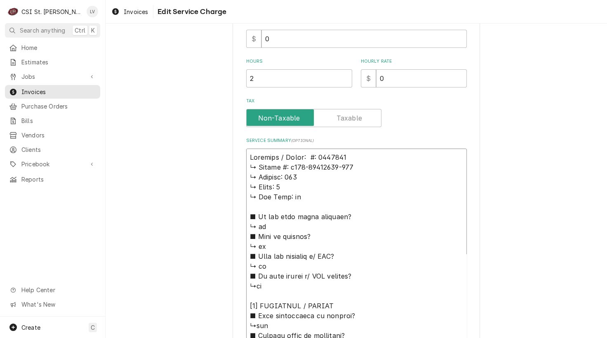
type textarea "Vollrath / Model: #: 3640771 ↳ 𝗦𝗲𝗿𝗶𝗮𝗹 #: l350-01483492-001 ↳ 𝗩𝗼𝗹𝘁𝗮𝗴𝗲: 208 ↳ 𝗣𝗵𝗮…"
type textarea "x"
type textarea "Vollrath / Model: : 3640771 ↳ 𝗦𝗲𝗿𝗶𝗮𝗹 #: l350-01483492-001 ↳ 𝗩𝗼𝗹𝘁𝗮𝗴𝗲: 208 ↳ 𝗣𝗵𝗮𝘀…"
type textarea "x"
type textarea "Vollrath / Model: 3640771 ↳ 𝗦𝗲𝗿𝗶𝗮𝗹 #: l350-01483492-001 ↳ 𝗩𝗼𝗹𝘁𝗮𝗴𝗲: 208 ↳ 𝗣𝗵𝗮𝘀𝗲:…"
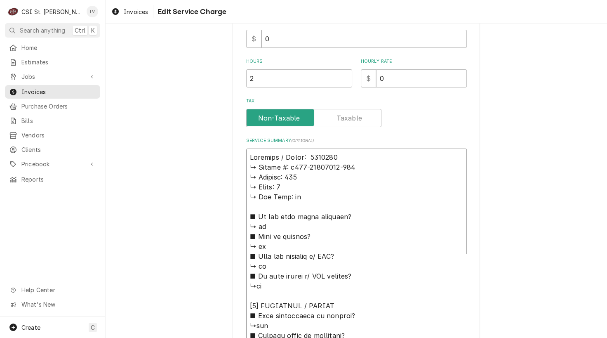
type textarea "x"
type textarea "Vollrath / Model: 3640771 ↳ 𝗦𝗲𝗿𝗶𝗮𝗹 #: l350-01483492-001 ↳ 𝗩𝗼𝗹𝘁𝗮𝗴𝗲: 208 ↳ 𝗣𝗵𝗮𝘀𝗲:…"
type textarea "x"
type textarea "Vollrath / Model: 3640771 ↳ 𝗦𝗲𝗿𝗶𝗮𝗹 #: l350-01483492-001 ↳ 𝗩𝗼𝗹𝘁𝗮𝗴𝗲: 208 ↳ 𝗣𝗵𝗮𝘀𝗲:…"
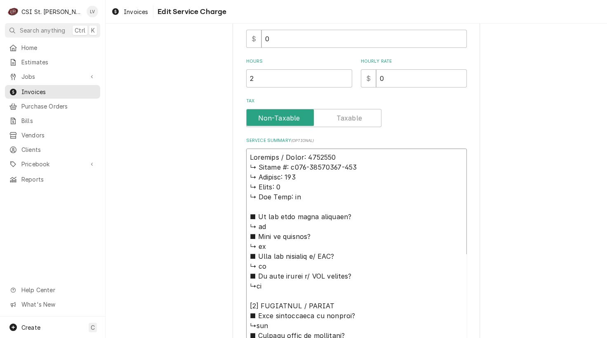
type textarea "x"
type textarea "Vollrath / Model: 3640771 / ↳ 𝗦𝗲𝗿𝗶𝗮𝗹 #: l350-01483492-001 ↳ 𝗩𝗼𝗹𝘁𝗮𝗴𝗲: 208 ↳ 𝗣𝗵𝗮𝘀…"
type textarea "x"
type textarea "Vollrath / Model: 3640771 / ↳ 𝗦𝗲𝗿𝗶𝗮𝗹 #: l350-01483492-001 ↳ 𝗩𝗼𝗹𝘁𝗮𝗴𝗲: 208 ↳ 𝗣𝗵𝗮𝘀…"
type textarea "x"
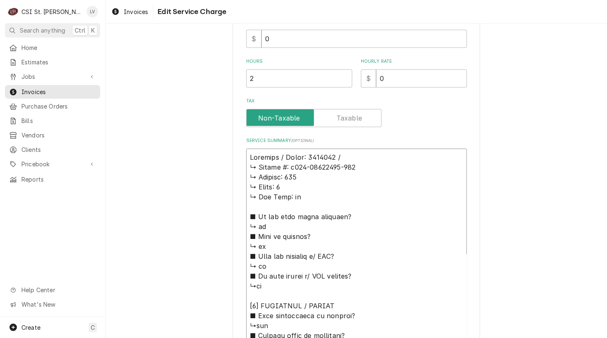
type textarea "Vollrath / Model: 3640771 / S ↳ 𝗦𝗲𝗿𝗶𝗮𝗹 #: l350-01483492-001 ↳ 𝗩𝗼𝗹𝘁𝗮𝗴𝗲: 208 ↳ 𝗣𝗵…"
type textarea "x"
type textarea "Vollrath / Model: 3640771 / Se ↳ 𝗦𝗲𝗿𝗶𝗮𝗹 #: l350-01483492-001 ↳ 𝗩𝗼𝗹𝘁𝗮𝗴𝗲: 208 ↳ 𝗣…"
type textarea "x"
type textarea "Vollrath / Model: 3640771 / Ser ↳ 𝗦𝗲𝗿𝗶𝗮𝗹 #: l350-01483492-001 ↳ 𝗩𝗼𝗹𝘁𝗮𝗴𝗲: 208 ↳ …"
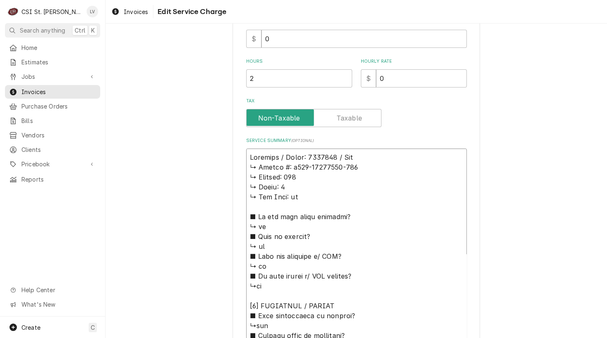
type textarea "x"
type textarea "Vollrath / Model: 3640771 / Seri ↳ 𝗦𝗲𝗿𝗶𝗮𝗹 #: l350-01483492-001 ↳ 𝗩𝗼𝗹𝘁𝗮𝗴𝗲: 208 ↳…"
type textarea "x"
type textarea "Vollrath / Model: 3640771 / Seril ↳ 𝗦𝗲𝗿𝗶𝗮𝗹 #: l350-01483492-001 ↳ 𝗩𝗼𝗹𝘁𝗮𝗴𝗲: 208 …"
type textarea "x"
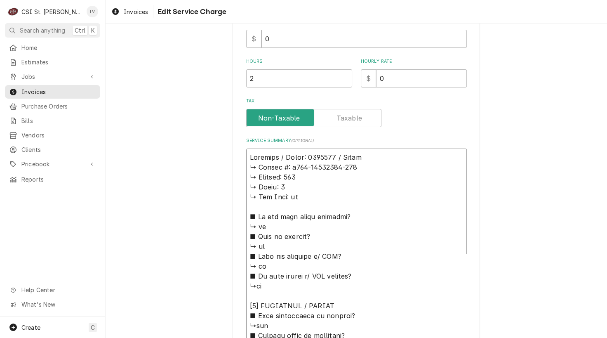
type textarea "Vollrath / Model: 3640771 / Serila ↳ 𝗦𝗲𝗿𝗶𝗮𝗹 #: l350-01483492-001 ↳ 𝗩𝗼𝗹𝘁𝗮𝗴𝗲: 208…"
type textarea "x"
type textarea "Vollrath / Model: 3640771 / Seril ↳ 𝗦𝗲𝗿𝗶𝗮𝗹 #: l350-01483492-001 ↳ 𝗩𝗼𝗹𝘁𝗮𝗴𝗲: 208 …"
type textarea "x"
type textarea "Vollrath / Model: 3640771 / Seri ↳ 𝗦𝗲𝗿𝗶𝗮𝗹 #: l350-01483492-001 ↳ 𝗩𝗼𝗹𝘁𝗮𝗴𝗲: 208 ↳…"
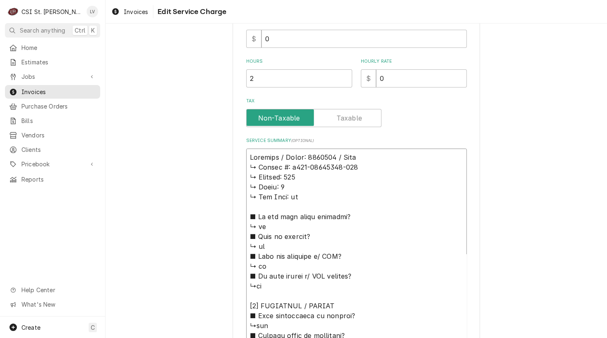
type textarea "x"
type textarea "Vollrath / Model: 3640771 / Seria ↳ 𝗦𝗲𝗿𝗶𝗮𝗹 #: l350-01483492-001 ↳ 𝗩𝗼𝗹𝘁𝗮𝗴𝗲: 208 …"
type textarea "x"
type textarea "Vollrath / Model: 3640771 / Serial ↳ 𝗦𝗲𝗿𝗶𝗮𝗹 #: l350-01483492-001 ↳ 𝗩𝗼𝗹𝘁𝗮𝗴𝗲: 208…"
type textarea "x"
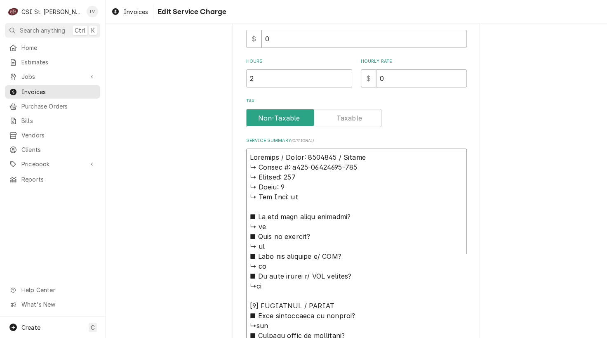
type textarea "Vollrath / Model: 3640771 / Serial: ↳ 𝗦𝗲𝗿𝗶𝗮𝗹 #: l350-01483492-001 ↳ 𝗩𝗼𝗹𝘁𝗮𝗴𝗲: 20…"
type textarea "x"
type textarea "Vollrath / Model: 3640771 / Serial: ↳ 𝗦𝗲𝗿𝗶𝗮𝗹 #: l350-01483492-001 ↳ 𝗩𝗼𝗹𝘁𝗮𝗴𝗲: 20…"
type textarea "x"
type textarea "Vollrath / Model: 3640771 / Serial: ↳ 𝗦𝗲𝗿𝗶𝗮𝗹 #: l350-01483492-001 ↳ 𝗩𝗼𝗹𝘁𝗮𝗴𝗲: 20…"
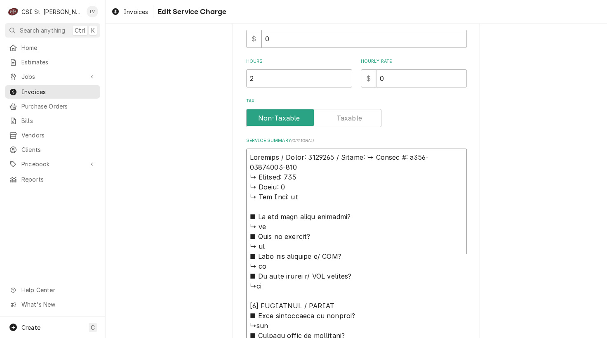
type textarea "x"
type textarea "Vollrath / Model: 3640771 / Serial: 𝗦𝗲𝗿𝗶𝗮𝗹 #: l350-01483492-001 ↳ 𝗩𝗼𝗹𝘁𝗮𝗴𝗲: 208 …"
type textarea "x"
type textarea "Vollrath / Model: 3640771 / Serial: 𝗦𝗲𝗿𝗶𝗮𝗹 #: l350-01483492-001 ↳ 𝗩𝗼𝗹𝘁𝗮𝗴𝗲: 208 …"
type textarea "x"
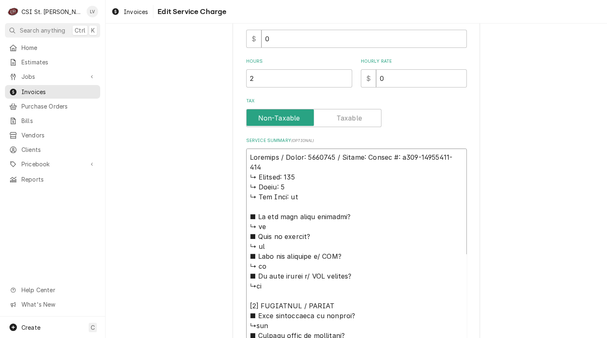
type textarea "Vollrath / Model: 3640771 / Serial: 𝗲𝗿𝗶𝗮𝗹 #: l350-01483492-001 ↳ 𝗩𝗼𝗹𝘁𝗮𝗴𝗲: 208 ↳…"
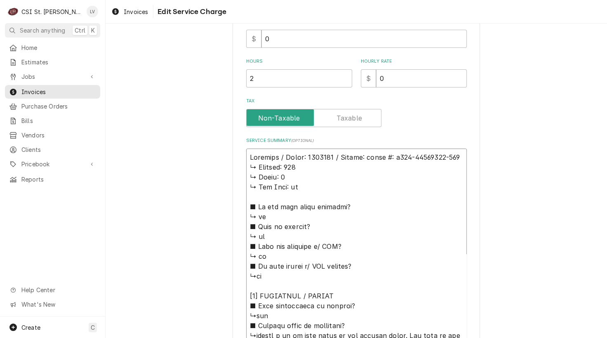
type textarea "x"
type textarea "Vollrath / Model: 3640771 / Serial: 𝗿𝗶𝗮𝗹 #: l350-01483492-001 ↳ 𝗩𝗼𝗹𝘁𝗮𝗴𝗲: 208 ↳ …"
type textarea "x"
type textarea "Vollrath / Model: 3640771 / Serial: 𝗶𝗮𝗹 #: l350-01483492-001 ↳ 𝗩𝗼𝗹𝘁𝗮𝗴𝗲: 208 ↳ 𝗣…"
type textarea "x"
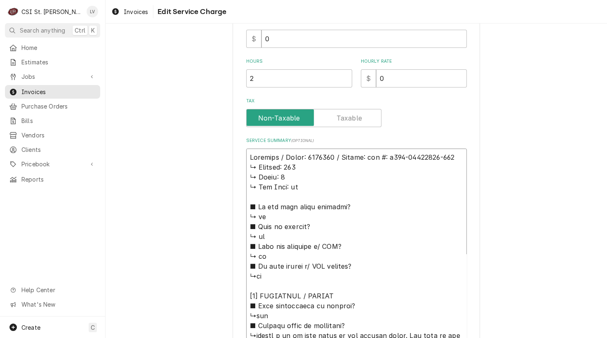
type textarea "Vollrath / Model: 3640771 / Serial: 𝗮𝗹 #: l350-01483492-001 ↳ 𝗩𝗼𝗹𝘁𝗮𝗴𝗲: 208 ↳ 𝗣𝗵…"
type textarea "x"
type textarea "Vollrath / Model: 3640771 / Serial: #: l350-01483492-001 ↳ 𝗩𝗼𝗹𝘁𝗮𝗴𝗲: 208 ↳ 𝗣𝗵𝗮𝘀𝗲…"
type textarea "x"
type textarea "Vollrath / Model: 3640771 / Serial: #: l350-01483492-001 ↳ 𝗩𝗼𝗹𝘁𝗮𝗴𝗲: 208 ↳ 𝗣𝗵𝗮𝘀𝗲…"
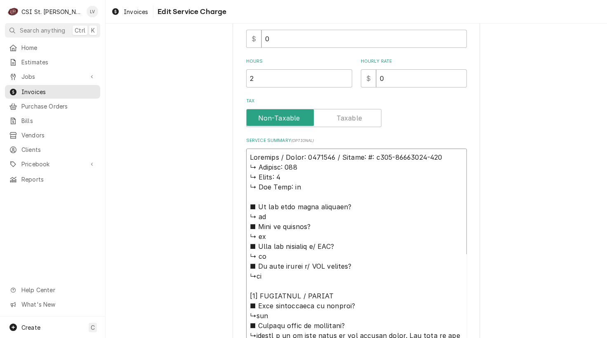
type textarea "x"
type textarea "Vollrath / Model: 3640771 / Serial: : l350-01483492-001 ↳ 𝗩𝗼𝗹𝘁𝗮𝗴𝗲: 208 ↳ 𝗣𝗵𝗮𝘀𝗲:…"
type textarea "x"
type textarea "Vollrath / Model: 3640771 / Serial: l350-01483492-001 ↳ 𝗩𝗼𝗹𝘁𝗮𝗴𝗲: 208 ↳ 𝗣𝗵𝗮𝘀𝗲: 1…"
type textarea "x"
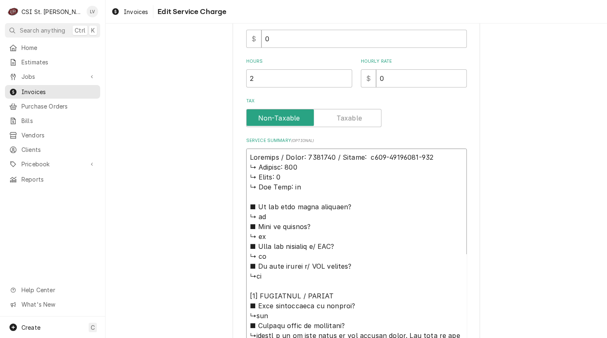
type textarea "Vollrath / Model: 3640771 / Serial: l350-01483492-001 ↳ 𝗩𝗼𝗹𝘁𝗮𝗴𝗲: 208 ↳ 𝗣𝗵𝗮𝘀𝗲: 1…"
type textarea "x"
type textarea "Vollrath / Model: 3640771 / Serial: 350-01483492-001 ↳ 𝗩𝗼𝗹𝘁𝗮𝗴𝗲: 208 ↳ 𝗣𝗵𝗮𝘀𝗲: 1 …"
type textarea "x"
type textarea "Vollrath / Model: 3640771 / Serial: L350-01483492-001 ↳ 𝗩𝗼𝗹𝘁𝗮𝗴𝗲: 208 ↳ 𝗣𝗵𝗮𝘀𝗲: 1…"
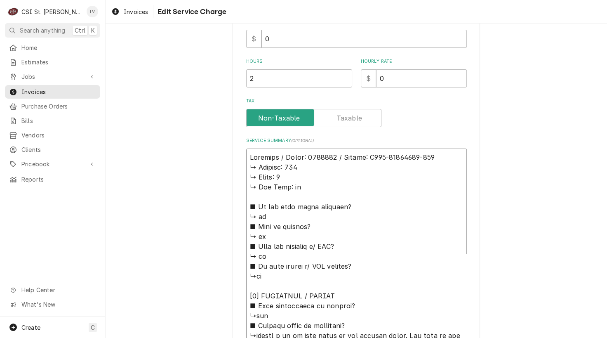
drag, startPoint x: 244, startPoint y: 166, endPoint x: 373, endPoint y: 321, distance: 200.7
type textarea "x"
type textarea "Vollrath / Model: 3640771 / Serial: L350-01483492-001 ↳filled u it up with wate…"
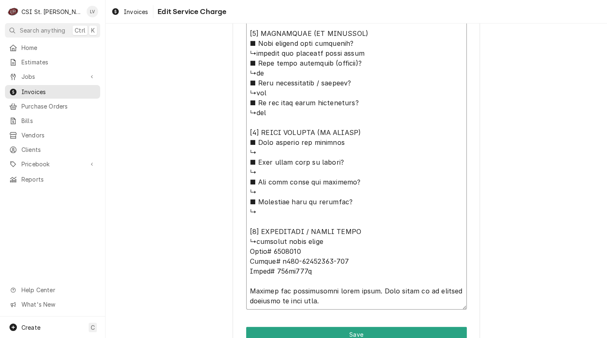
scroll to position [284, 0]
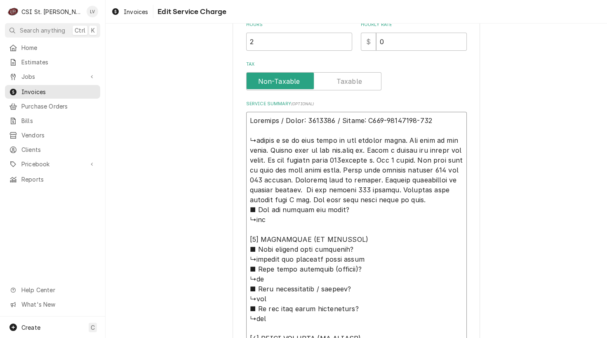
click at [433, 120] on textarea "Service Summary ( optional )" at bounding box center [356, 314] width 221 height 404
type textarea "x"
type textarea "Vollrath / Model: 3640771 / Serial: L350-01483492-001 ( ↳filled u it up with wa…"
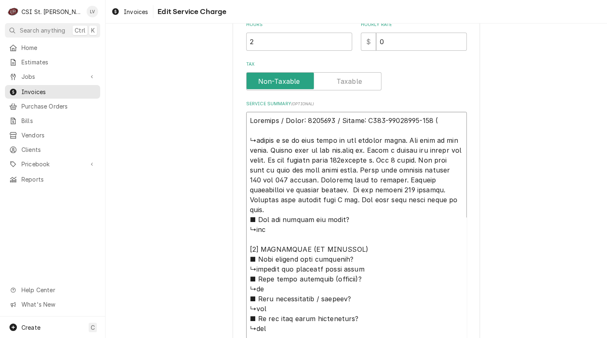
type textarea "x"
type textarea "Vollrath / Model: 3640771 / Serial: L350-01483492-001 (s ↳filled u it up with w…"
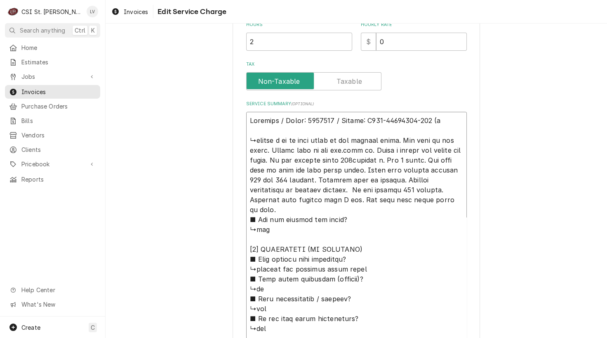
type textarea "x"
type textarea "Vollrath / Model: 3640771 / Serial: L350-01483492-001 (st ↳filled u it up with …"
type textarea "x"
type textarea "Vollrath / Model: 3640771 / Serial: L350-01483492-001 (ste ↳filled u it up with…"
type textarea "x"
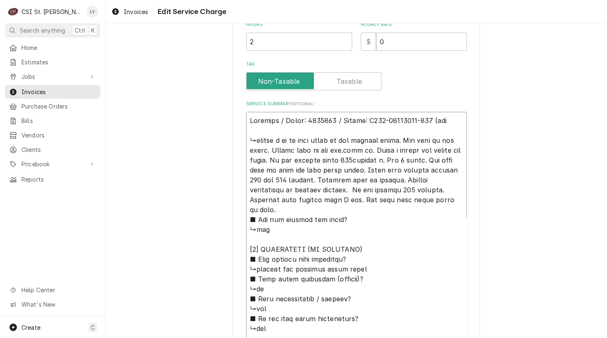
type textarea "Vollrath / Model: 3640771 / Serial: L350-01483492-001 (stea ↳filled u it up wit…"
type textarea "x"
type textarea "Vollrath / Model: 3640771 / Serial: L350-01483492-001 (steam ↳filled u it up wi…"
type textarea "x"
type textarea "Vollrath / Model: 3640771 / Serial: L350-01483492-001 (steam ↳filled u it up wi…"
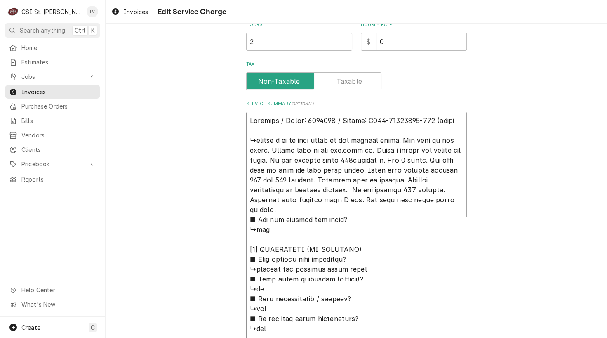
type textarea "x"
type textarea "Vollrath / Model: 3640771 / Serial: L350-01483492-001 (steam t ↳filled u it up …"
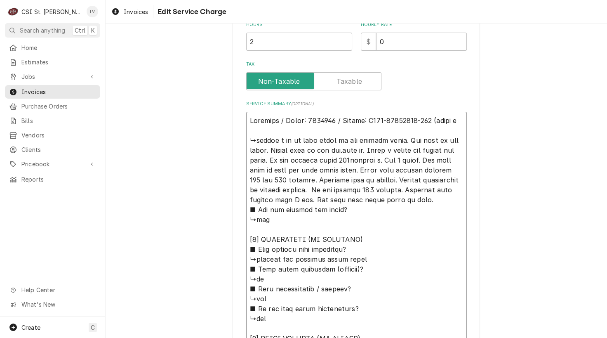
type textarea "x"
type textarea "Vollrath / Model: 3640771 / Serial: L350-01483492-001 (steam ta ↳filled u it up…"
type textarea "x"
type textarea "Vollrath / Model: 3640771 / Serial: L350-01483492-001 (steam tab ↳filled u it u…"
type textarea "x"
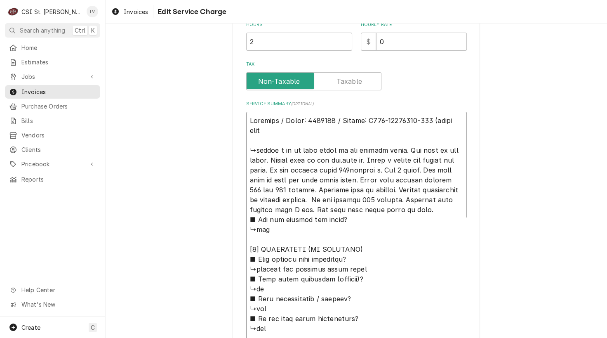
type textarea "Vollrath / Model: 3640771 / Serial: L350-01483492-001 (steam table ↳filled u it…"
type textarea "x"
drag, startPoint x: 253, startPoint y: 148, endPoint x: 453, endPoint y: 196, distance: 206.2
click at [453, 196] on textarea "Service Summary ( optional )" at bounding box center [356, 318] width 221 height 413
type textarea "Vollrath / Model: 3640771 / Serial: L350-01483492-001 (steam table) ↳filled u i…"
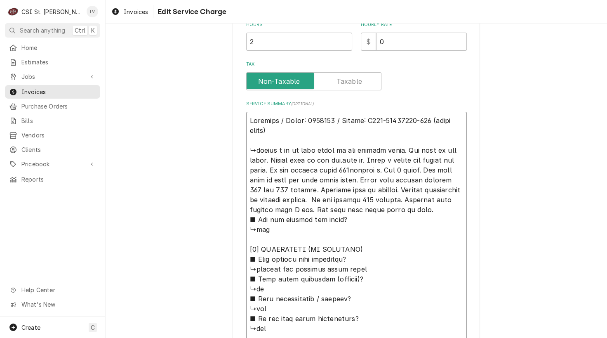
drag, startPoint x: 245, startPoint y: 147, endPoint x: 392, endPoint y: 290, distance: 205.1
click at [392, 290] on textarea "Service Summary ( optional )" at bounding box center [356, 318] width 221 height 413
paste textarea "Filled and tested unit with water and pans. Wells heated to 185–190°F after war…"
type textarea "x"
type textarea "Vollrath / Model: 3640771 / Serial: L350-01483492-001 (steam table) Filled and …"
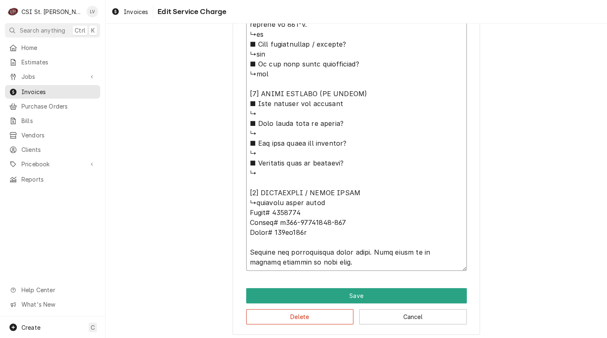
scroll to position [433, 0]
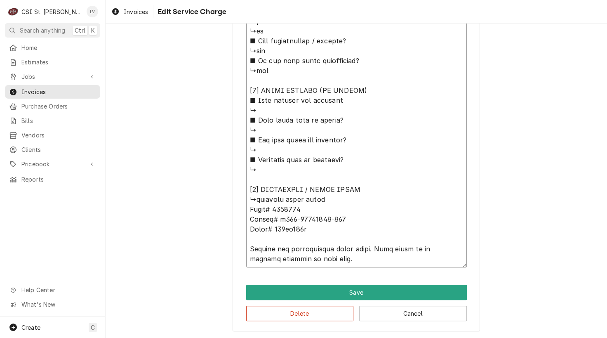
drag, startPoint x: 244, startPoint y: 177, endPoint x: 418, endPoint y: 269, distance: 196.4
type textarea "x"
type textarea "Vollrath / Model: 3640771 / Serial: L350-01483492-001 (steam table) Filled and …"
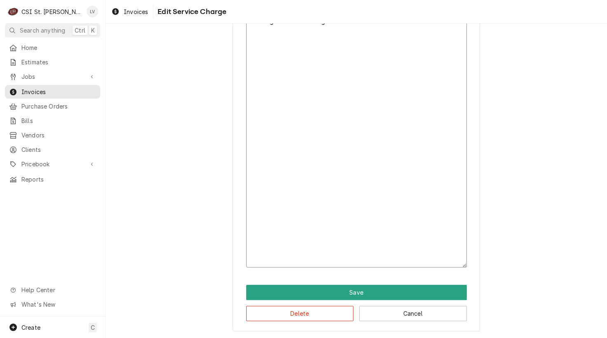
scroll to position [205, 0]
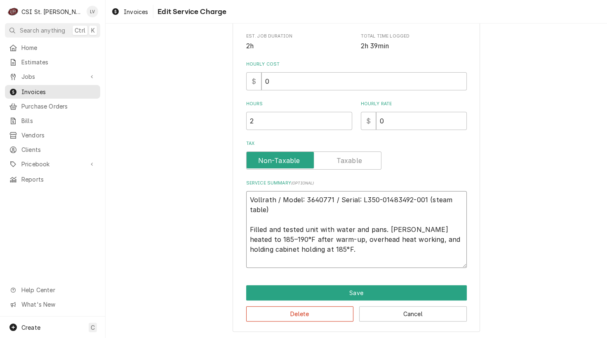
click at [321, 247] on textarea "Vollrath / Model: 3640771 / Serial: L350-01483492-001 (steam table) Filled and …" at bounding box center [356, 229] width 221 height 77
type textarea "x"
type textarea "Vollrath / Model: 3640771 / Serial: L350-01483492-001 (steam table) Filled and …"
type textarea "x"
type textarea "Vollrath / Model: 3640771 / Serial: L350-01483492-001 (steam table) Filled and …"
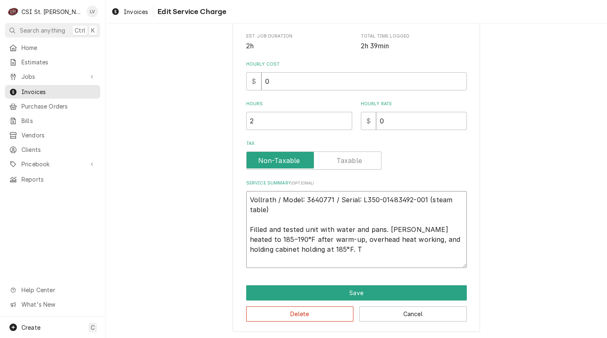
type textarea "x"
type textarea "Vollrath / Model: 3640771 / Serial: L350-01483492-001 (steam table) Filled and …"
type textarea "x"
type textarea "Vollrath / Model: 3640771 / Serial: L350-01483492-001 (steam table) Filled and …"
type textarea "x"
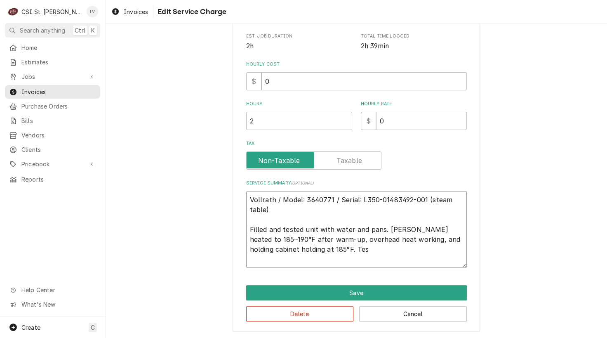
type textarea "Vollrath / Model: 3640771 / Serial: L350-01483492-001 (steam table) Filled and …"
type textarea "x"
type textarea "Vollrath / Model: 3640771 / Serial: L350-01483492-001 (steam table) Filled and …"
type textarea "x"
type textarea "Vollrath / Model: 3640771 / Serial: L350-01483492-001 (steam table) Filled and …"
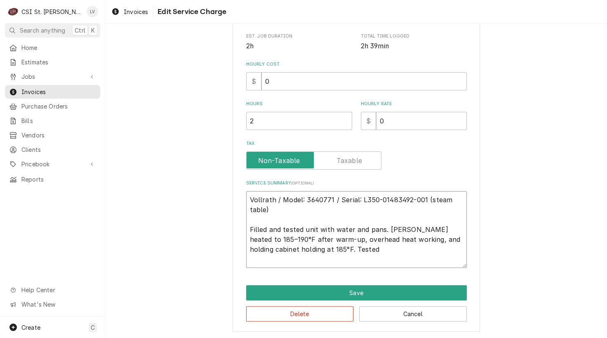
type textarea "x"
type textarea "Vollrath / Model: 3640771 / Serial: L350-01483492-001 (steam table) Filled and …"
type textarea "x"
type textarea "Vollrath / Model: 3640771 / Serial: L350-01483492-001 (steam table) Filled and …"
type textarea "x"
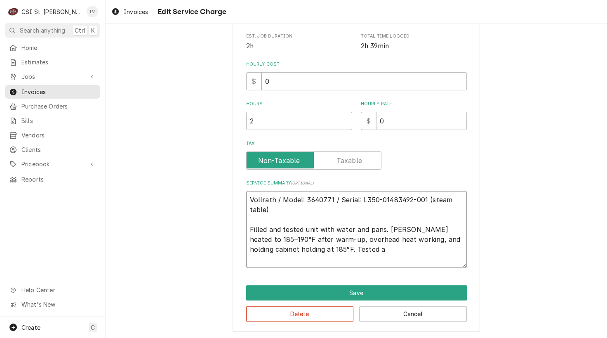
type textarea "Vollrath / Model: 3640771 / Serial: L350-01483492-001 (steam table) Filled and …"
type textarea "x"
type textarea "Vollrath / Model: 3640771 / Serial: L350-01483492-001 (steam table) Filled and …"
type textarea "x"
type textarea "Vollrath / Model: 3640771 / Serial: L350-01483492-001 (steam table) Filled and …"
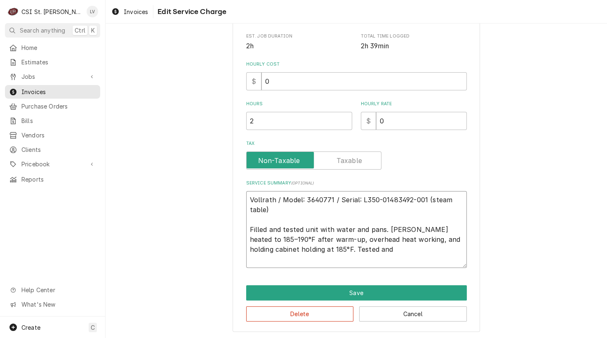
type textarea "x"
type textarea "Vollrath / Model: 3640771 / Serial: L350-01483492-001 (steam table) Filled and …"
type textarea "x"
type textarea "Vollrath / Model: 3640771 / Serial: L350-01483492-001 (steam table) Filled and …"
type textarea "x"
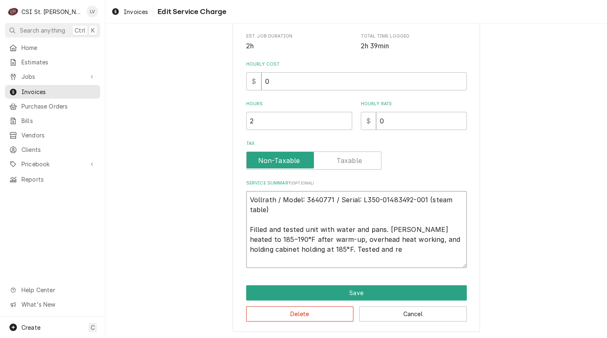
type textarea "Vollrath / Model: 3640771 / Serial: L350-01483492-001 (steam table) Filled and …"
type textarea "x"
type textarea "Vollrath / Model: 3640771 / Serial: L350-01483492-001 (steam table) Filled and …"
type textarea "x"
type textarea "Vollrath / Model: 3640771 / Serial: L350-01483492-001 (steam table) Filled and …"
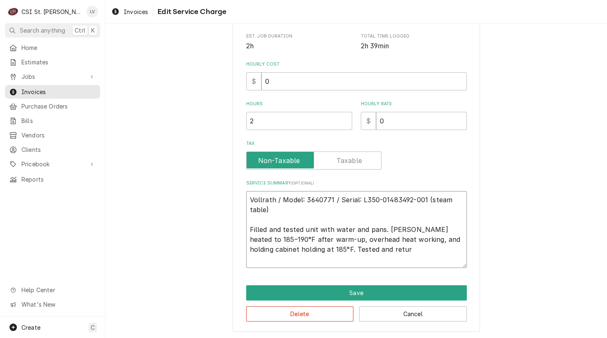
type textarea "x"
type textarea "Vollrath / Model: 3640771 / Serial: L350-01483492-001 (steam table) Filled and …"
type textarea "x"
type textarea "Vollrath / Model: 3640771 / Serial: L350-01483492-001 (steam table) Filled and …"
type textarea "x"
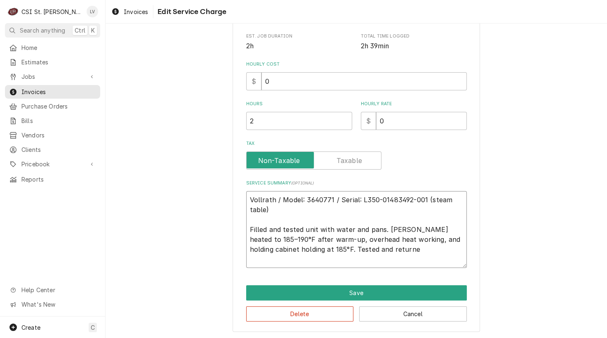
type textarea "Vollrath / Model: 3640771 / Serial: L350-01483492-001 (steam table) Filled and …"
type textarea "x"
type textarea "Vollrath / Model: 3640771 / Serial: L350-01483492-001 (steam table) Filled and …"
type textarea "x"
type textarea "Vollrath / Model: 3640771 / Serial: L350-01483492-001 (steam table) Filled and …"
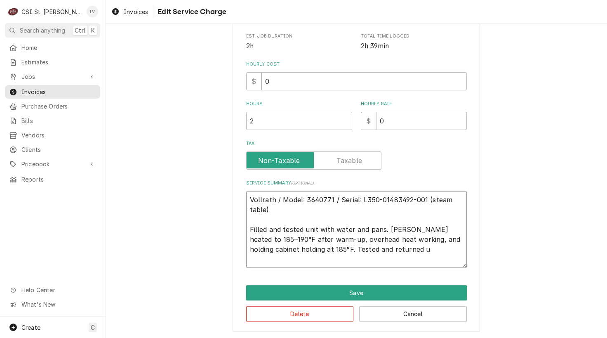
type textarea "x"
type textarea "Vollrath / Model: 3640771 / Serial: L350-01483492-001 (steam table) Filled and …"
type textarea "x"
type textarea "Vollrath / Model: 3640771 / Serial: L350-01483492-001 (steam table) Filled and …"
type textarea "x"
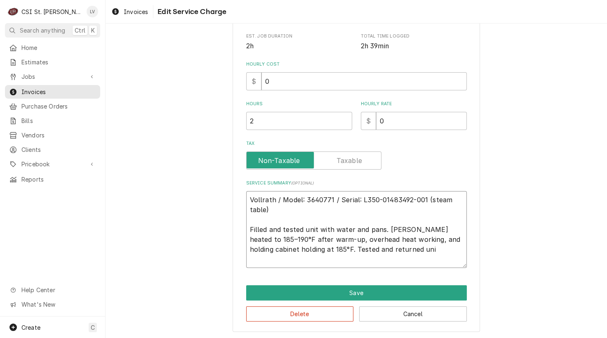
type textarea "Vollrath / Model: 3640771 / Serial: L350-01483492-001 (steam table) Filled and …"
type textarea "x"
type textarea "Vollrath / Model: 3640771 / Serial: L350-01483492-001 (steam table) Filled and …"
type textarea "x"
type textarea "Vollrath / Model: 3640771 / Serial: L350-01483492-001 (steam table) Filled and …"
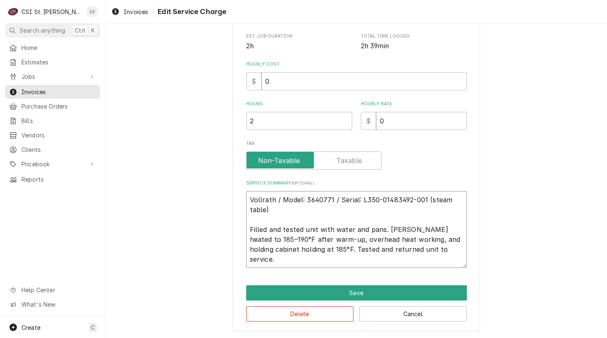
drag, startPoint x: 428, startPoint y: 247, endPoint x: 228, endPoint y: 194, distance: 207.0
click at [228, 194] on div "Use the fields below to edit this service charge Short Description Job | Servic…" at bounding box center [357, 83] width 502 height 512
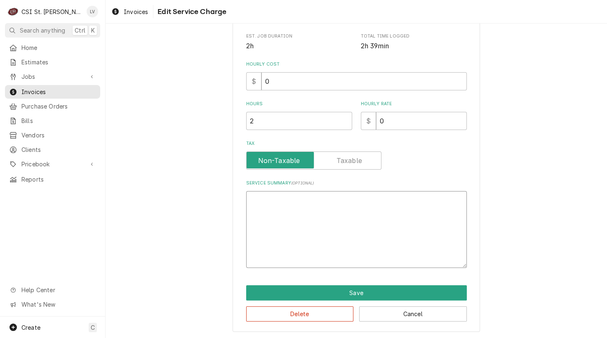
scroll to position [165, 0]
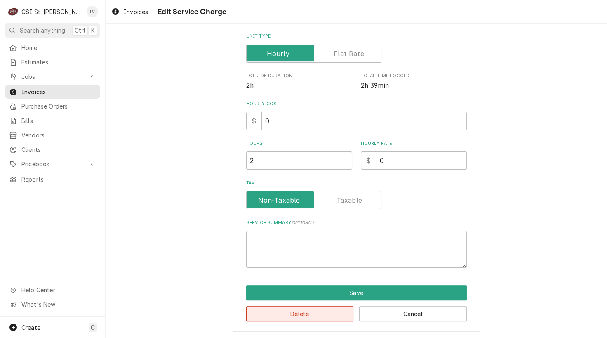
click at [297, 308] on button "Delete" at bounding box center [300, 313] width 108 height 15
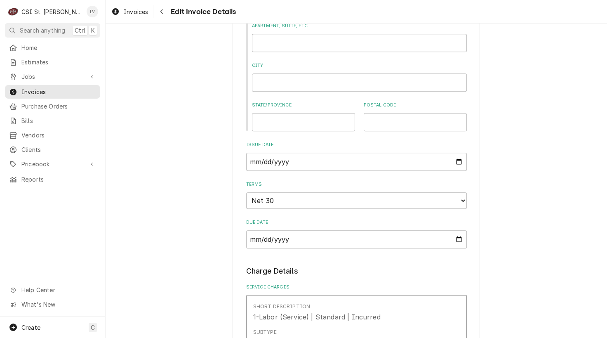
scroll to position [691, 0]
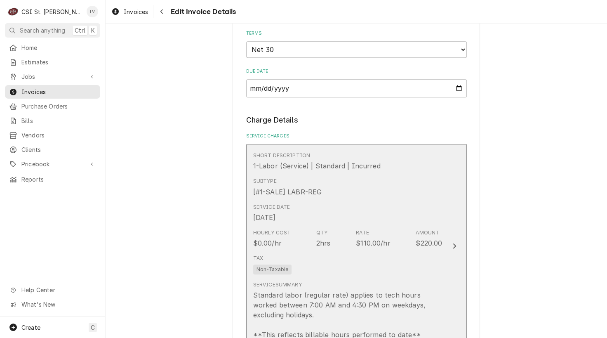
click at [344, 192] on div "Subtype [#1-SALE] LABR-REG" at bounding box center [347, 187] width 189 height 26
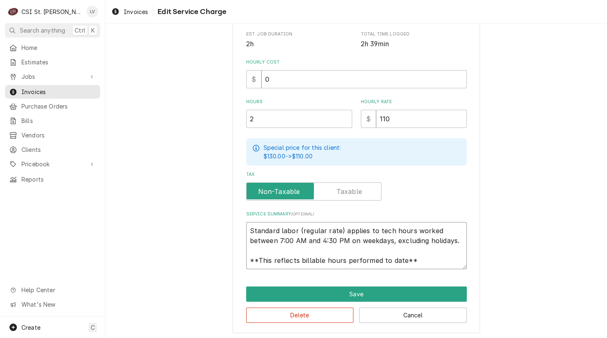
scroll to position [10, 0]
drag, startPoint x: 245, startPoint y: 227, endPoint x: 430, endPoint y: 267, distance: 189.4
click at [430, 267] on textarea "Standard labor (regular rate) applies to tech hours worked between 7:00 AM and …" at bounding box center [356, 245] width 221 height 47
paste textarea "Vollrath / Model: 3640771 / Serial: L350-01483492-001 (steam table) Filled and …"
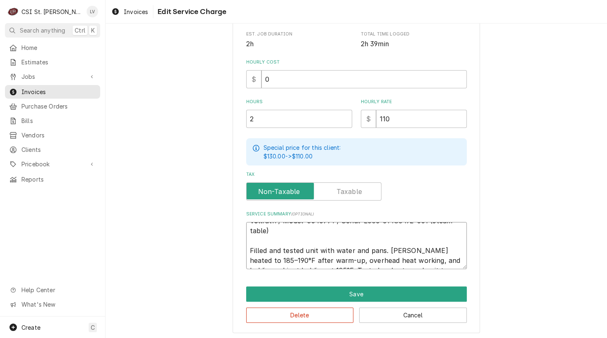
scroll to position [0, 0]
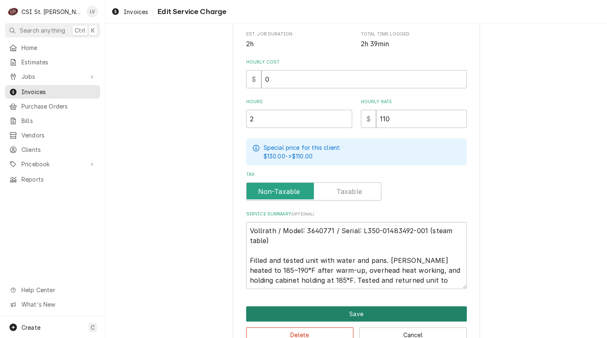
click at [350, 307] on button "Save" at bounding box center [356, 313] width 221 height 15
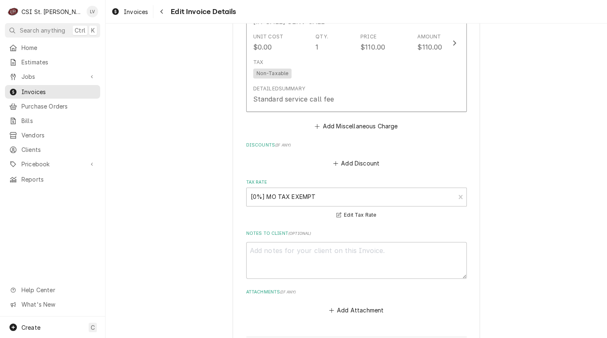
scroll to position [1372, 0]
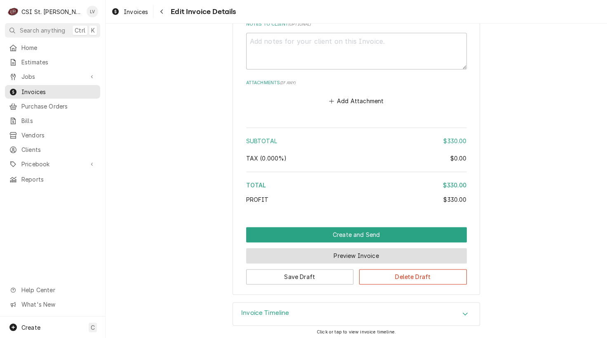
click at [351, 253] on button "Preview Invoice" at bounding box center [356, 255] width 221 height 15
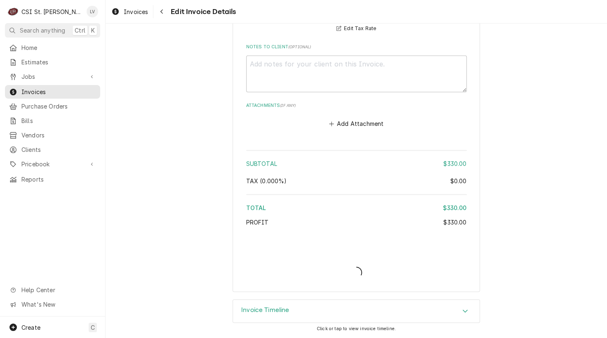
scroll to position [1347, 0]
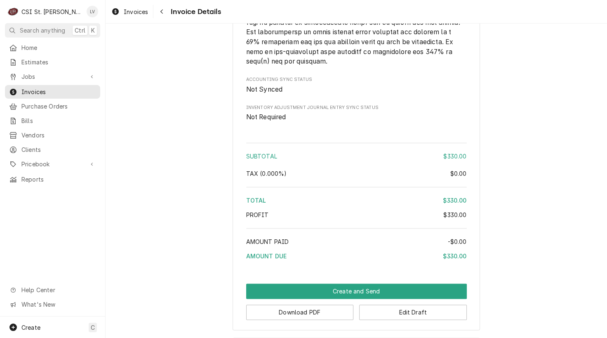
scroll to position [1287, 0]
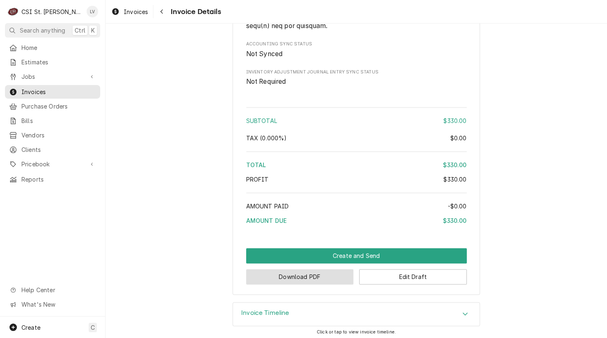
click at [287, 272] on button "Download PDF" at bounding box center [300, 276] width 108 height 15
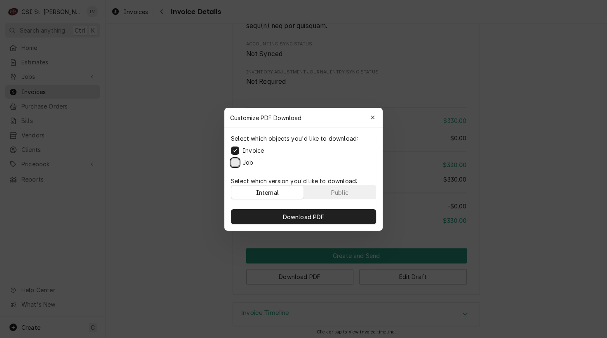
click at [233, 160] on button "Job" at bounding box center [235, 162] width 8 height 8
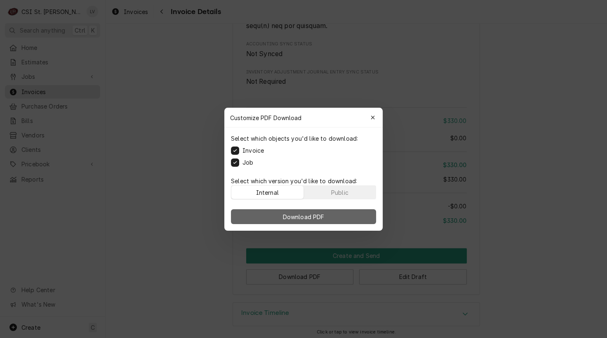
click at [317, 213] on span "Download PDF" at bounding box center [303, 216] width 45 height 9
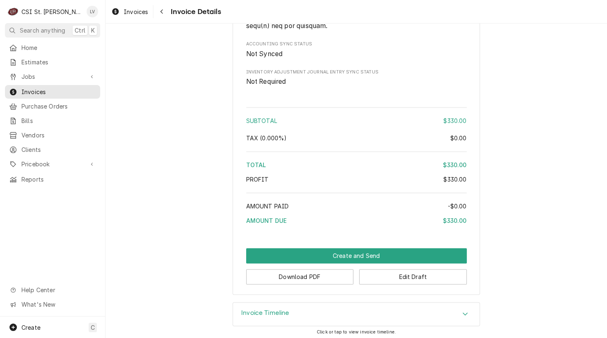
click at [21, 234] on div "Home Estimates Jobs Jobs Job Series Invoices Purchase Orders Bills Vendors Clie…" at bounding box center [52, 179] width 105 height 276
click at [132, 11] on span "Invoices" at bounding box center [136, 11] width 24 height 9
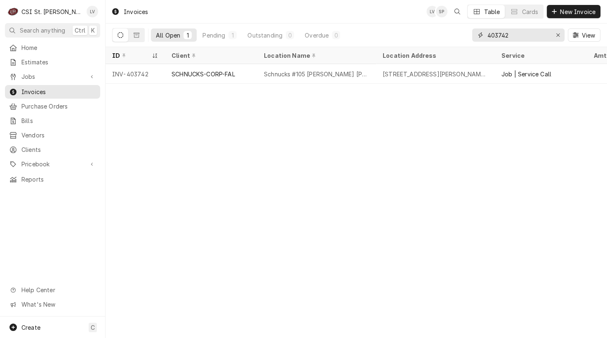
drag, startPoint x: 501, startPoint y: 34, endPoint x: 538, endPoint y: 37, distance: 36.9
click at [537, 38] on input "403742" at bounding box center [518, 34] width 62 height 13
type input "403753"
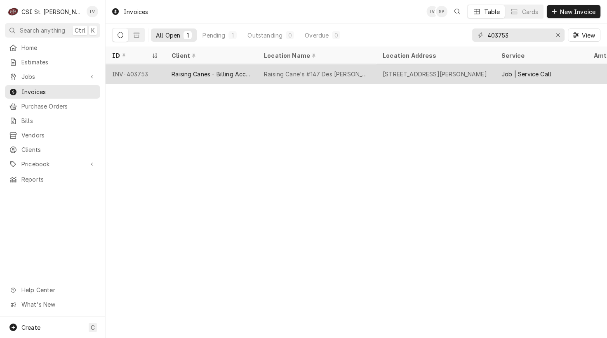
click at [196, 75] on div "Raising Canes - Billing Account" at bounding box center [211, 74] width 79 height 9
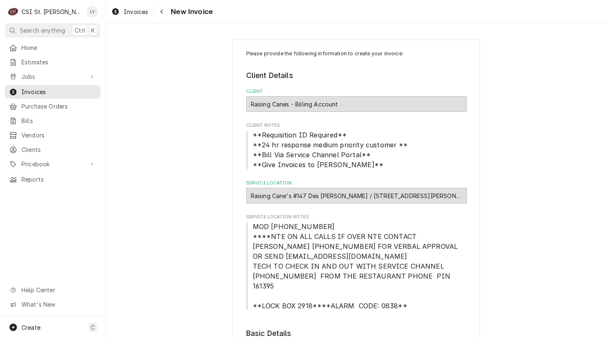
type textarea "x"
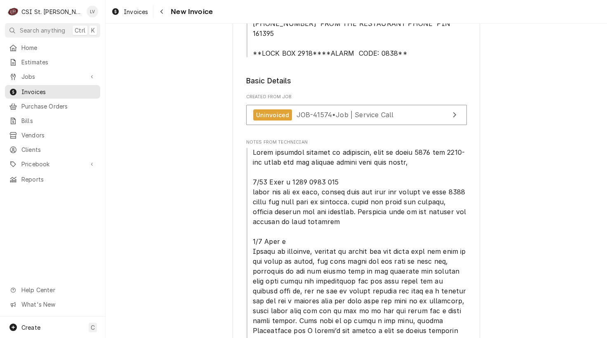
scroll to position [41, 0]
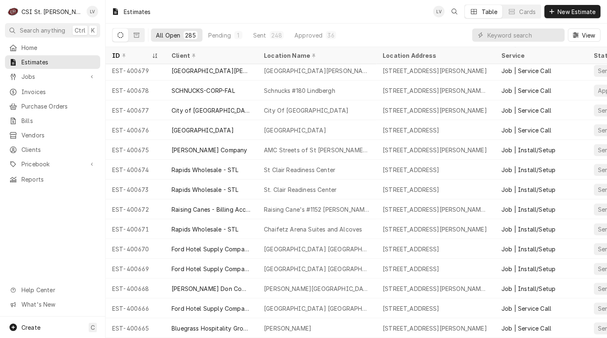
scroll to position [627, 0]
